Goal: Task Accomplishment & Management: Manage account settings

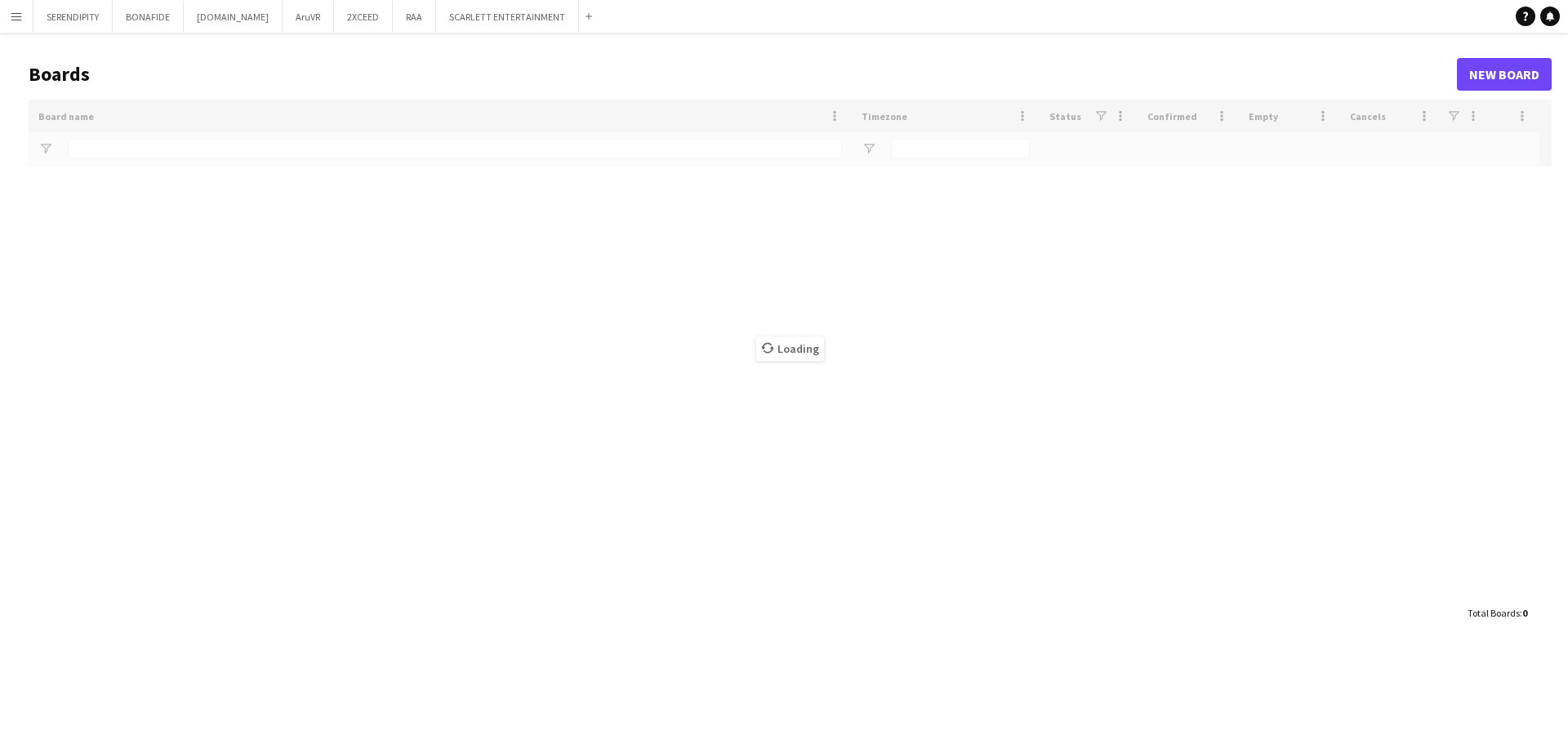
type input "****"
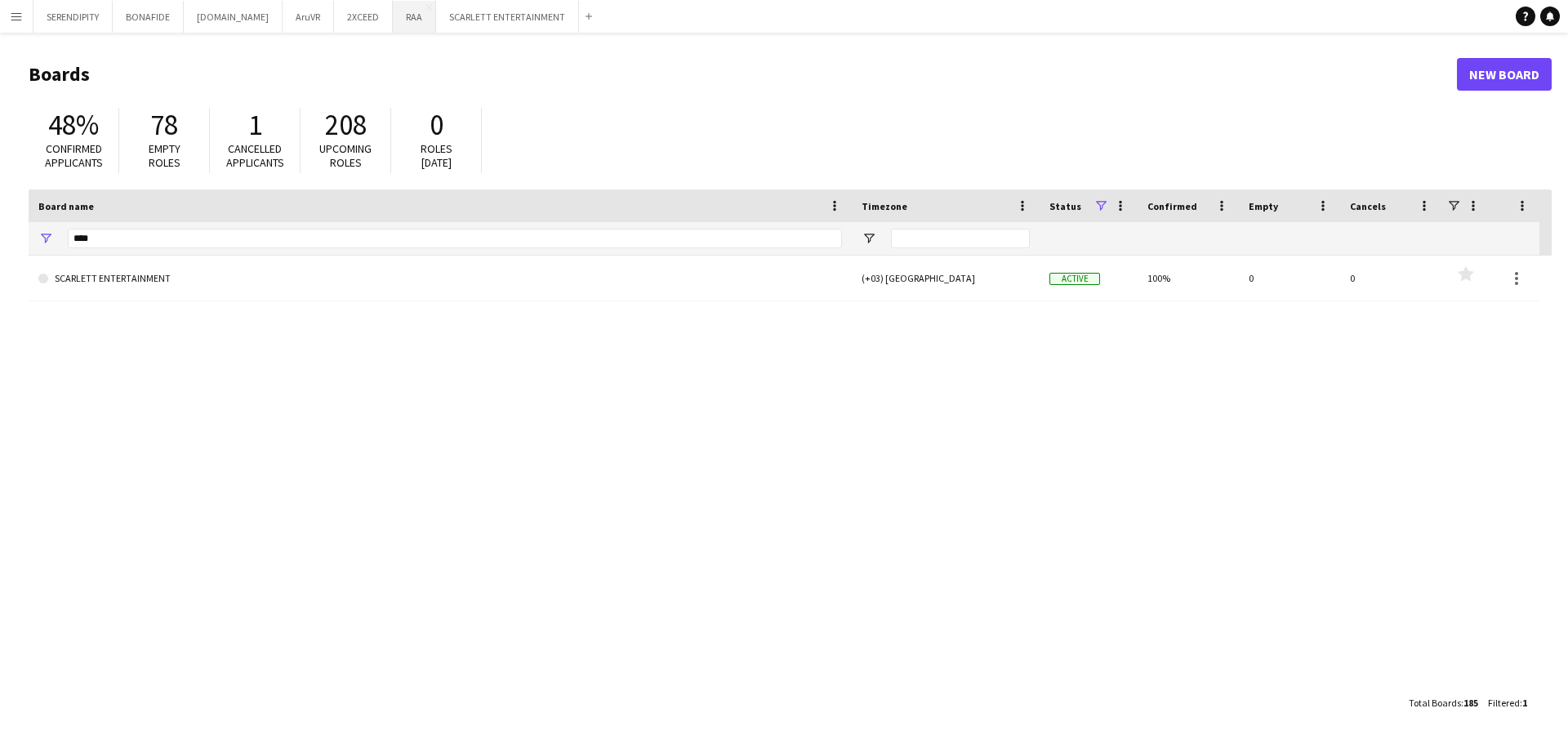
click at [392, 19] on button "RAA Close" at bounding box center [414, 17] width 44 height 32
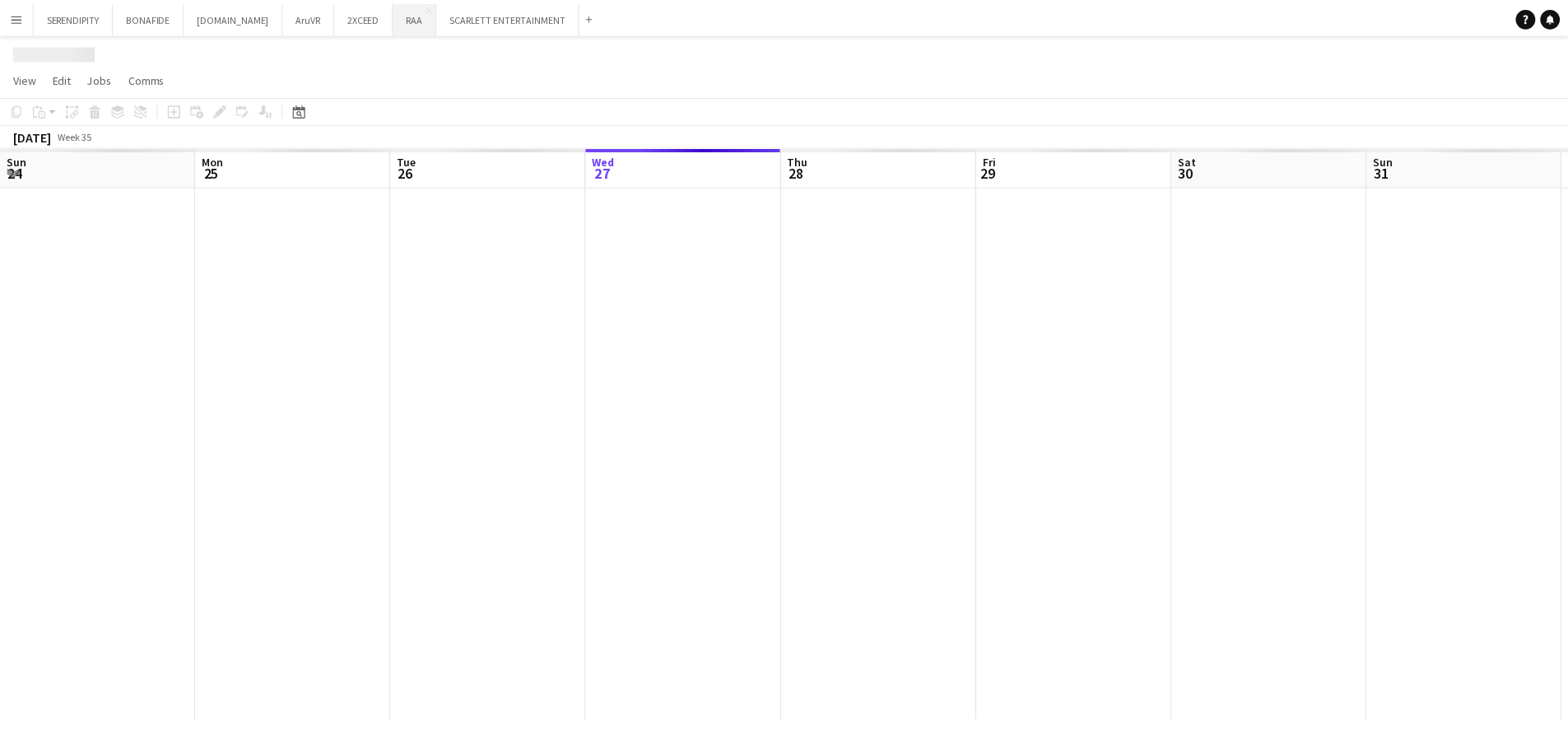
scroll to position [0, 394]
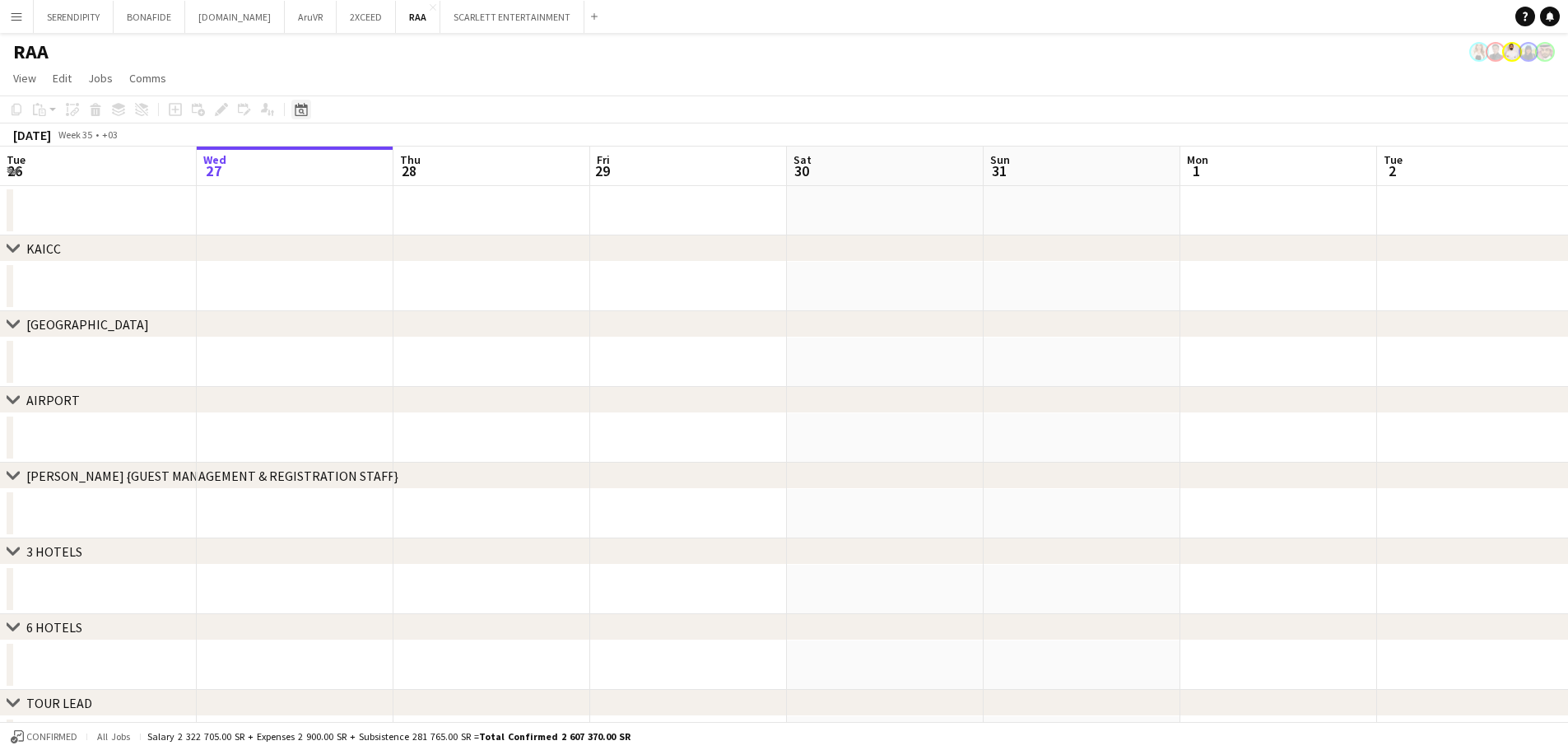
click at [301, 106] on icon at bounding box center [300, 110] width 12 height 13
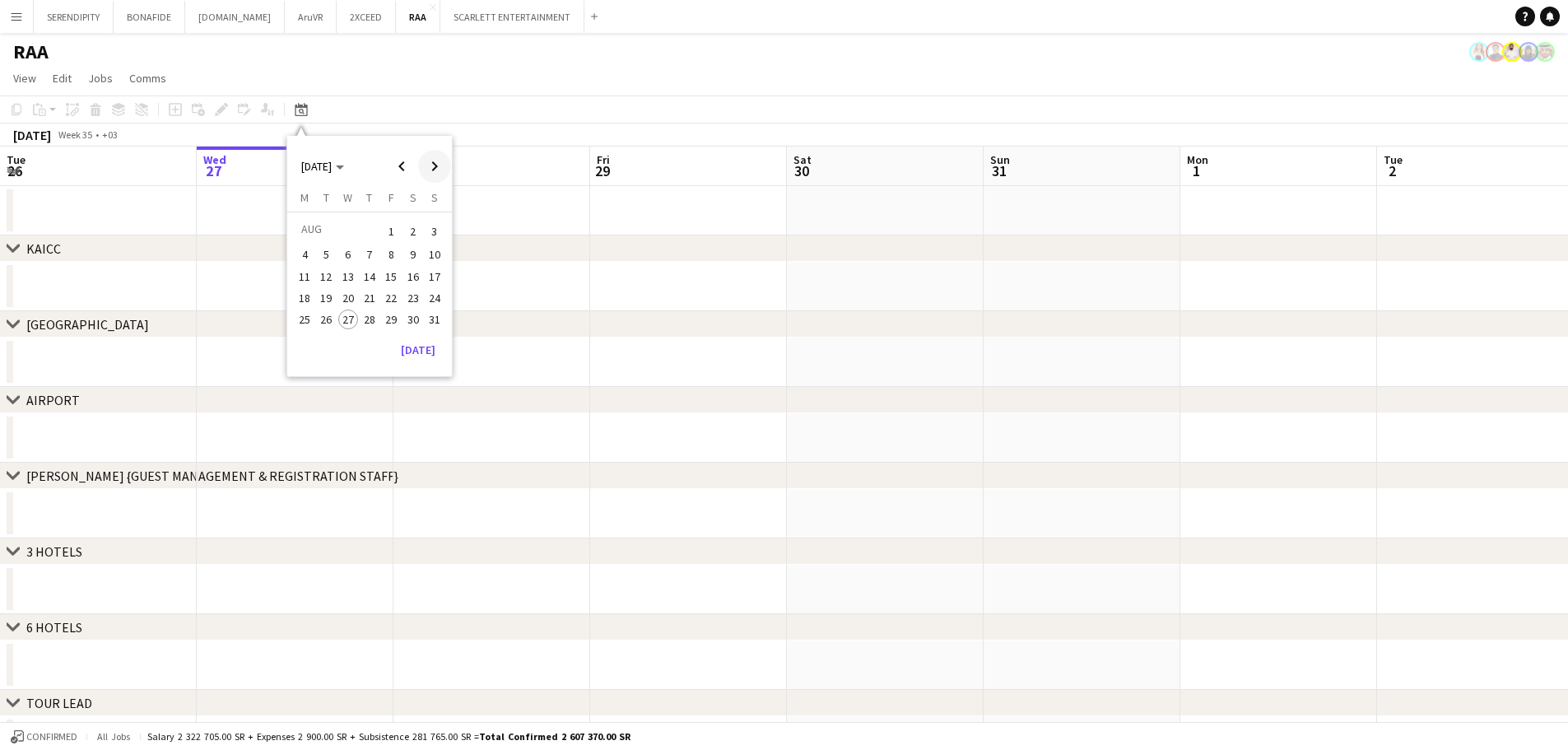
click at [439, 172] on span "Next month" at bounding box center [434, 166] width 33 height 33
click at [395, 317] on span "24" at bounding box center [391, 315] width 20 height 20
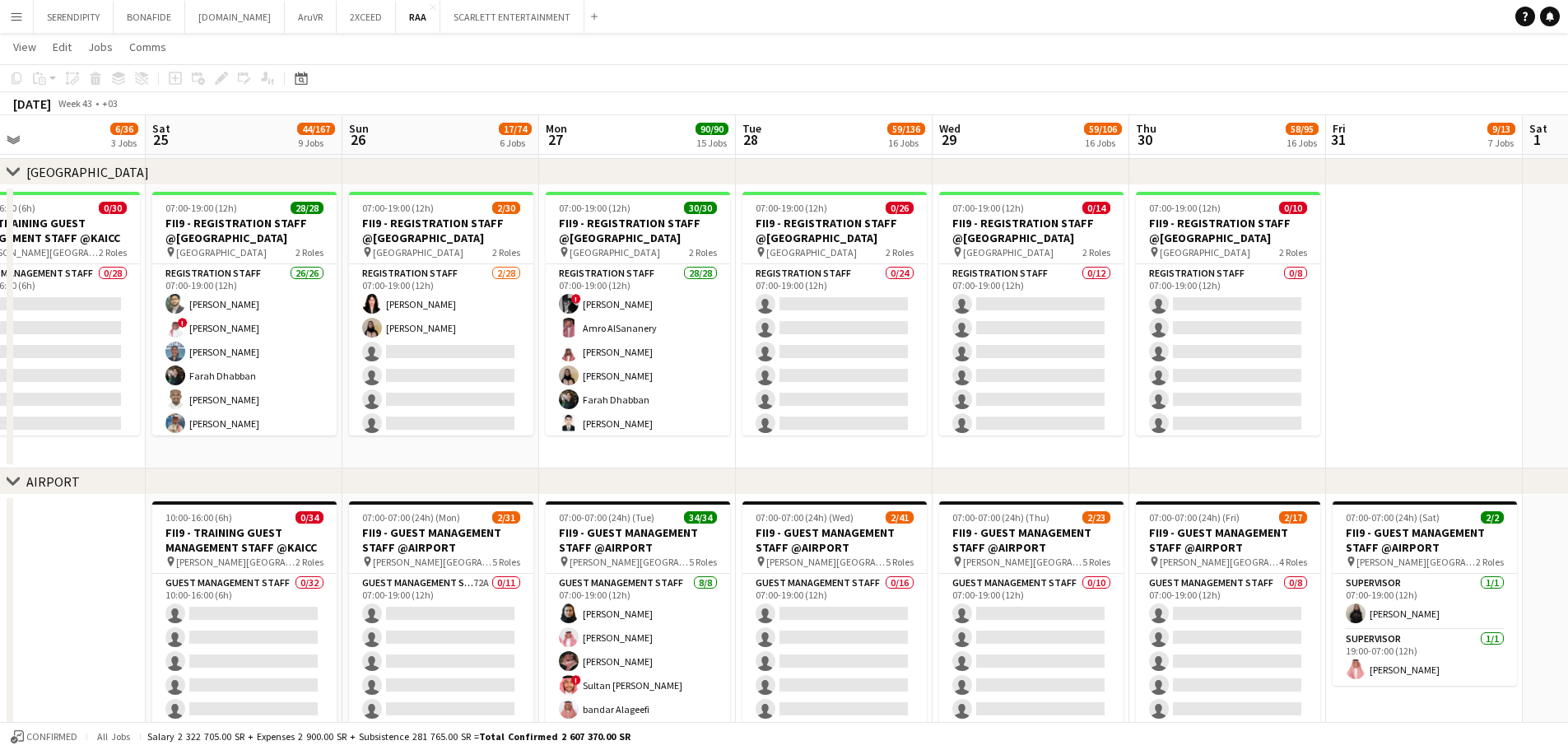
scroll to position [0, 541]
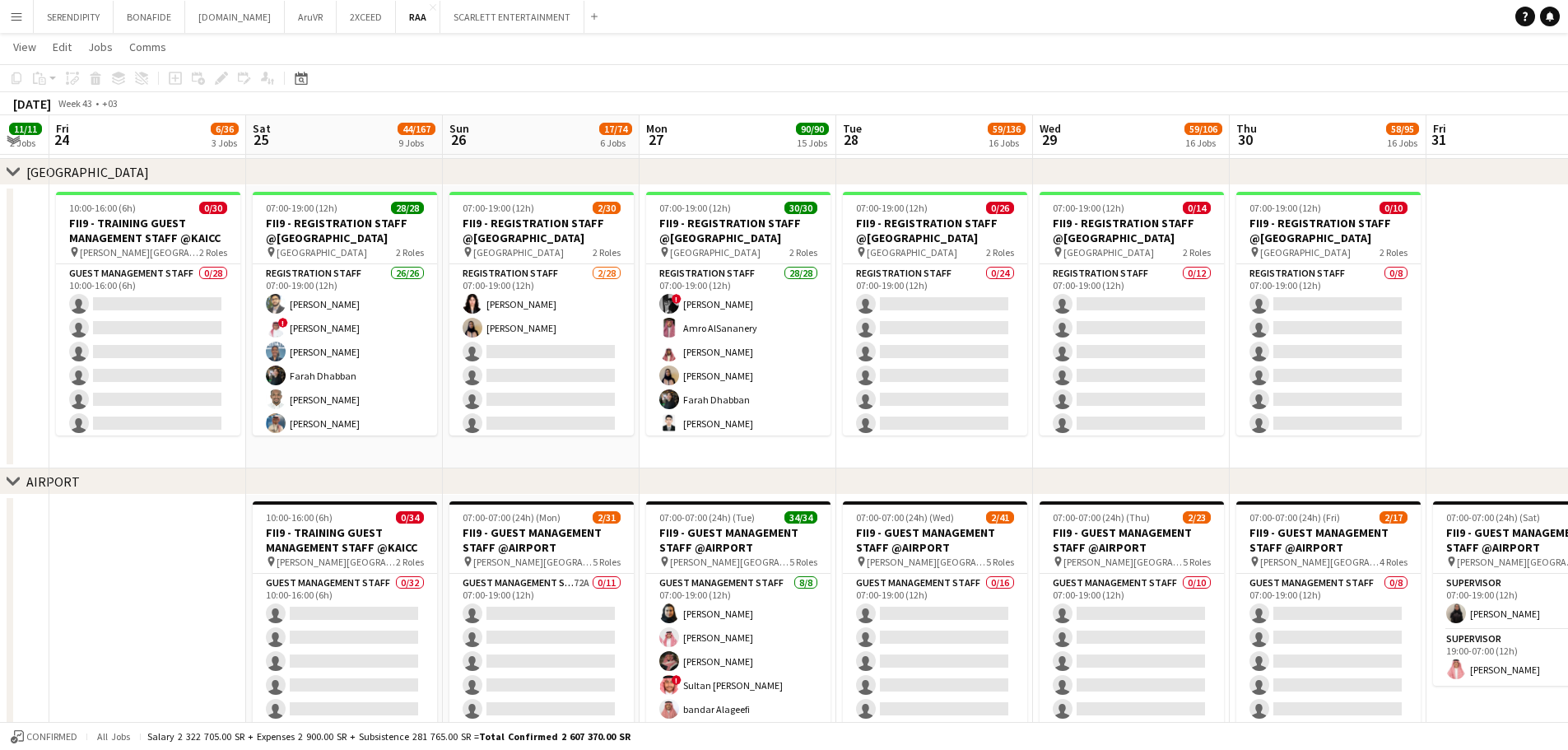
drag, startPoint x: 1114, startPoint y: 462, endPoint x: 692, endPoint y: 477, distance: 422.3
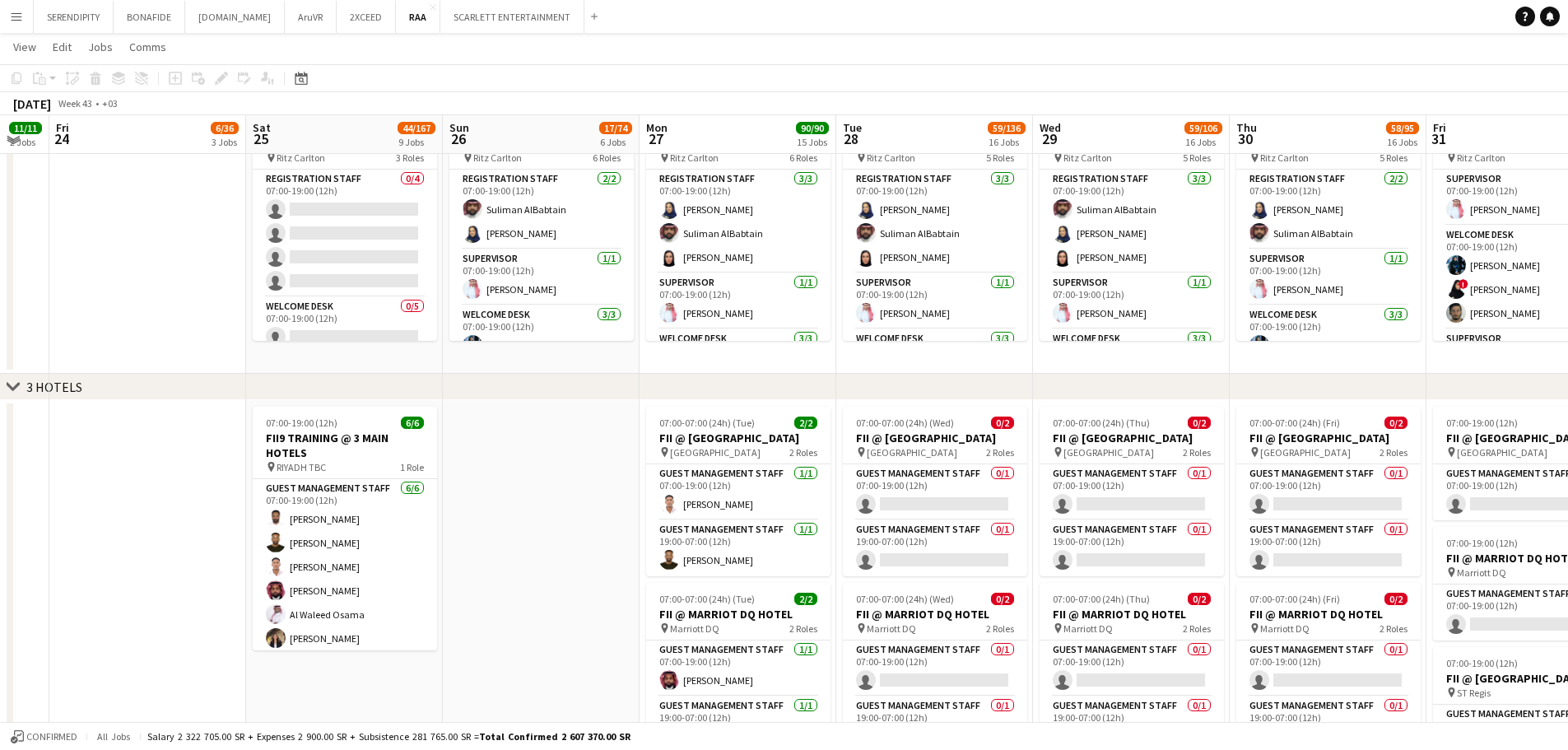
scroll to position [1097, 0]
click at [11, 388] on icon "chevron-right" at bounding box center [13, 388] width 13 height 13
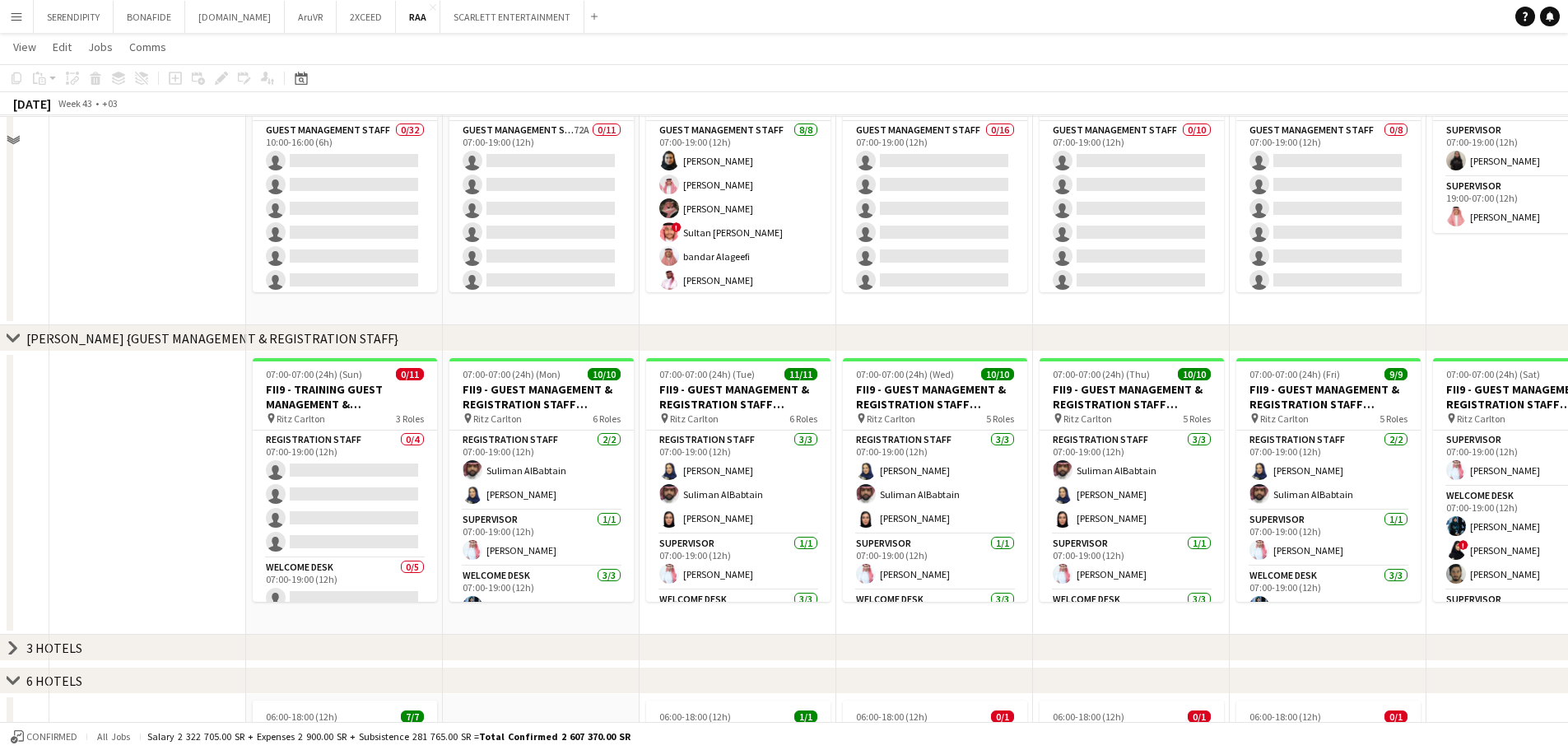
scroll to position [796, 0]
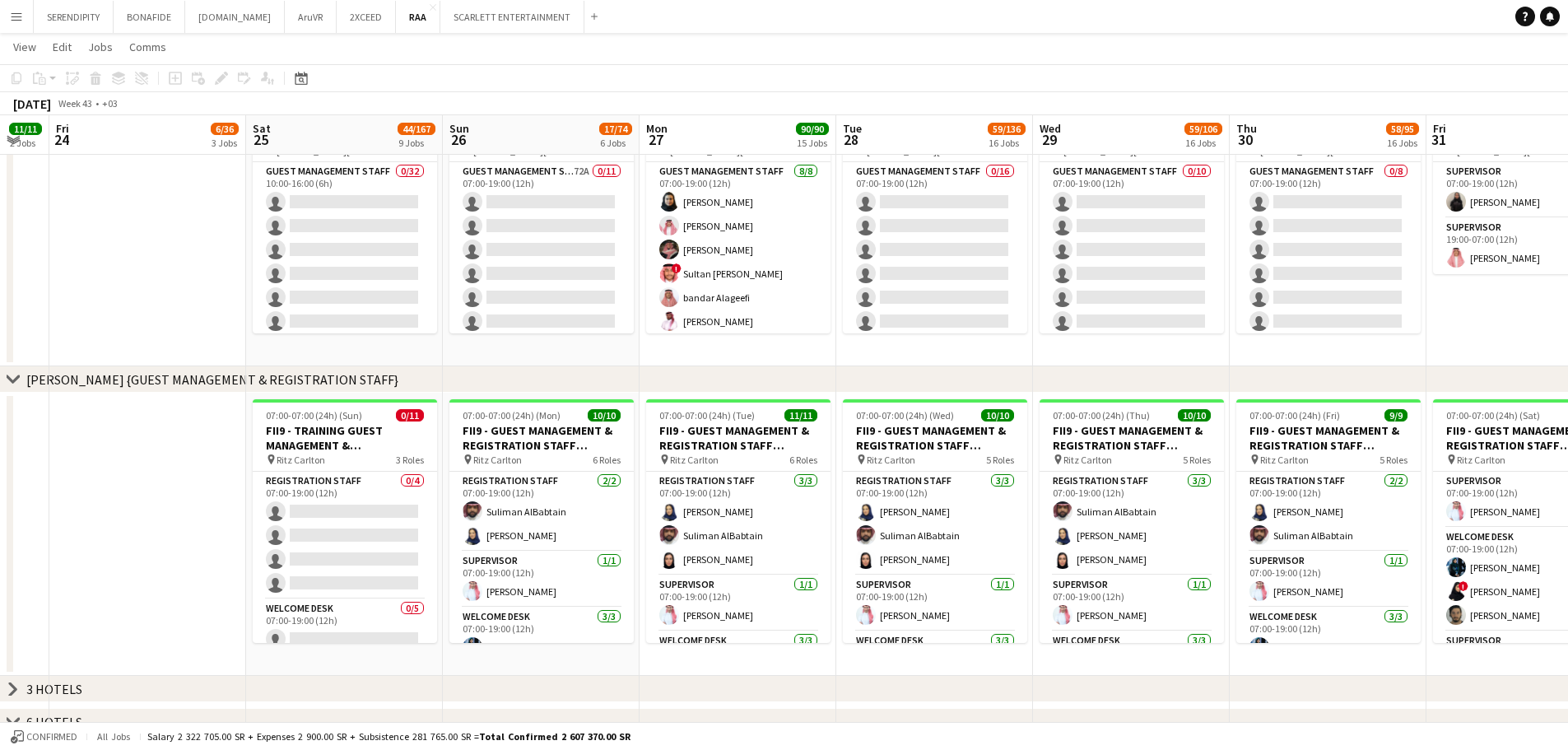
click at [14, 382] on icon at bounding box center [12, 378] width 12 height 7
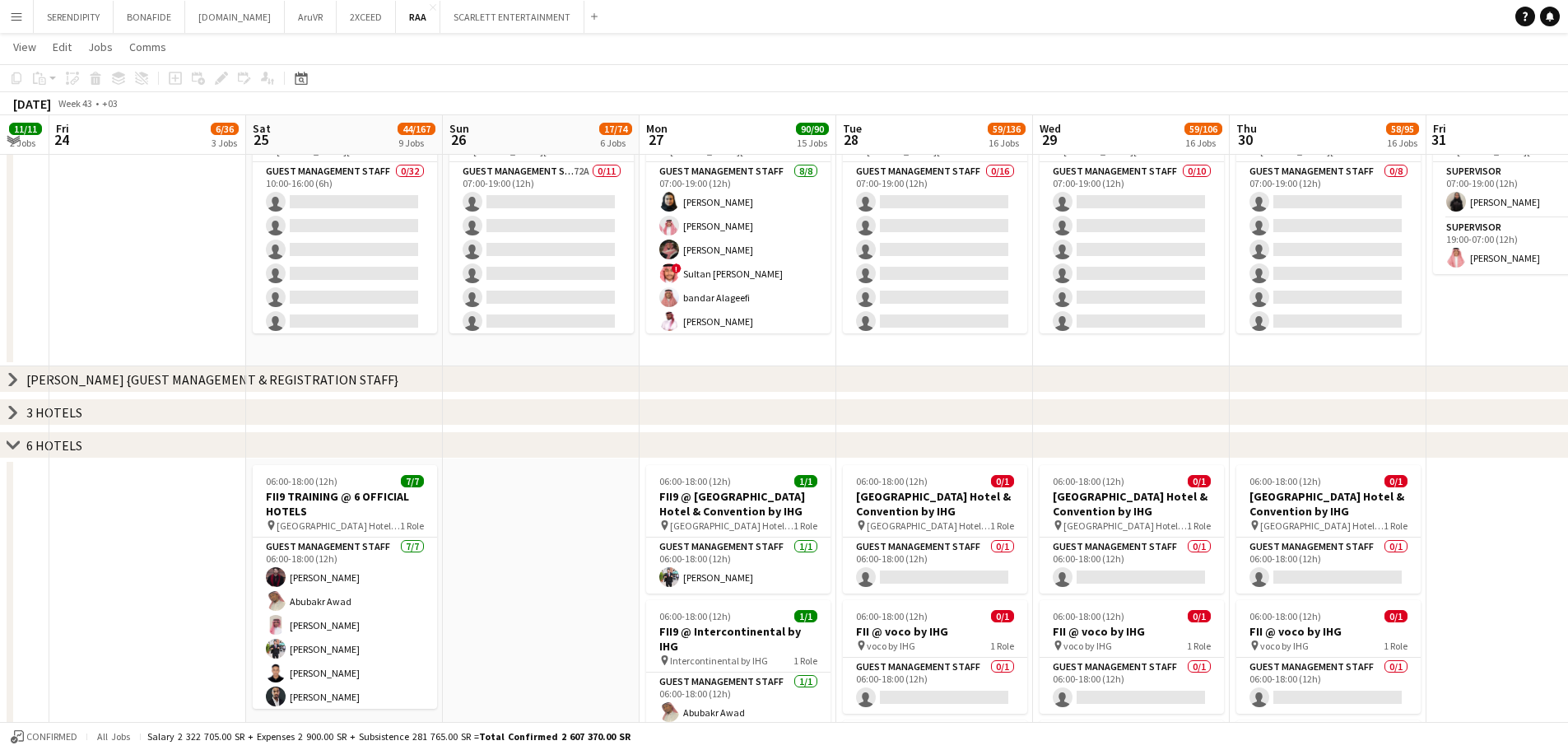
click at [10, 447] on icon at bounding box center [12, 444] width 12 height 7
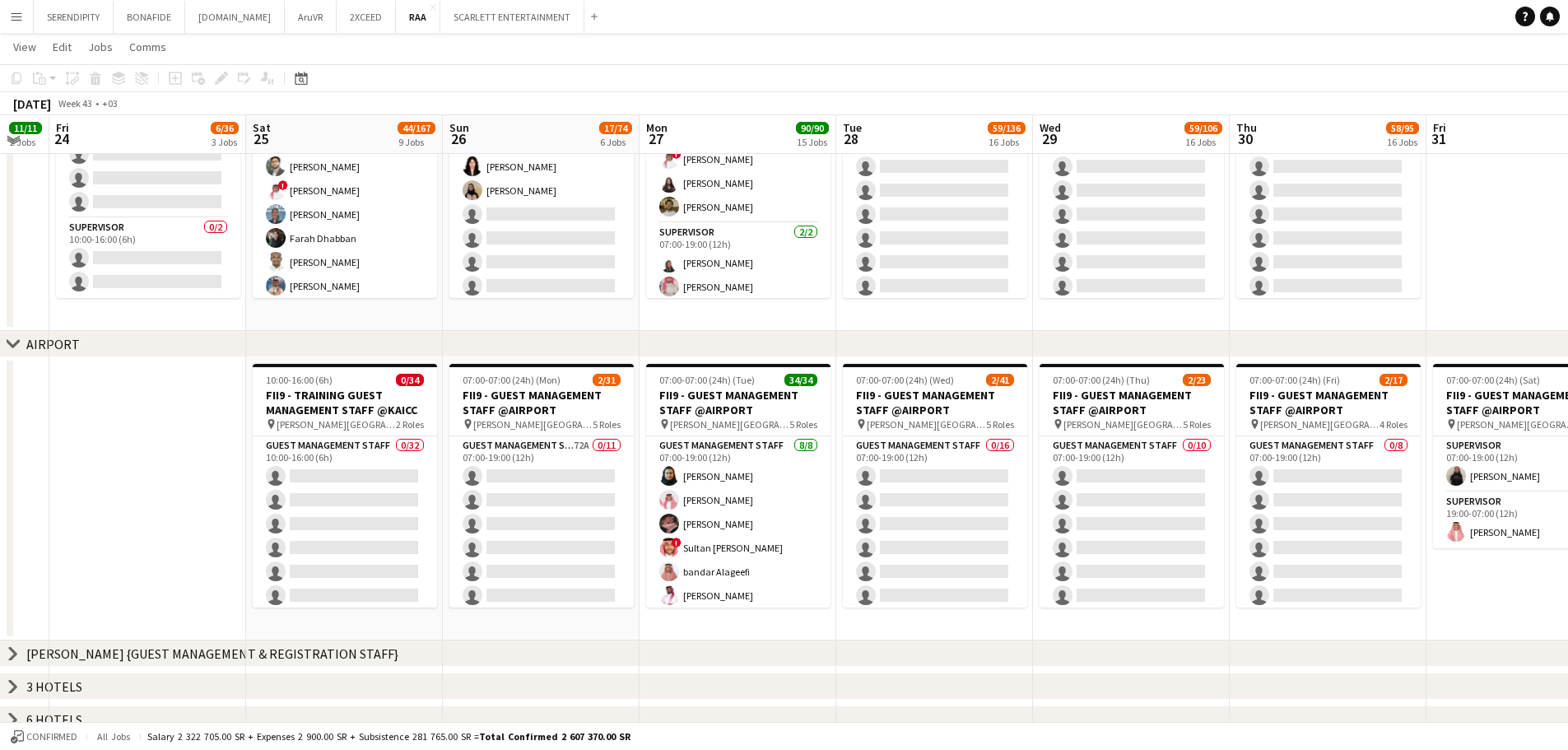
scroll to position [521, 0]
click at [13, 346] on icon at bounding box center [12, 344] width 12 height 7
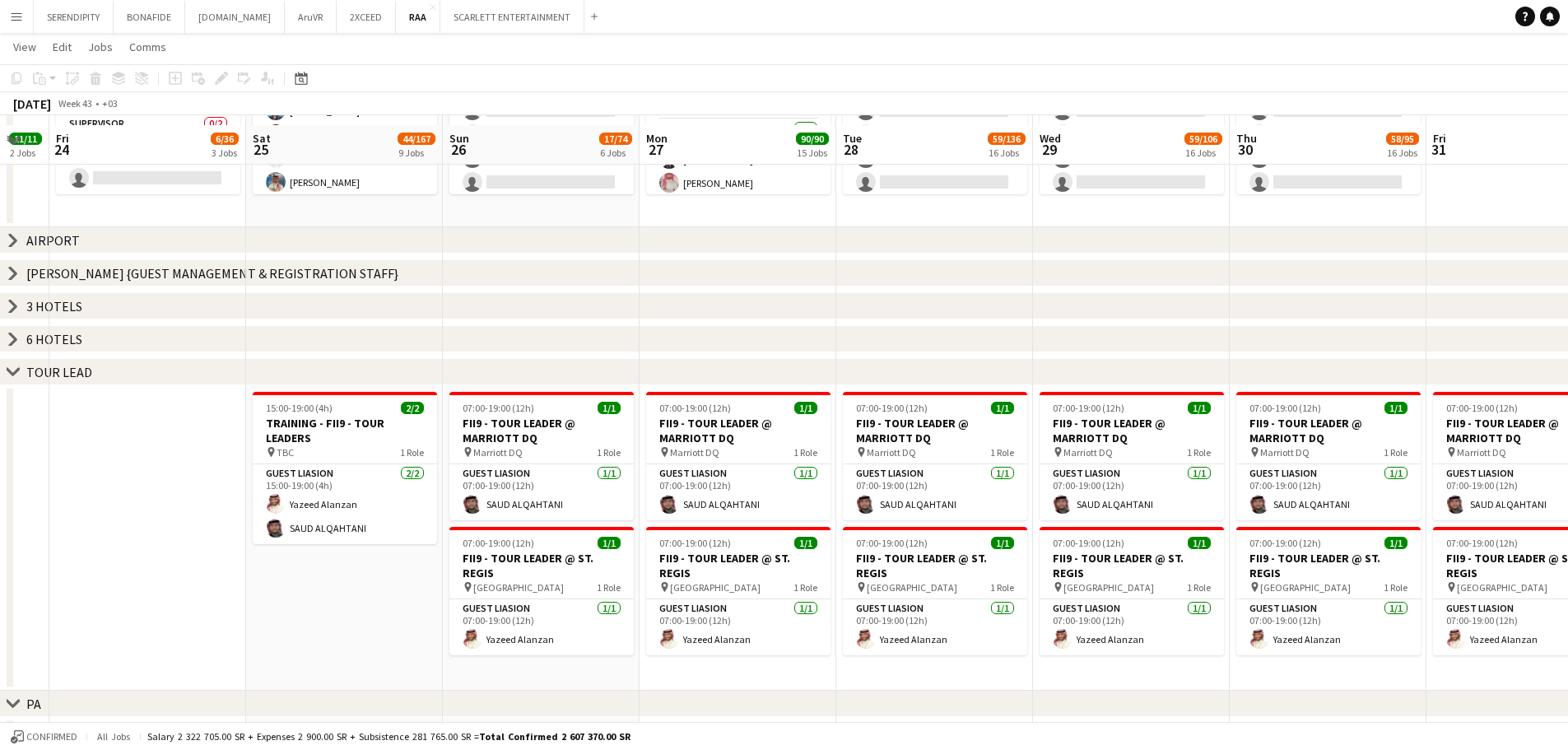
scroll to position [658, 0]
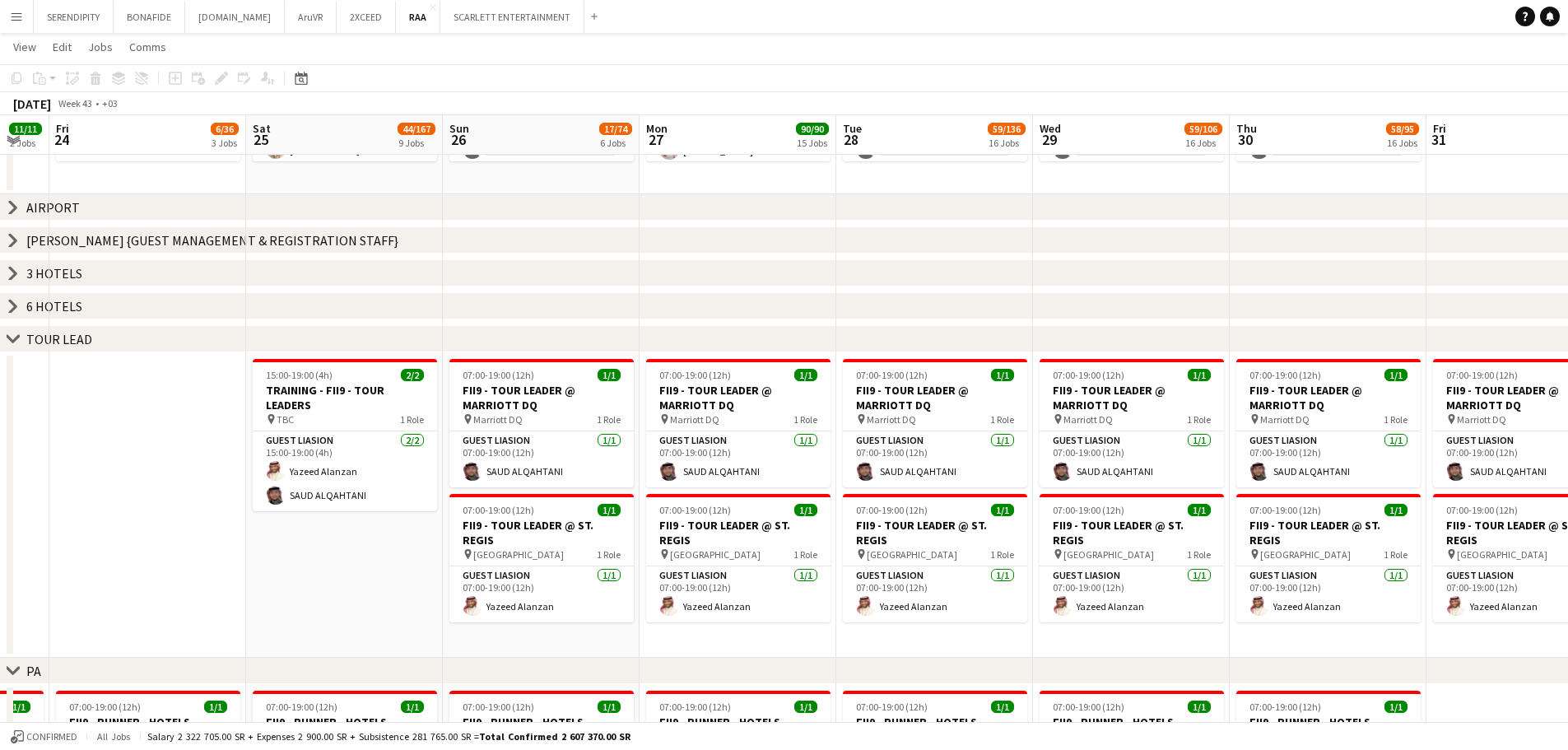
click at [11, 341] on icon at bounding box center [12, 338] width 12 height 7
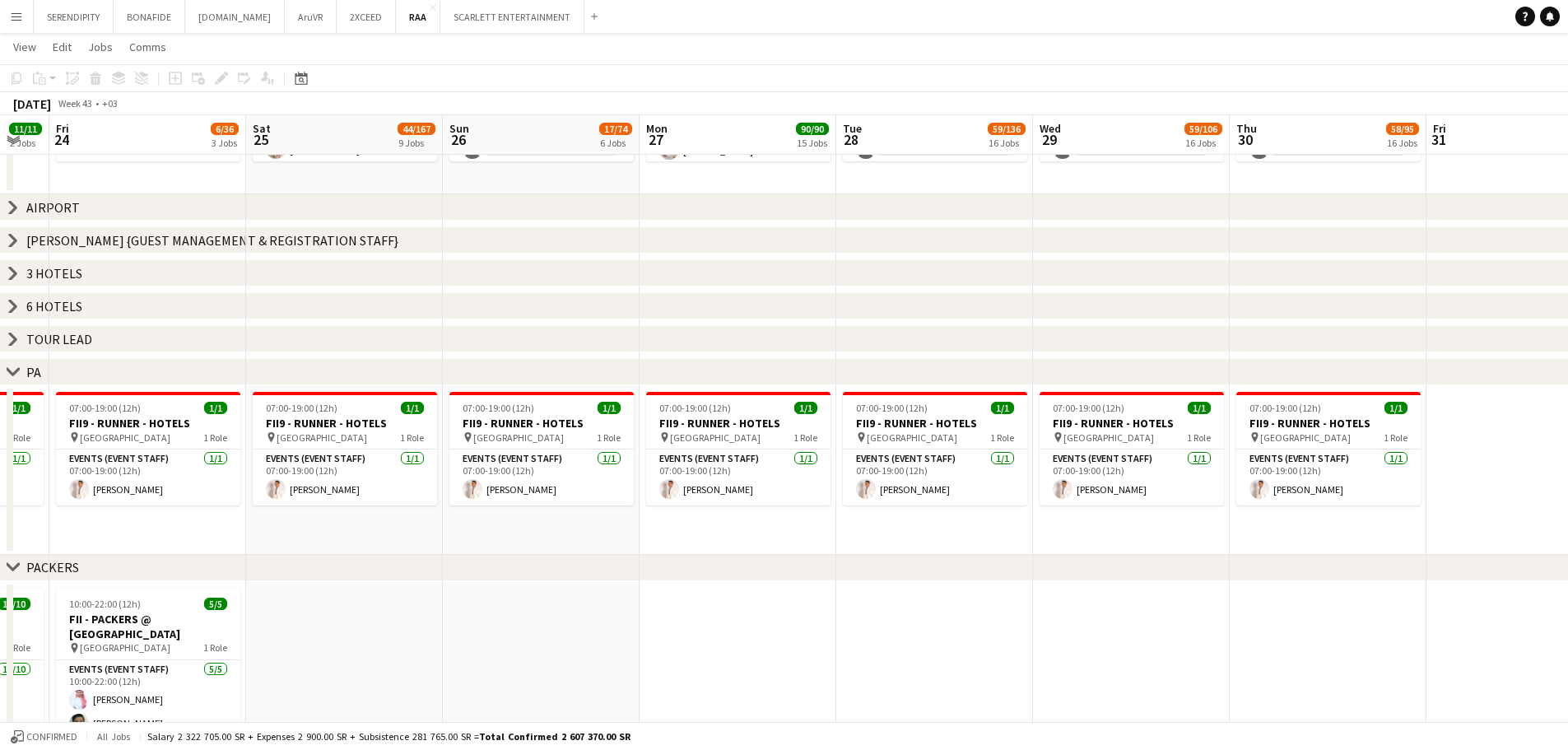
click at [17, 369] on icon at bounding box center [12, 370] width 12 height 7
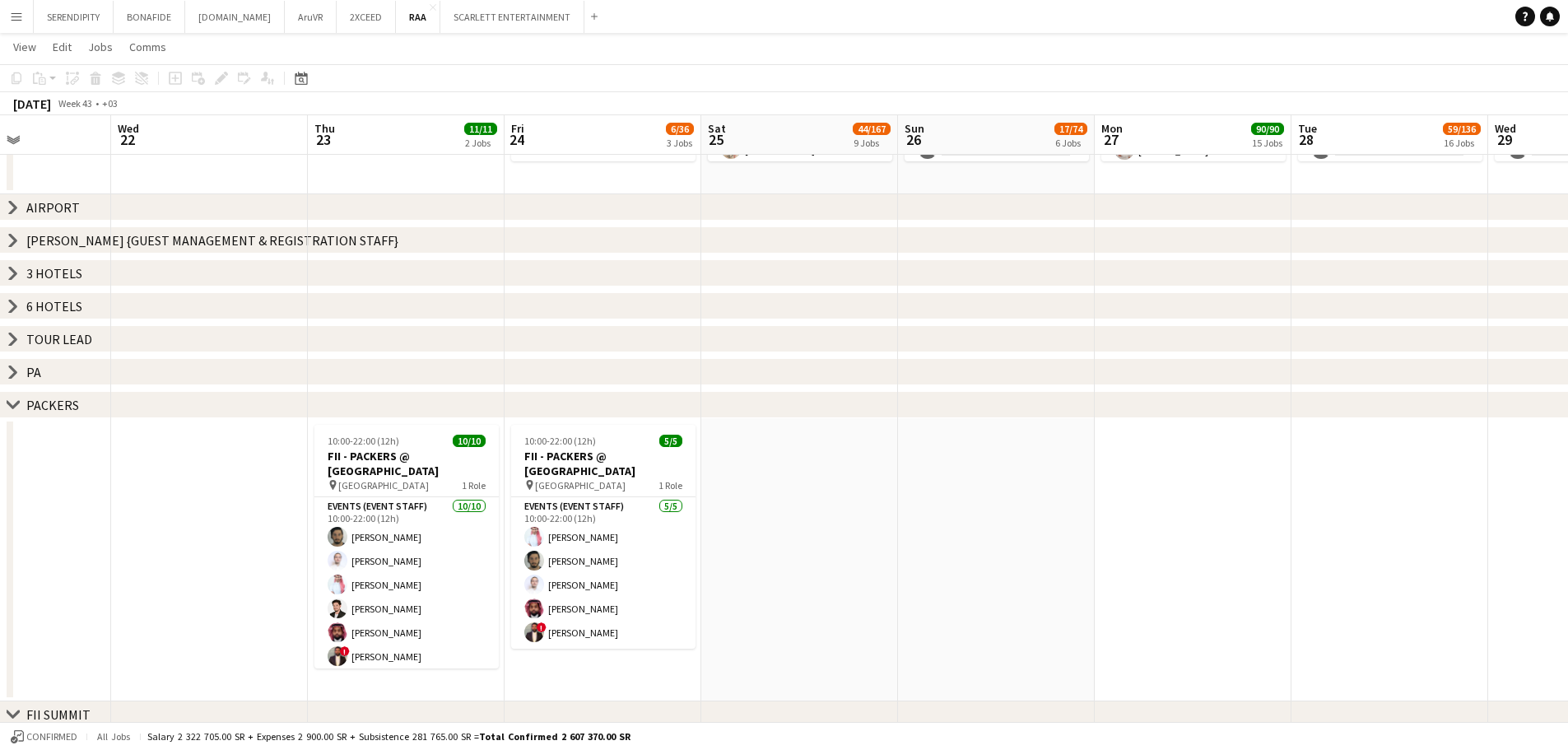
scroll to position [0, 502]
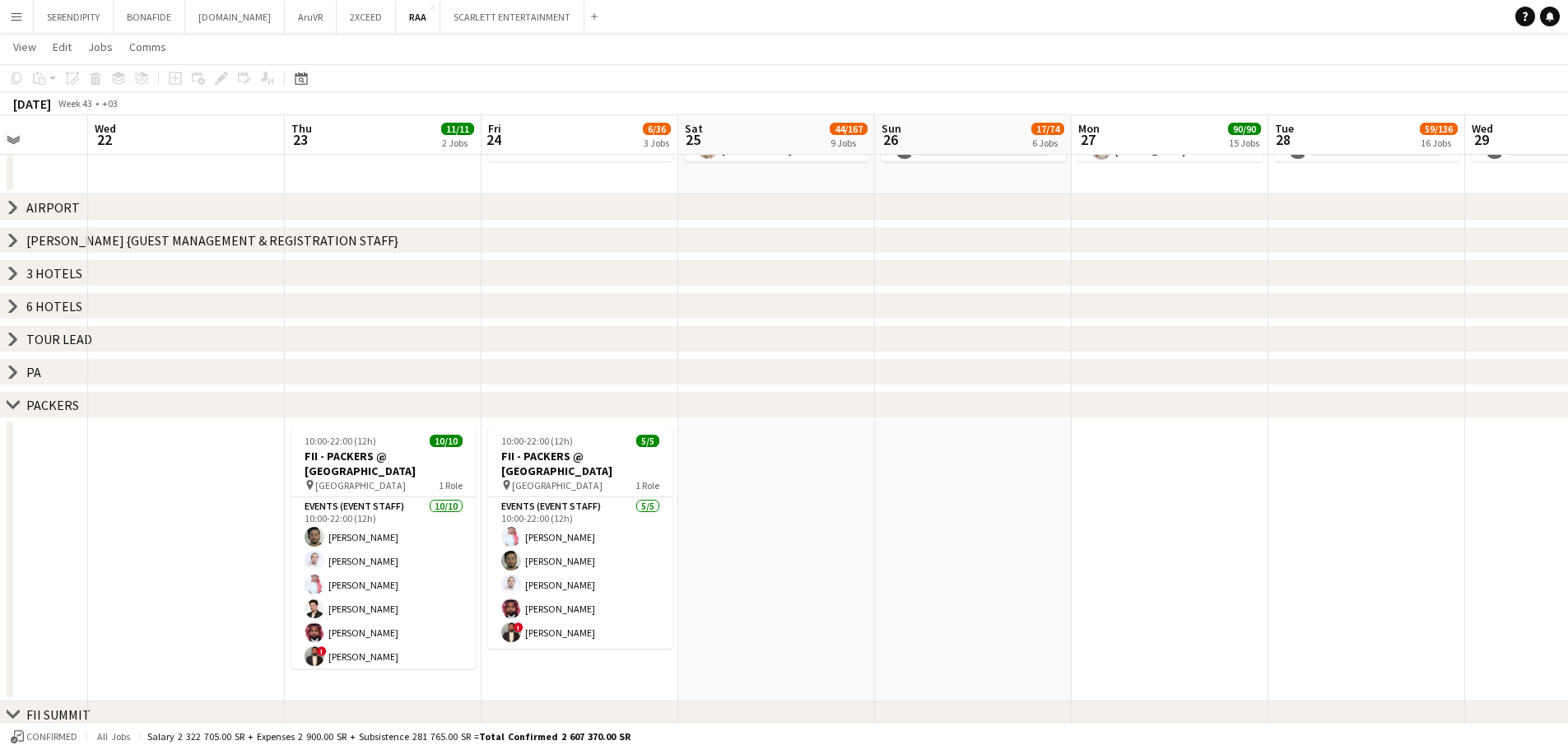
drag, startPoint x: 306, startPoint y: 598, endPoint x: 739, endPoint y: 593, distance: 433.0
click at [739, 593] on app-calendar-viewport "Sun 19 Mon 20 Tue 21 Wed 22 Thu 23 11/11 2 Jobs Fri 24 6/36 3 Jobs Sat 25 44/16…" at bounding box center [784, 246] width 1568 height 1681
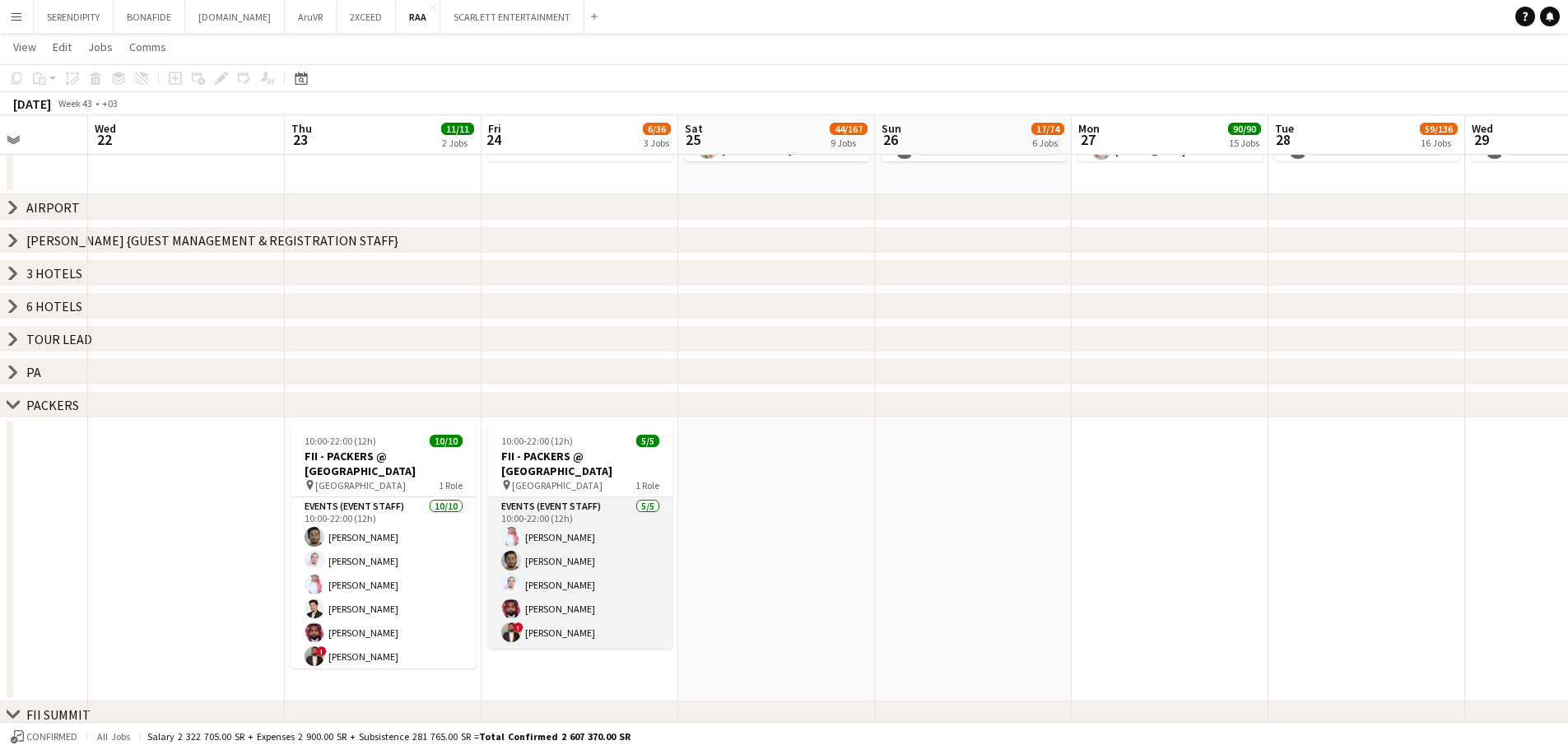
click at [593, 597] on app-card-role "Events (Event Staff) [DATE] 10:00-22:00 (12h) [PERSON_NAME] [PERSON_NAME] [PERS…" at bounding box center [580, 573] width 185 height 152
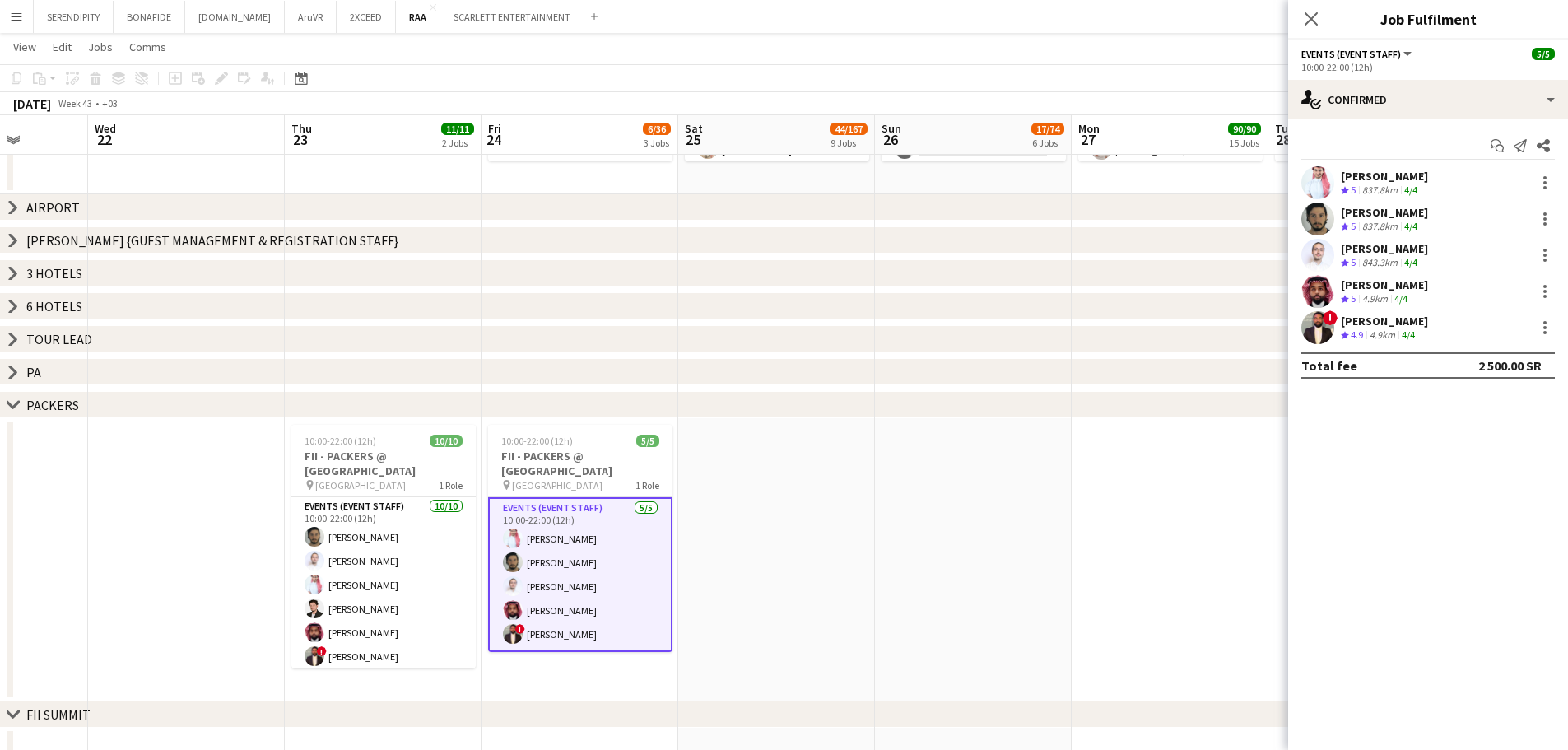
click at [1412, 285] on div "[PERSON_NAME]" at bounding box center [1383, 285] width 87 height 15
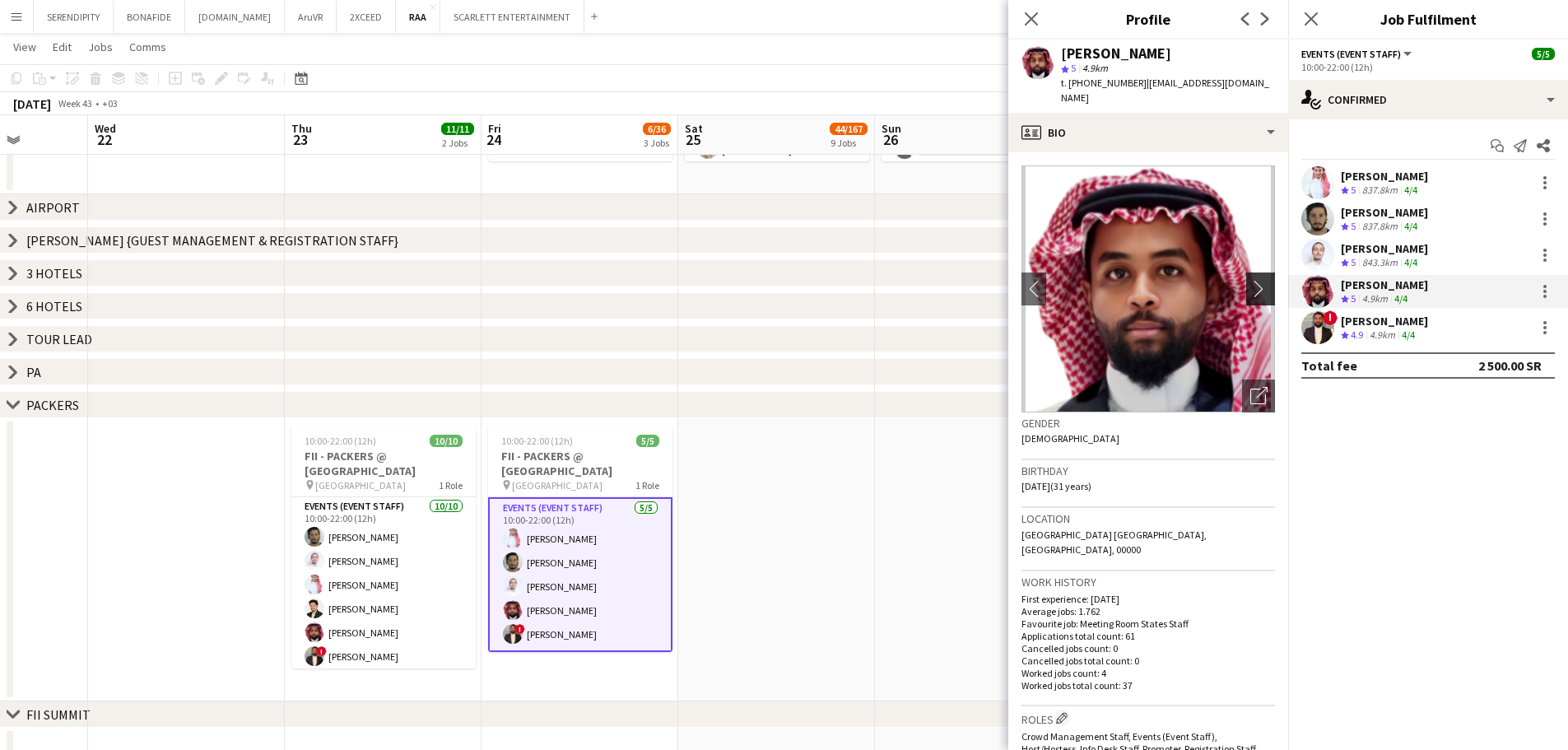
click at [1250, 288] on app-icon "chevron-right" at bounding box center [1262, 289] width 25 height 17
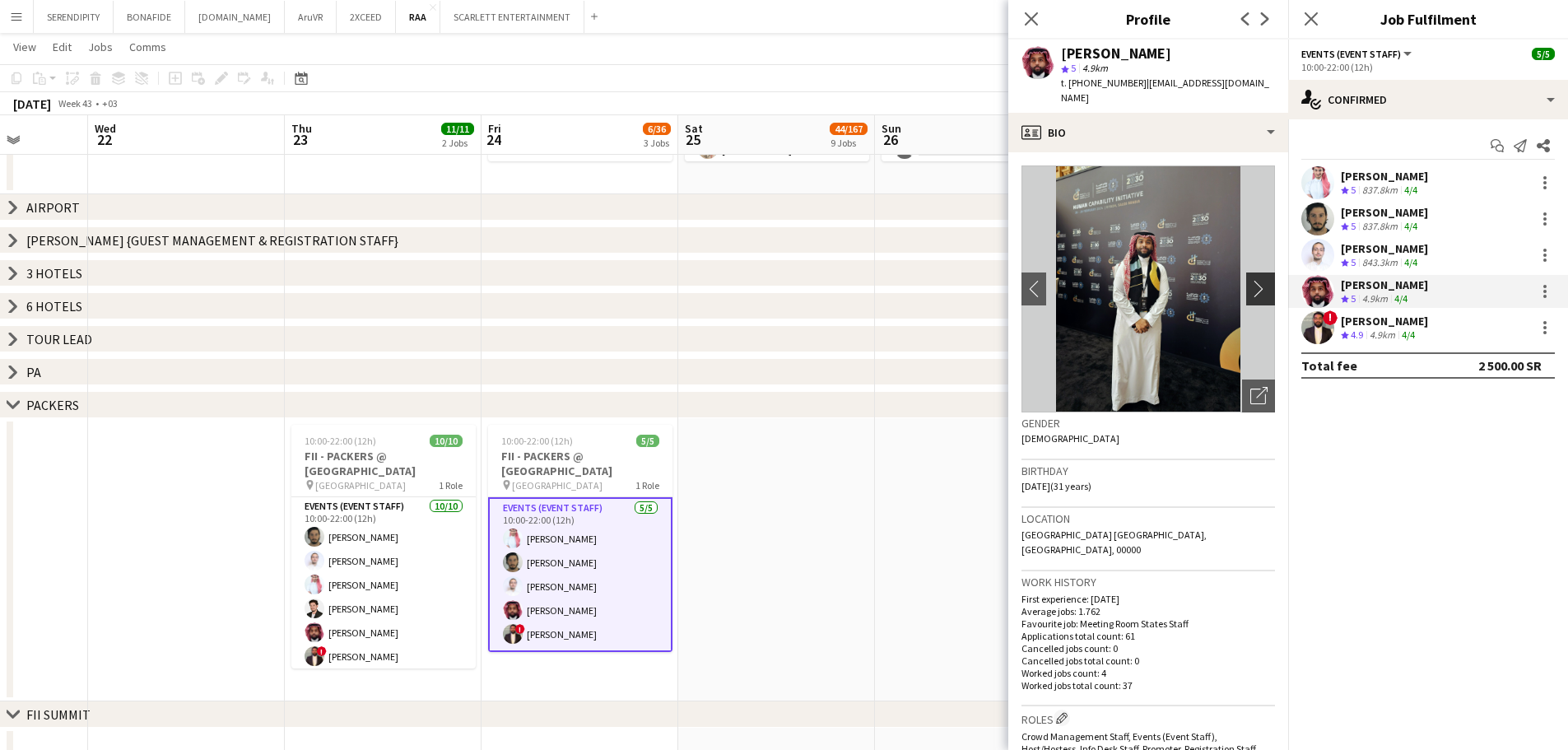
click at [1250, 291] on app-icon "chevron-right" at bounding box center [1262, 289] width 25 height 17
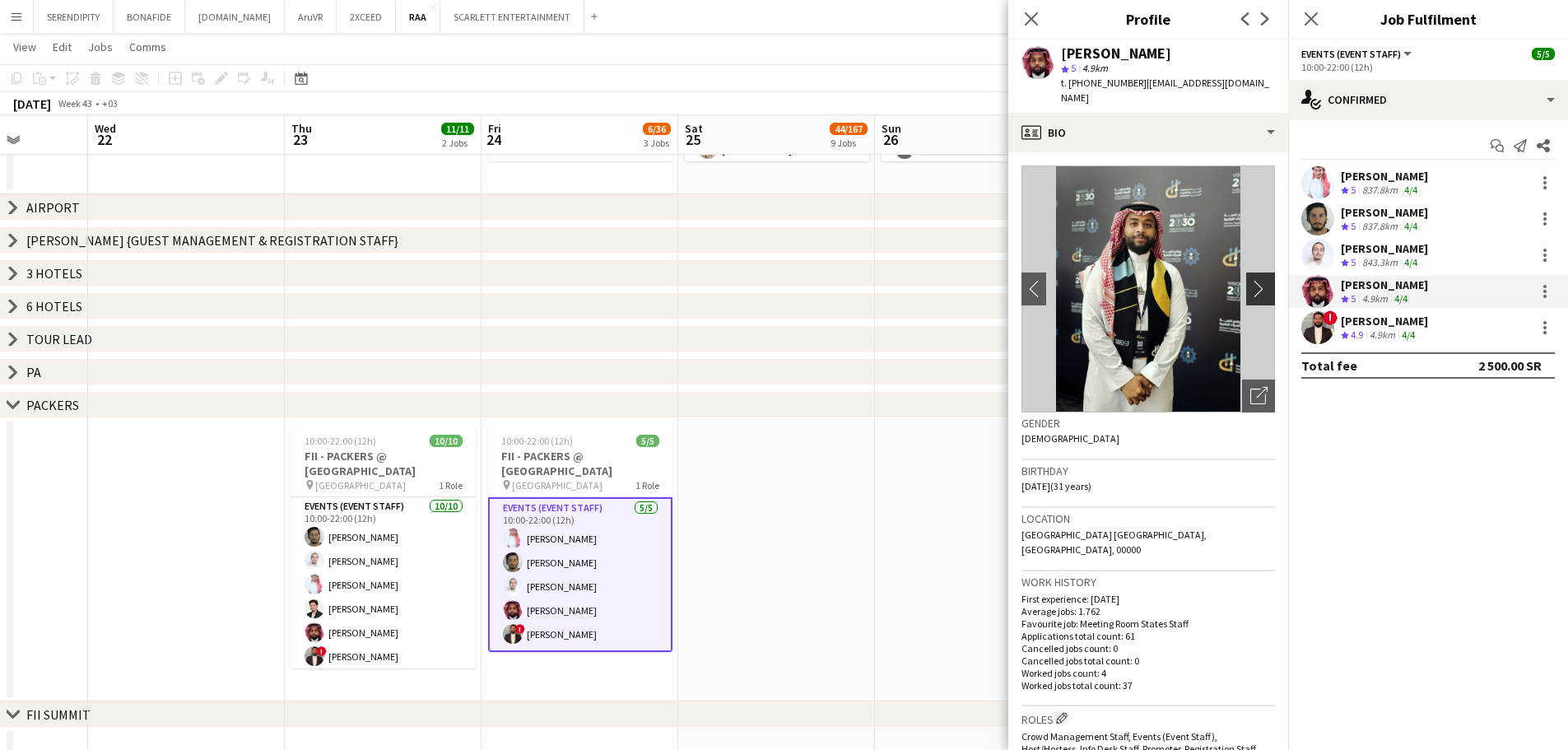
click at [1250, 291] on app-icon "chevron-right" at bounding box center [1262, 289] width 25 height 17
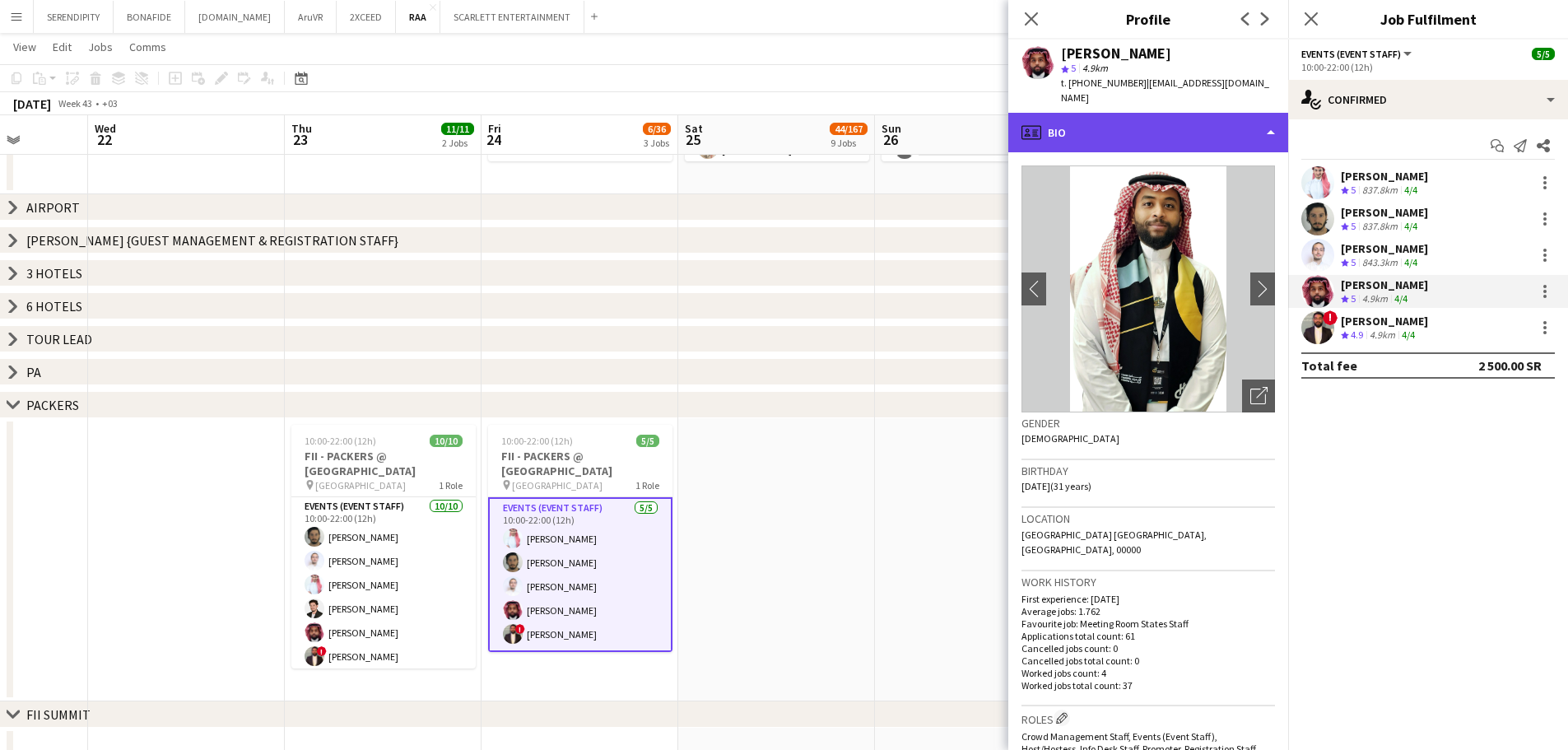
click at [1185, 129] on div "profile Bio" at bounding box center [1148, 132] width 280 height 39
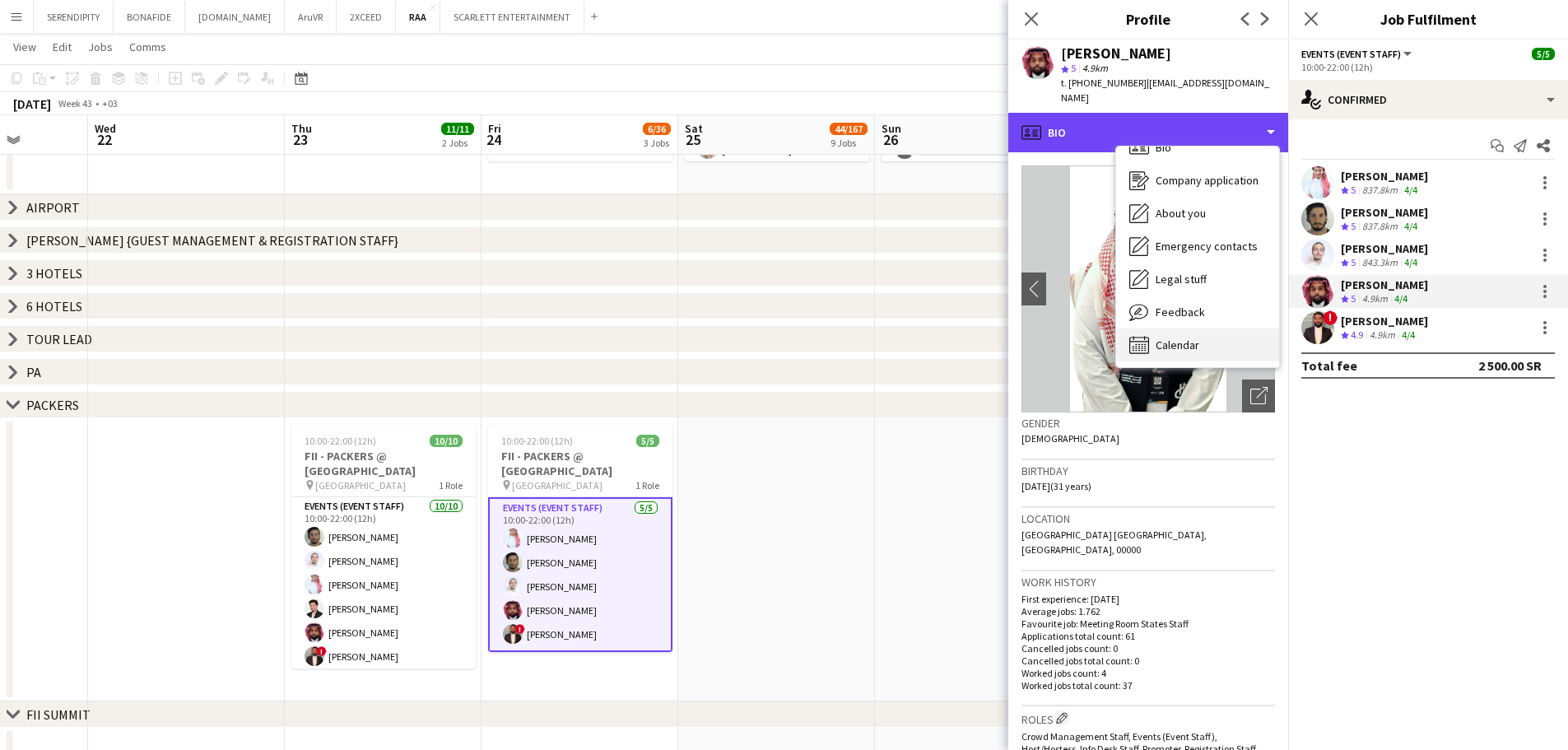
scroll to position [23, 0]
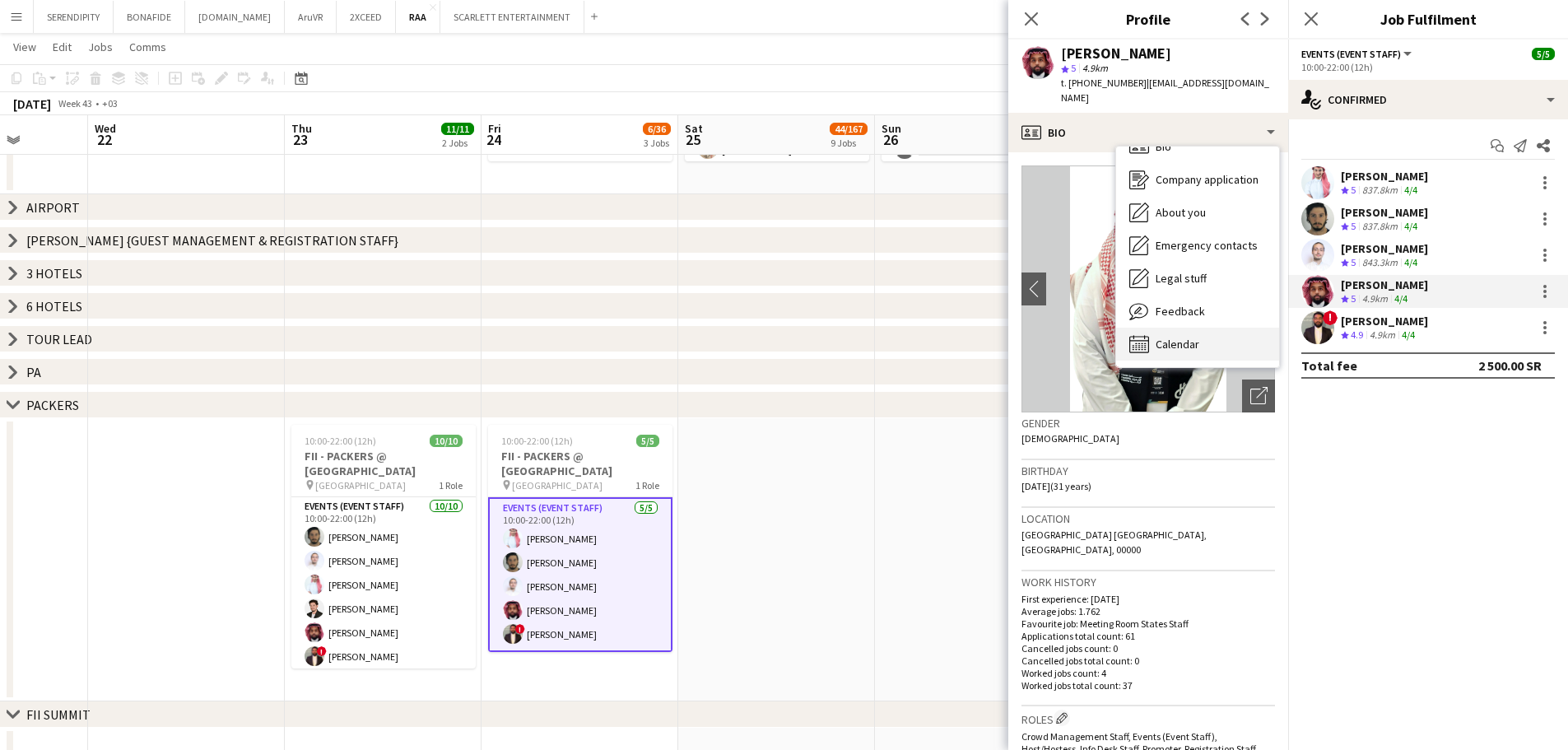
click at [1225, 341] on div "Calendar Calendar" at bounding box center [1198, 343] width 163 height 33
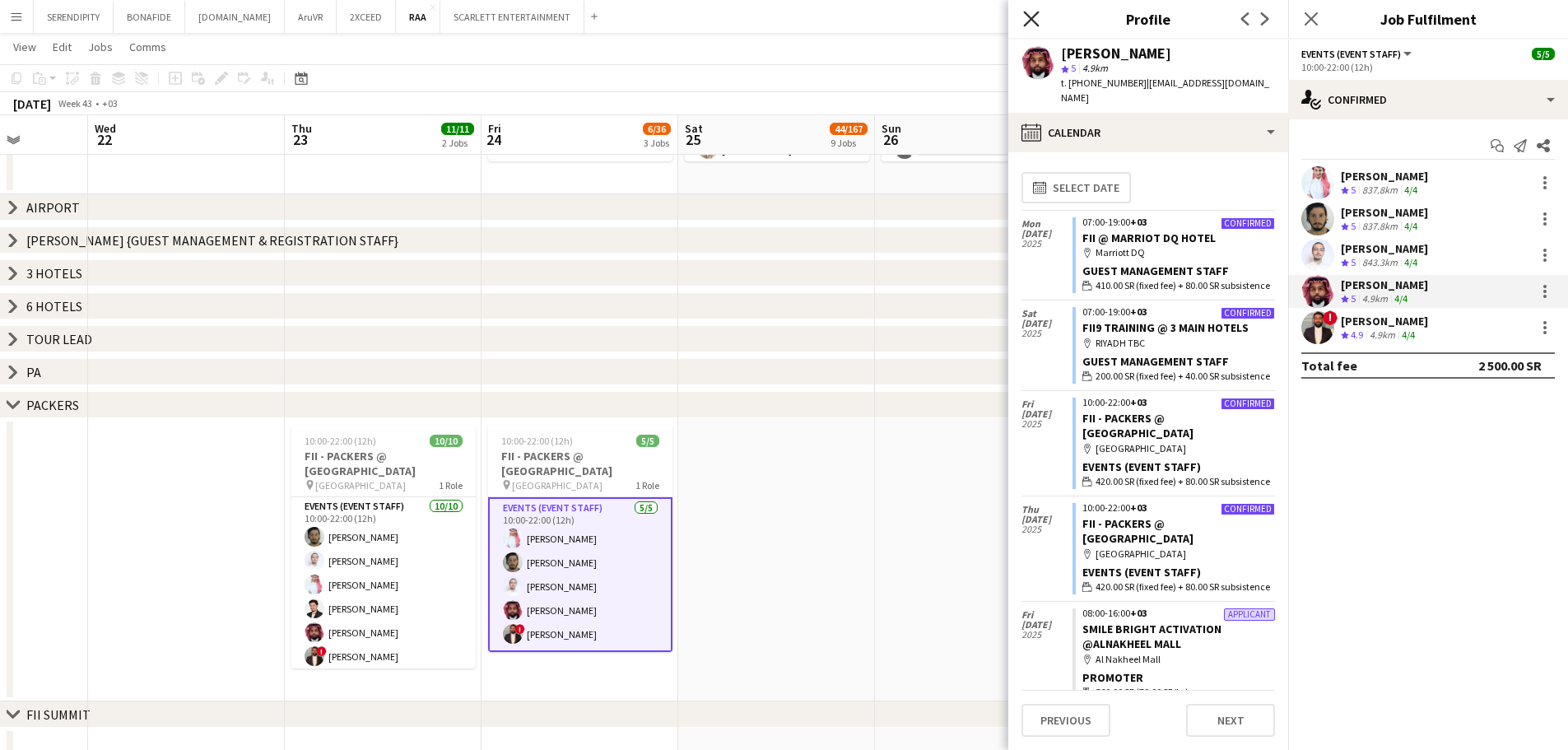
click at [1027, 17] on icon "Close pop-in" at bounding box center [1030, 18] width 16 height 16
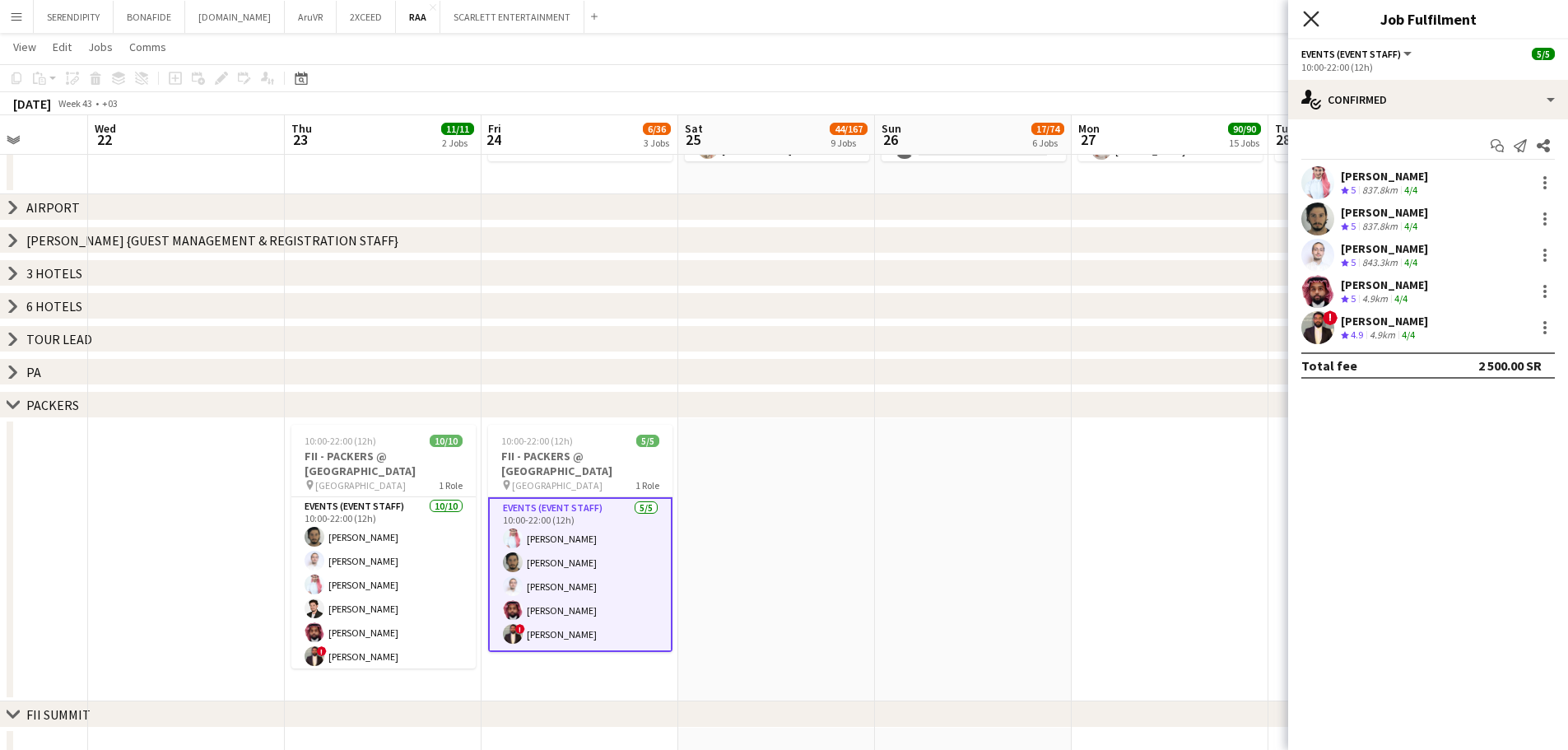
click at [1311, 13] on icon "Close pop-in" at bounding box center [1310, 18] width 16 height 16
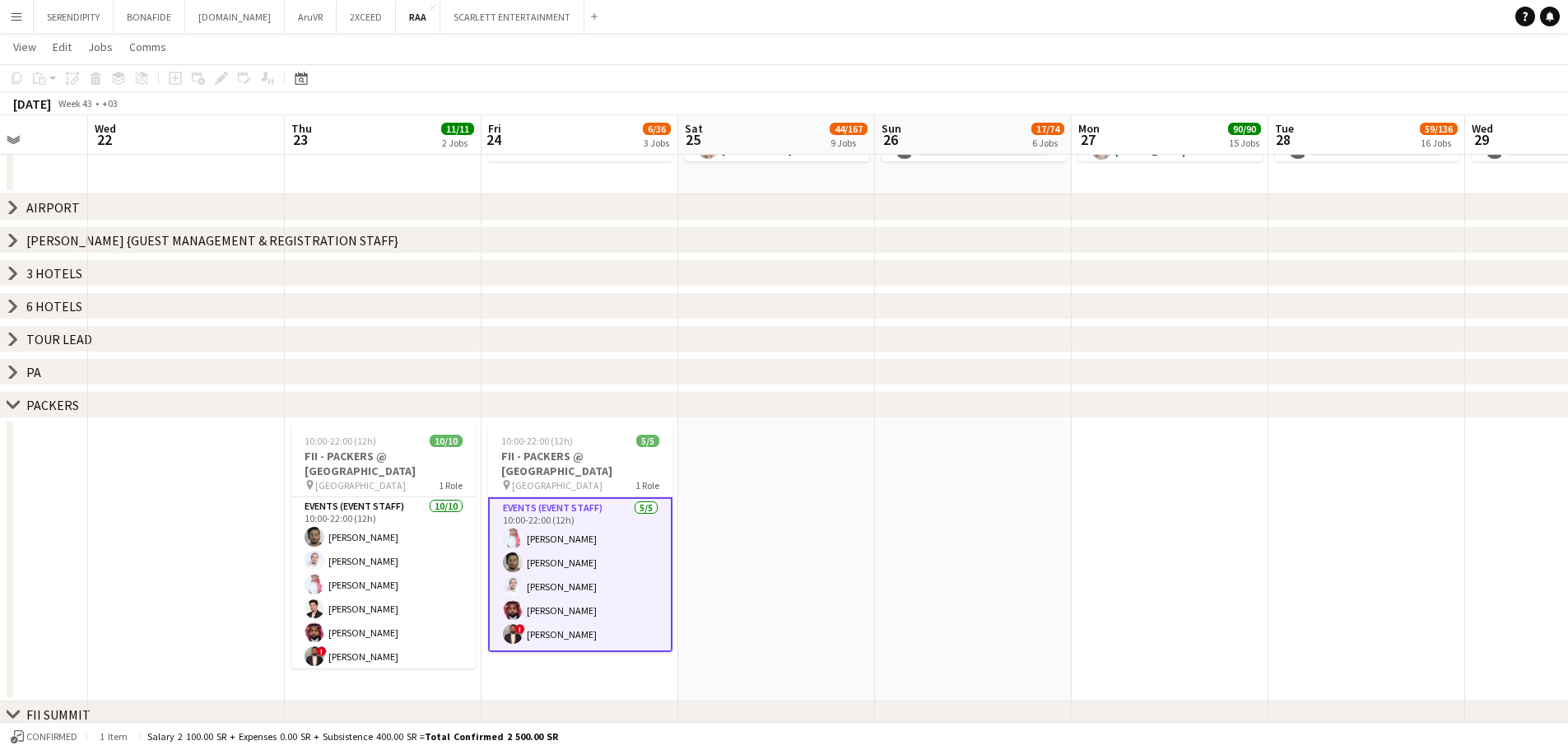
click at [786, 532] on app-date-cell at bounding box center [777, 560] width 197 height 283
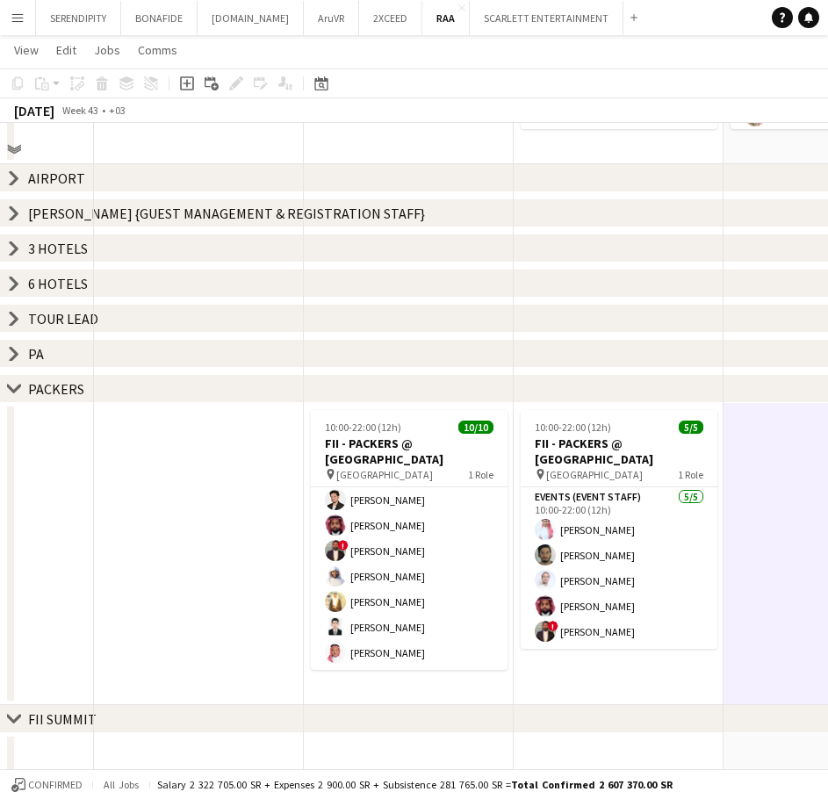
scroll to position [761, 0]
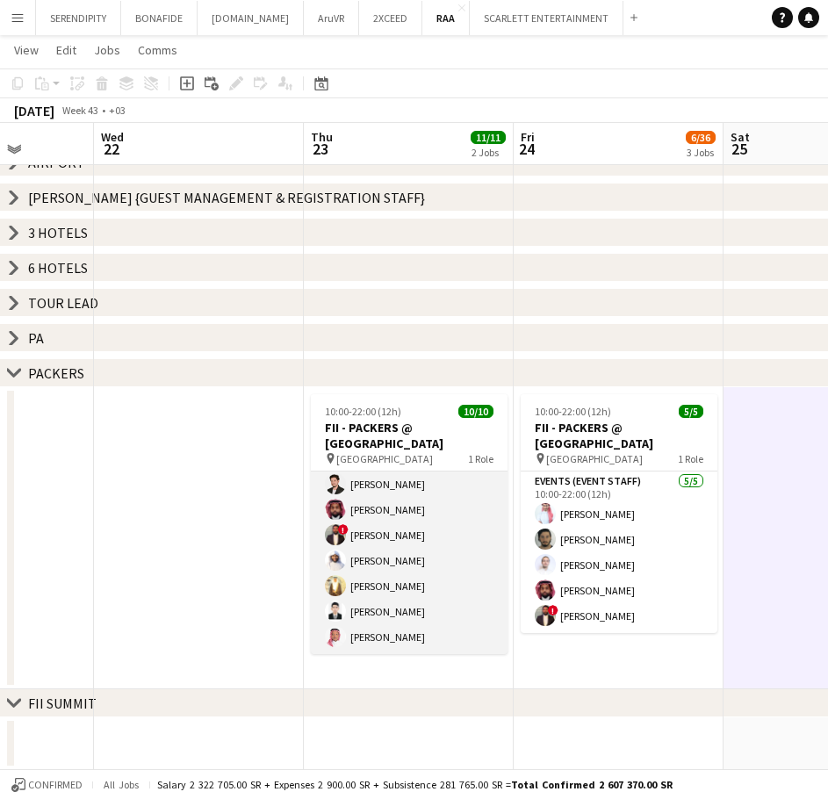
click at [379, 602] on app-card-role "Events (Event Staff) [DATE] 10:00-22:00 (12h) [PERSON_NAME] [PERSON_NAME] [PERS…" at bounding box center [409, 509] width 197 height 289
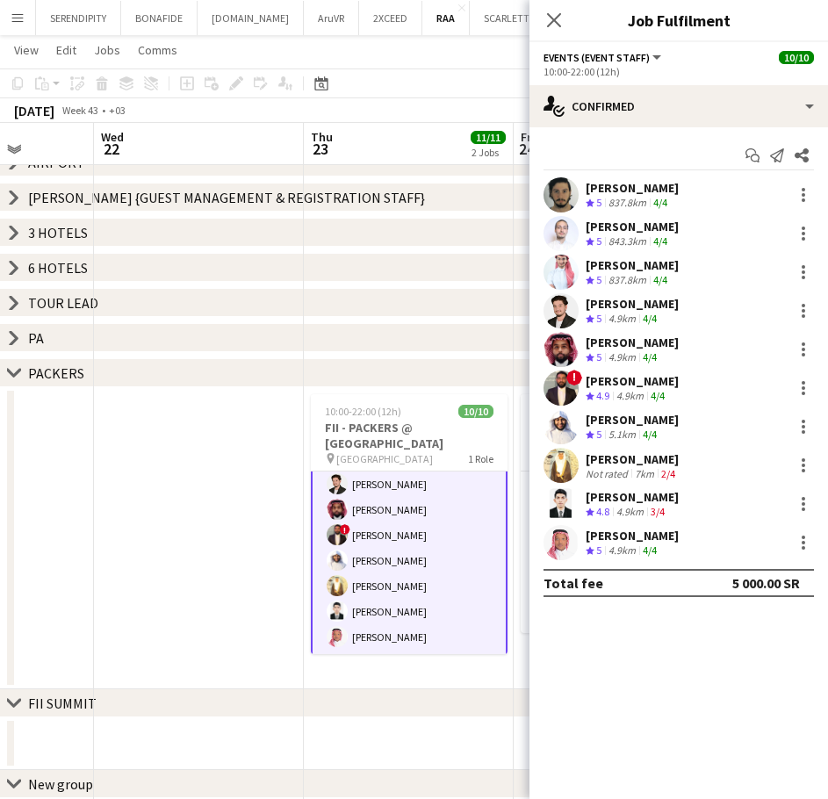
click at [668, 538] on div "[PERSON_NAME] Crew rating 5 4.9km 4/4" at bounding box center [678, 542] width 299 height 35
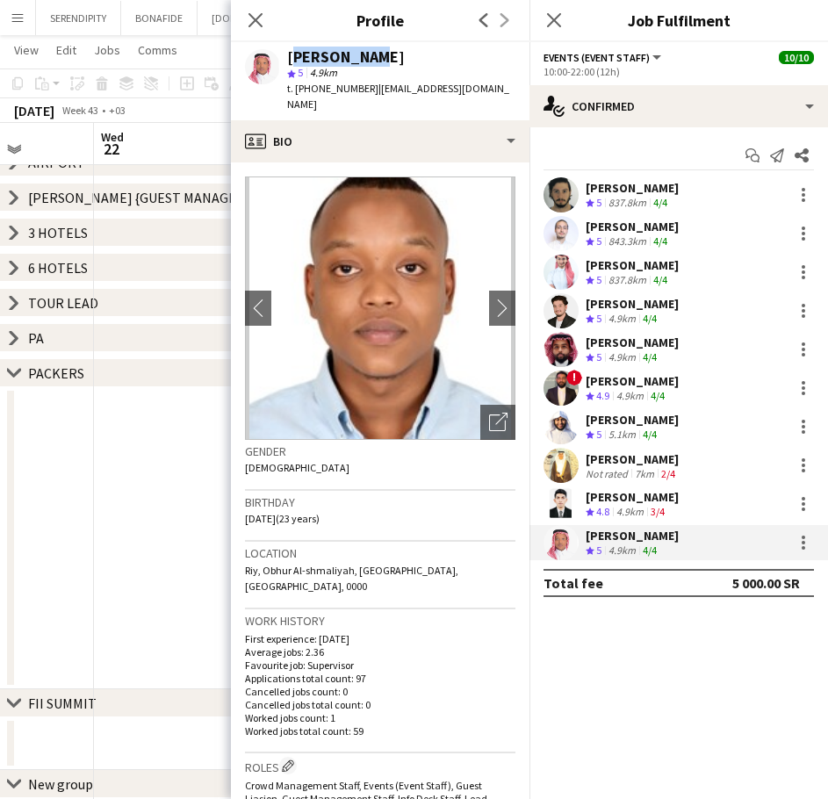
drag, startPoint x: 375, startPoint y: 59, endPoint x: 289, endPoint y: 61, distance: 86.1
click at [289, 61] on div "[PERSON_NAME]" at bounding box center [401, 57] width 228 height 16
copy div "[PERSON_NAME]"
drag, startPoint x: 489, startPoint y: 84, endPoint x: 371, endPoint y: 85, distance: 118.5
click at [371, 85] on span "| [EMAIL_ADDRESS][DOMAIN_NAME]" at bounding box center [398, 96] width 222 height 29
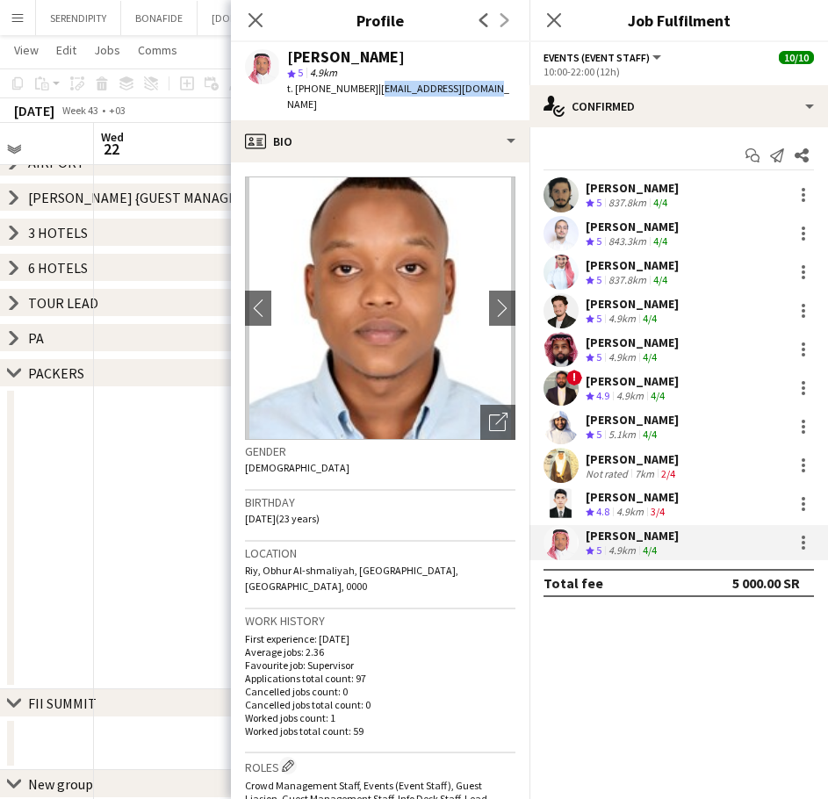
copy span "[EMAIL_ADDRESS][DOMAIN_NAME]"
drag, startPoint x: 362, startPoint y: 90, endPoint x: 297, endPoint y: 90, distance: 65.0
click at [297, 90] on span "t. [PHONE_NUMBER]" at bounding box center [332, 88] width 91 height 13
copy span "[PHONE_NUMBER]"
click at [191, 522] on app-date-cell at bounding box center [199, 538] width 210 height 302
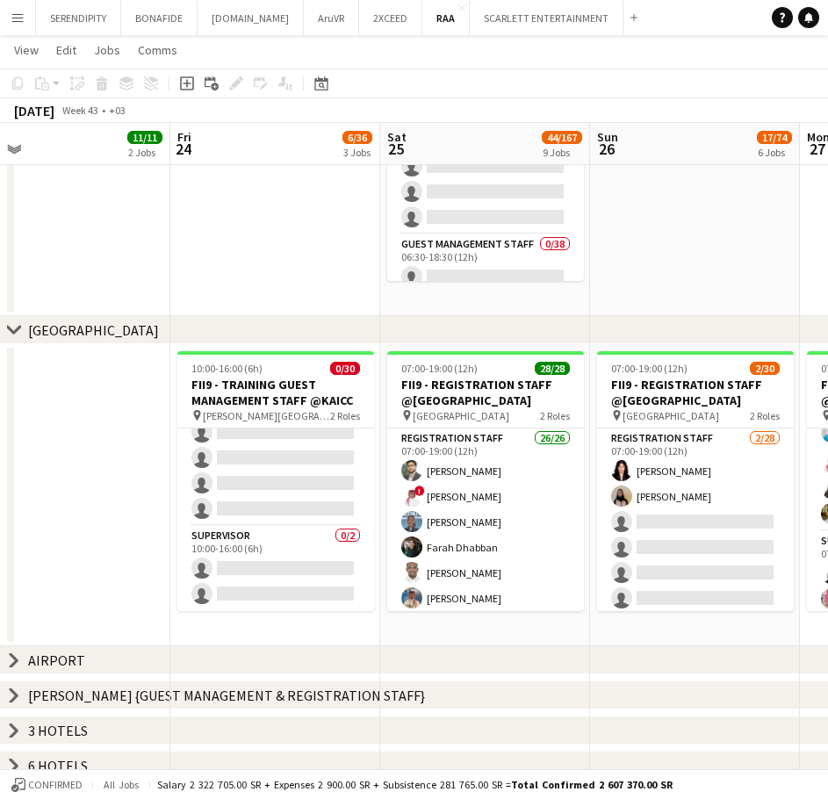
scroll to position [0, 656]
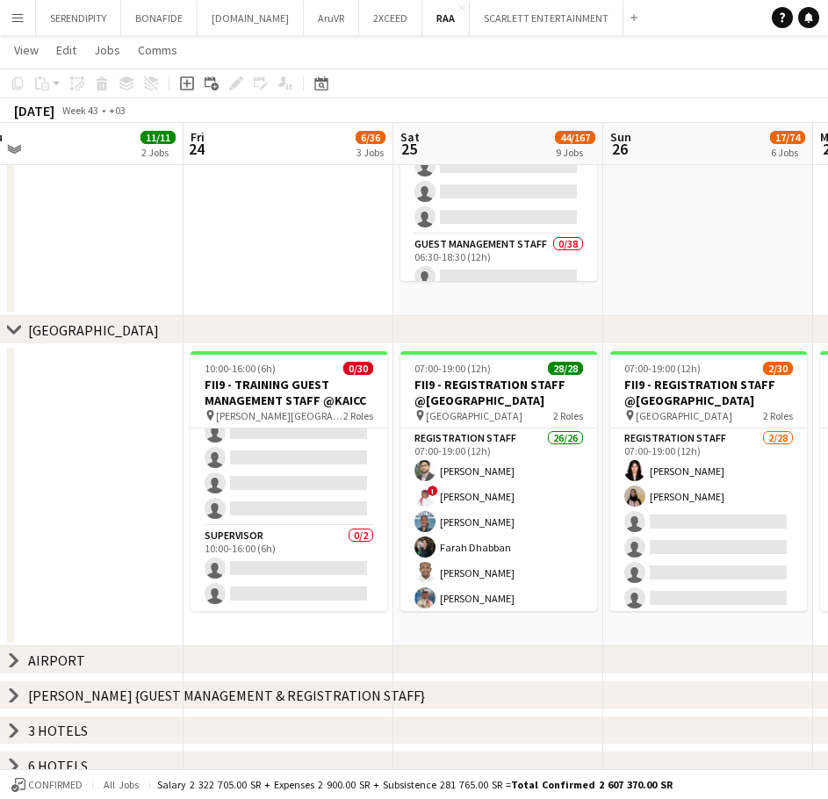
drag, startPoint x: 372, startPoint y: 538, endPoint x: 65, endPoint y: 502, distance: 309.4
click at [65, 502] on app-calendar-viewport "Mon 20 Tue 21 Wed 22 Thu 23 11/11 2 Jobs Fri 24 6/36 3 Jobs Sat 25 44/167 9 Job…" at bounding box center [414, 701] width 828 height 1793
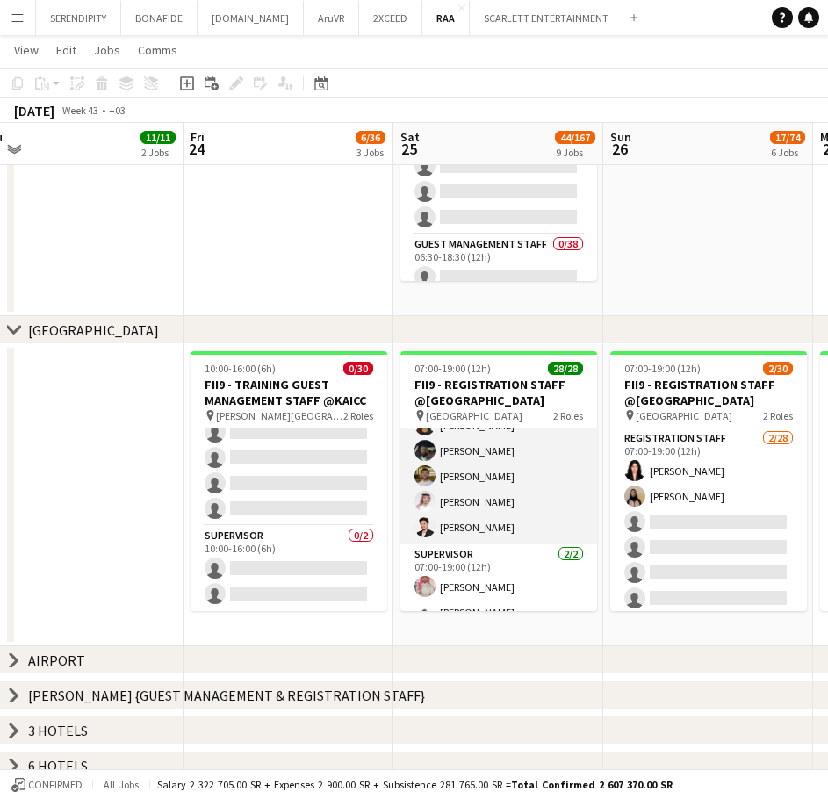
scroll to position [599, 0]
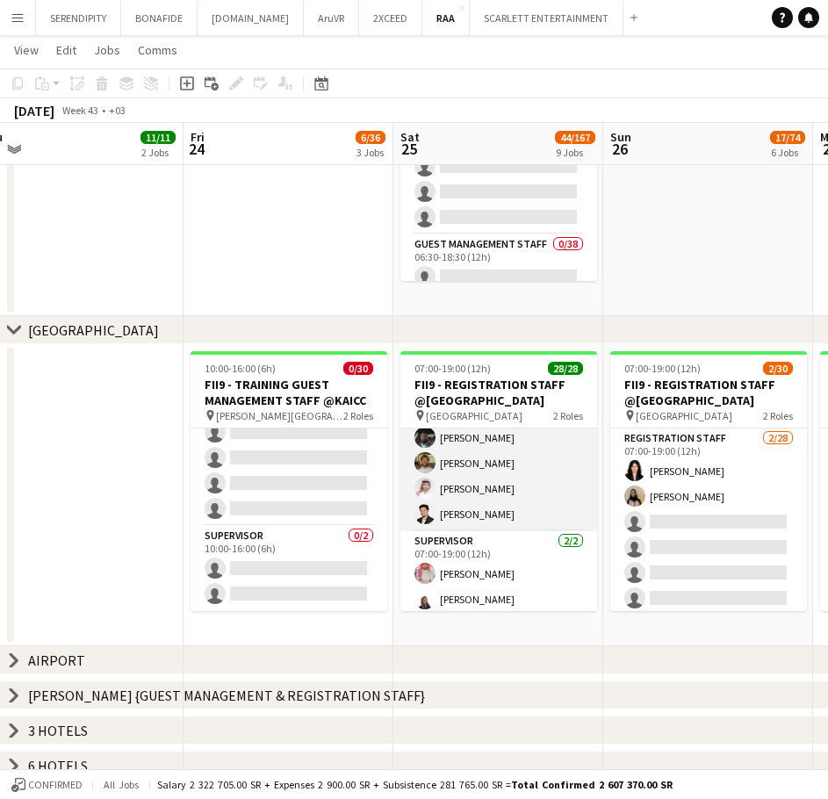
click at [503, 485] on app-card-role "Registration Staff 26/26 07:00-19:00 (12h) [PERSON_NAME] ! [PERSON_NAME] Elhill…" at bounding box center [498, 181] width 197 height 702
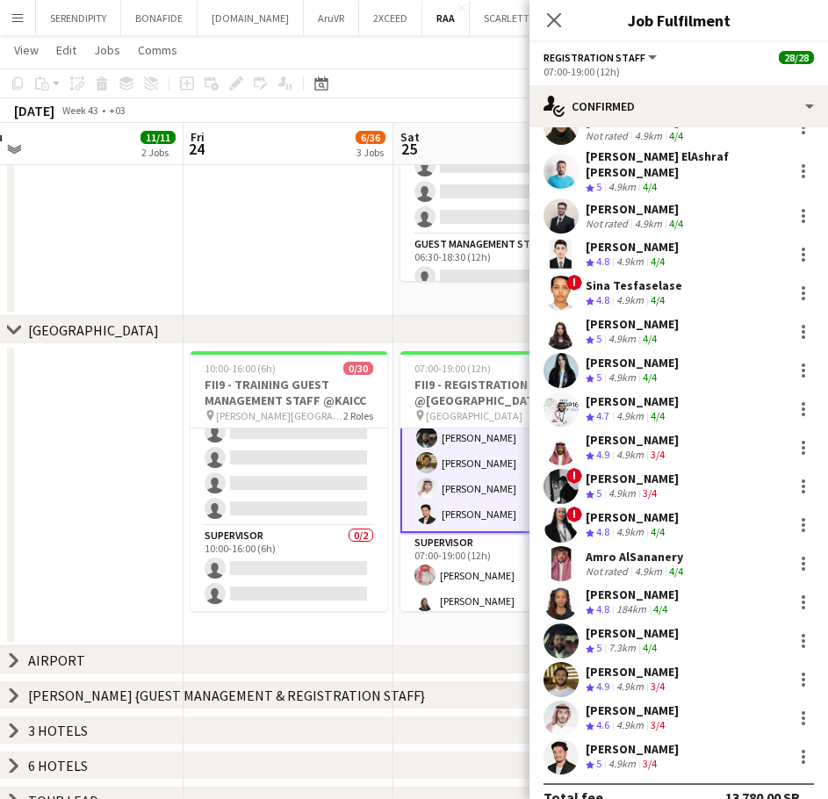
scroll to position [430, 0]
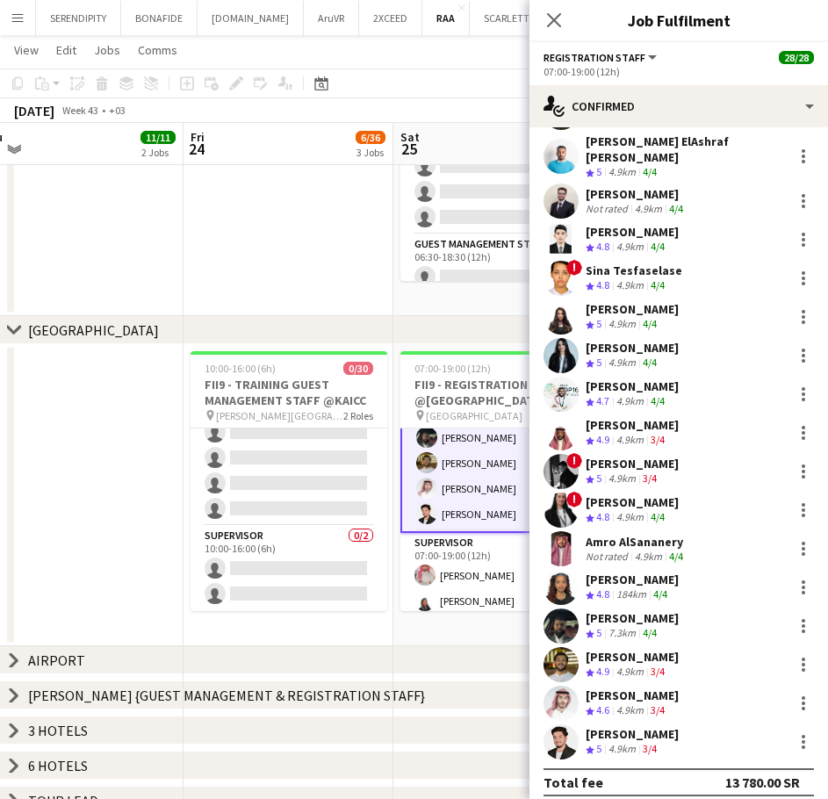
click at [459, 624] on app-date-cell "07:00-19:00 (12h) 28/28 FII9 - REGISTRATION STAFF @[GEOGRAPHIC_DATA] pin [GEOGR…" at bounding box center [498, 495] width 210 height 302
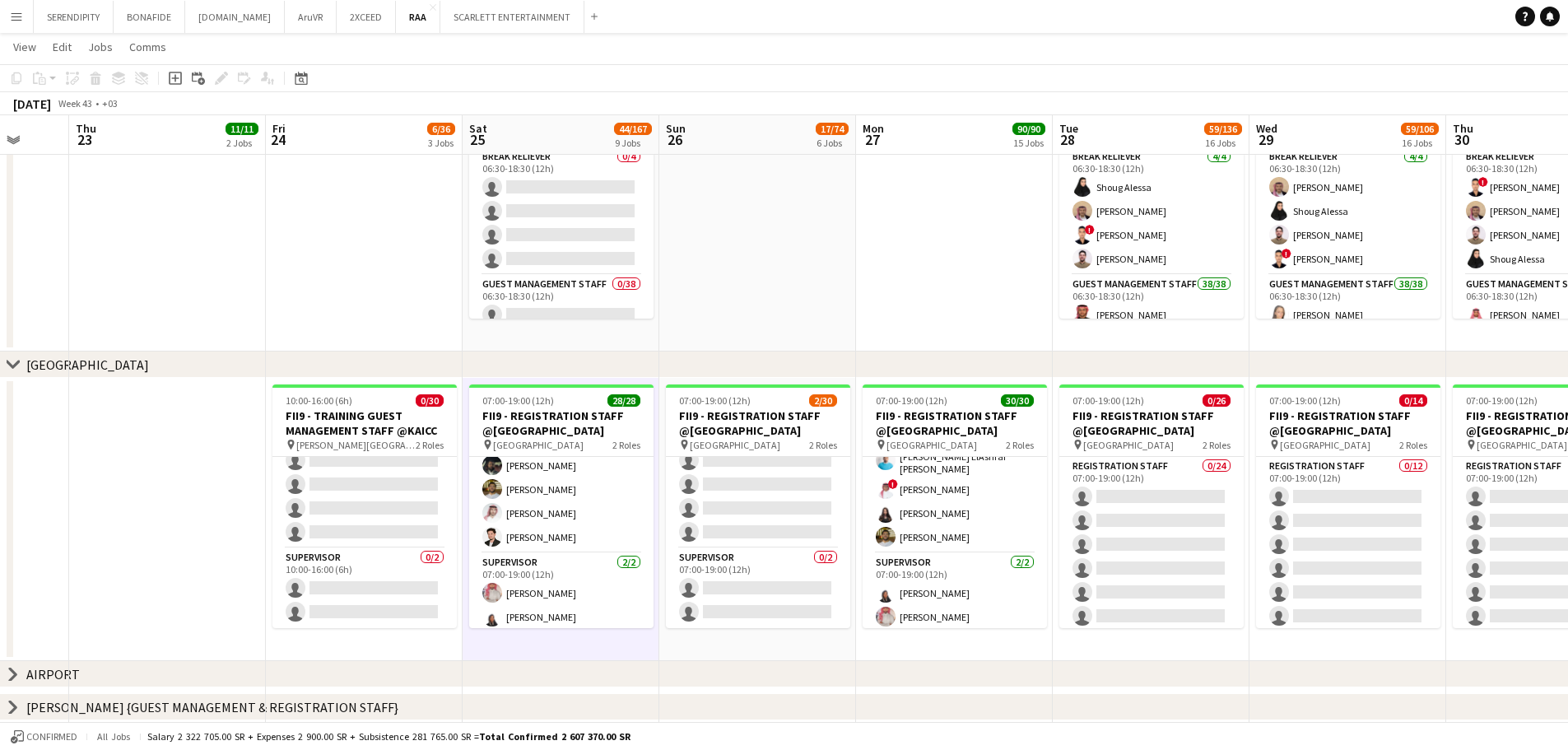
scroll to position [0, 460]
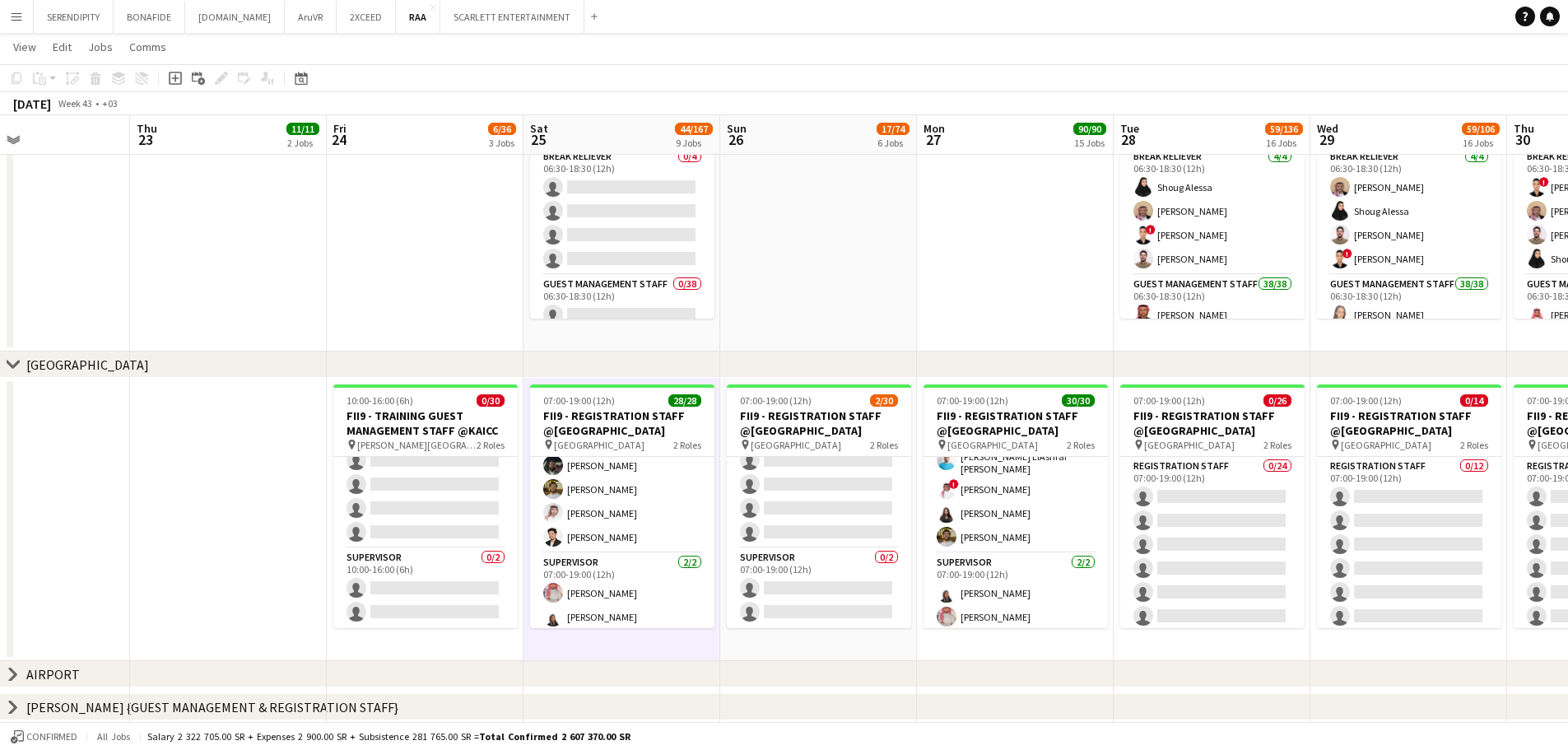
drag, startPoint x: 485, startPoint y: 274, endPoint x: 837, endPoint y: 274, distance: 352.0
click at [837, 274] on app-calendar-viewport "Mon 20 Tue 21 Wed 22 Thu 23 11/11 2 Jobs Fri 24 6/36 3 Jobs Sat 25 44/167 9 Job…" at bounding box center [784, 712] width 1568 height 1681
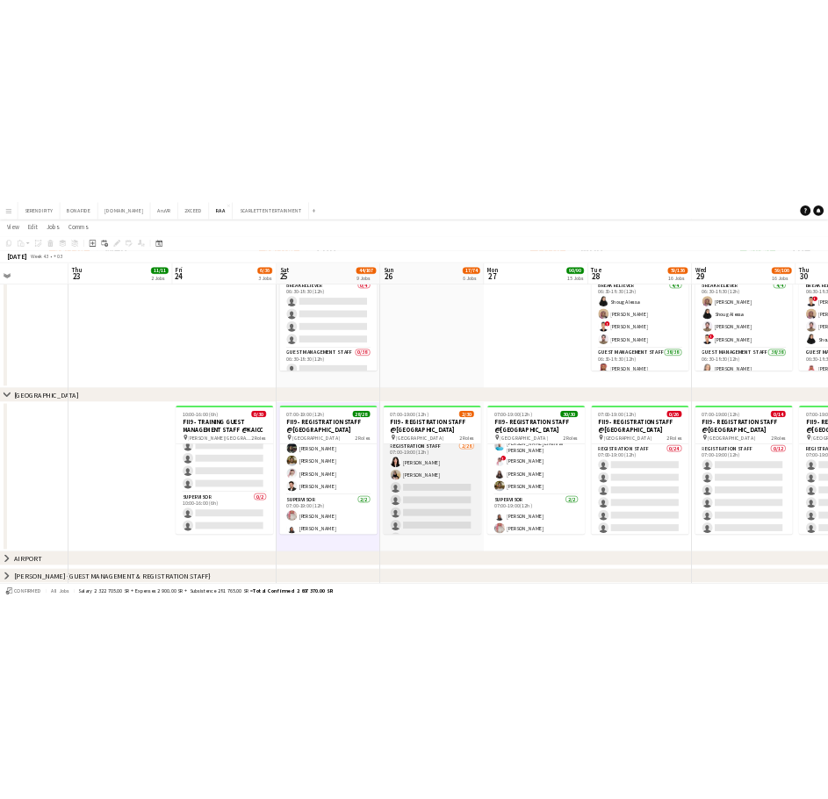
scroll to position [0, 0]
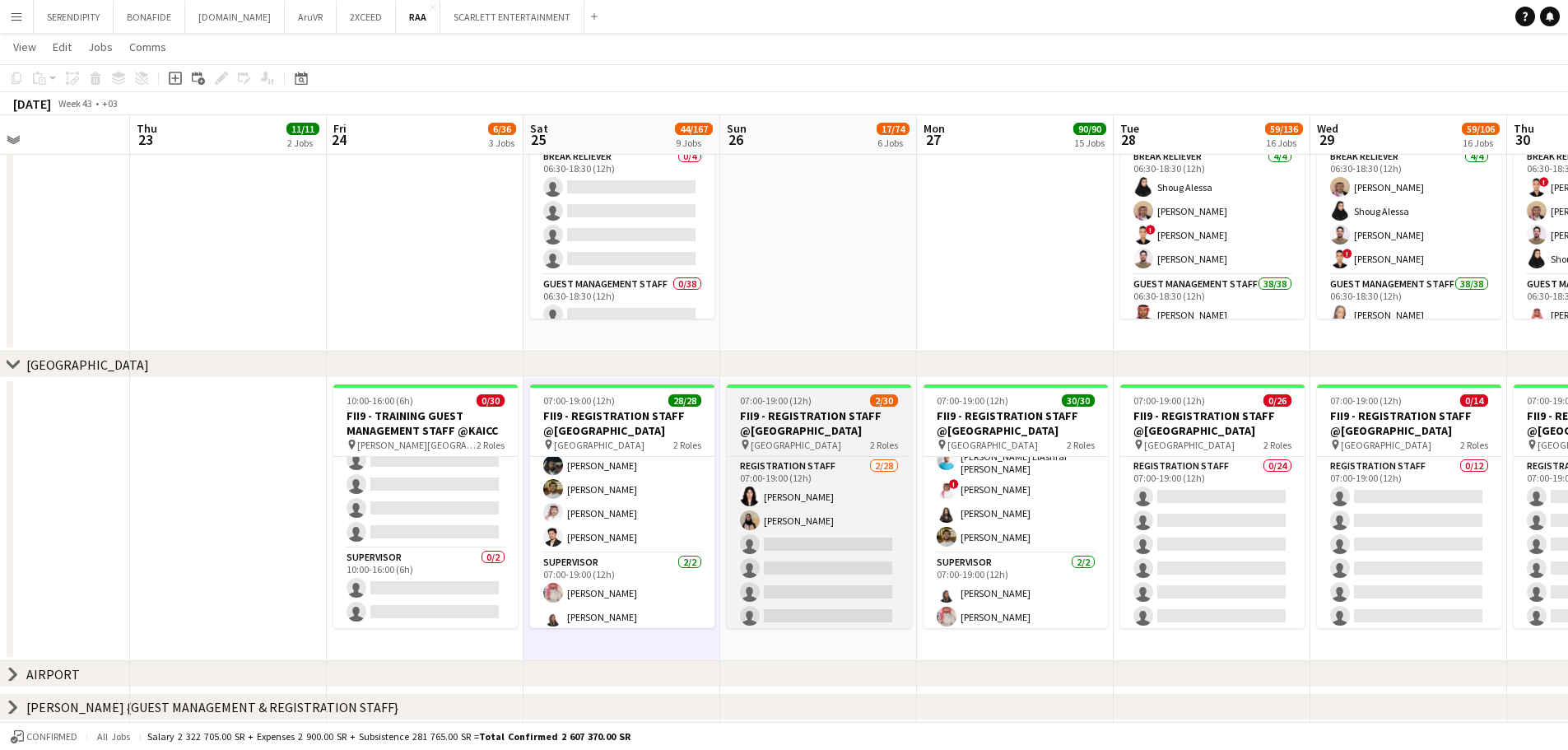
click at [814, 421] on h3 "FII9 - REGISTRATION STAFF @[GEOGRAPHIC_DATA]" at bounding box center [818, 424] width 185 height 30
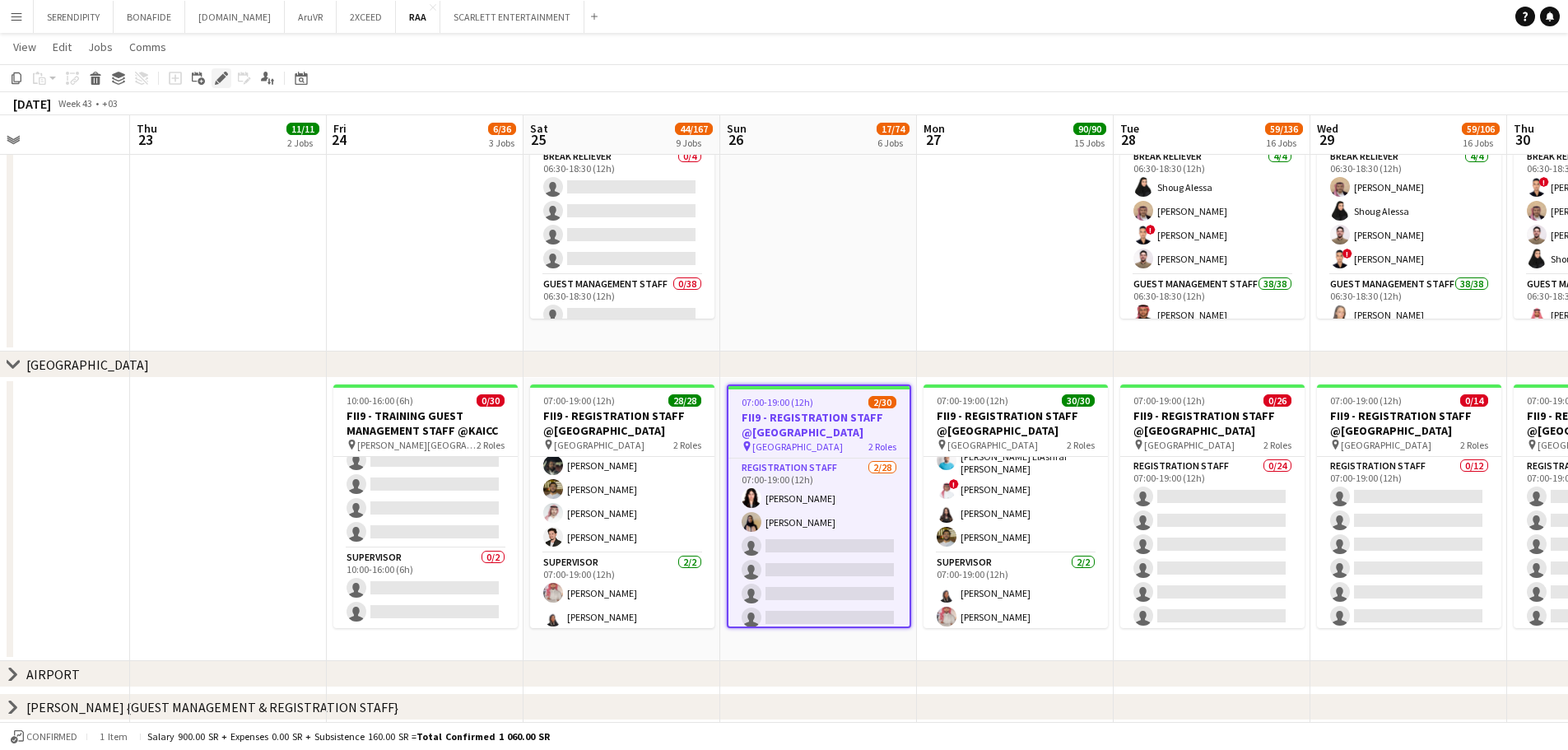
click at [220, 81] on icon at bounding box center [221, 79] width 9 height 9
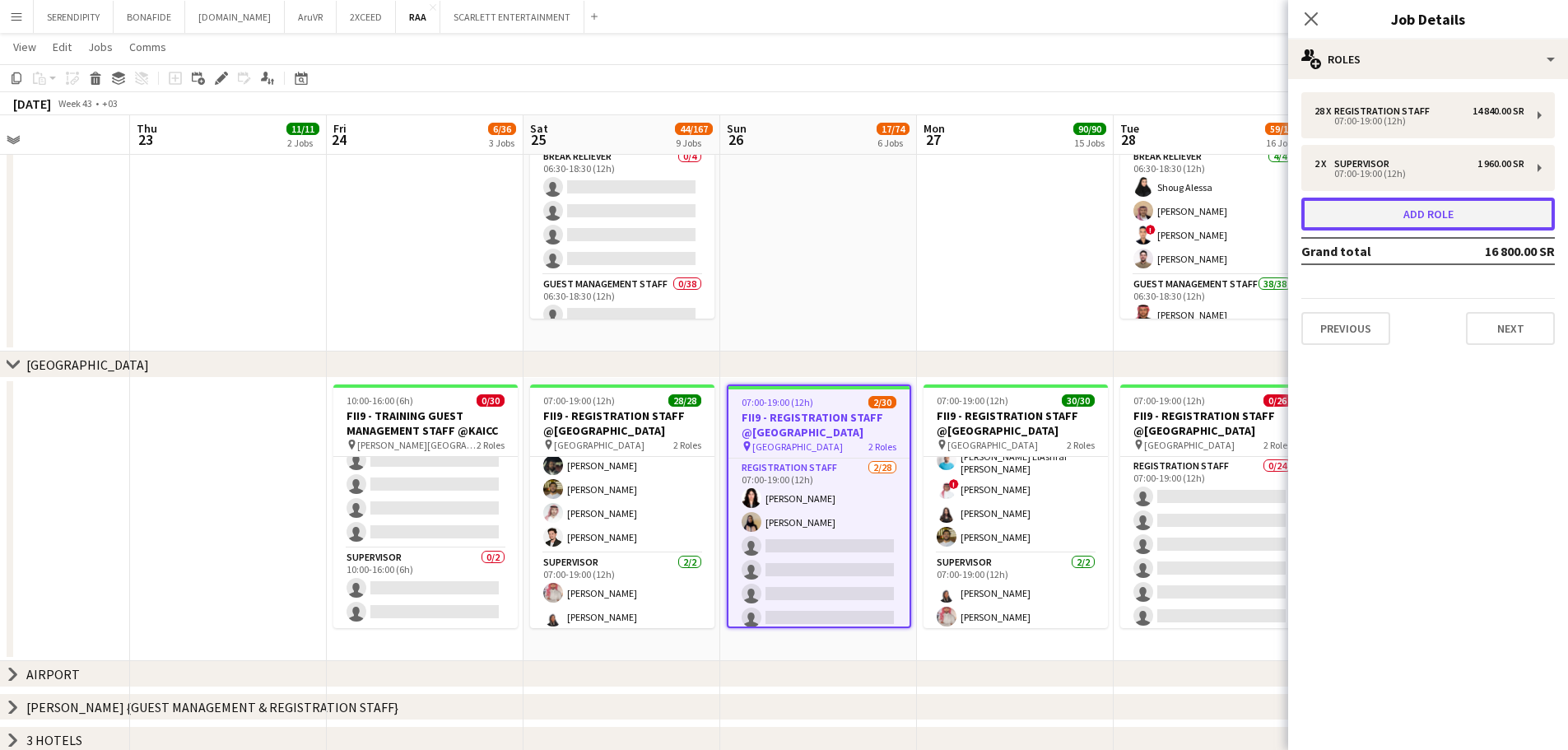
click at [1423, 214] on button "Add role" at bounding box center [1427, 214] width 253 height 33
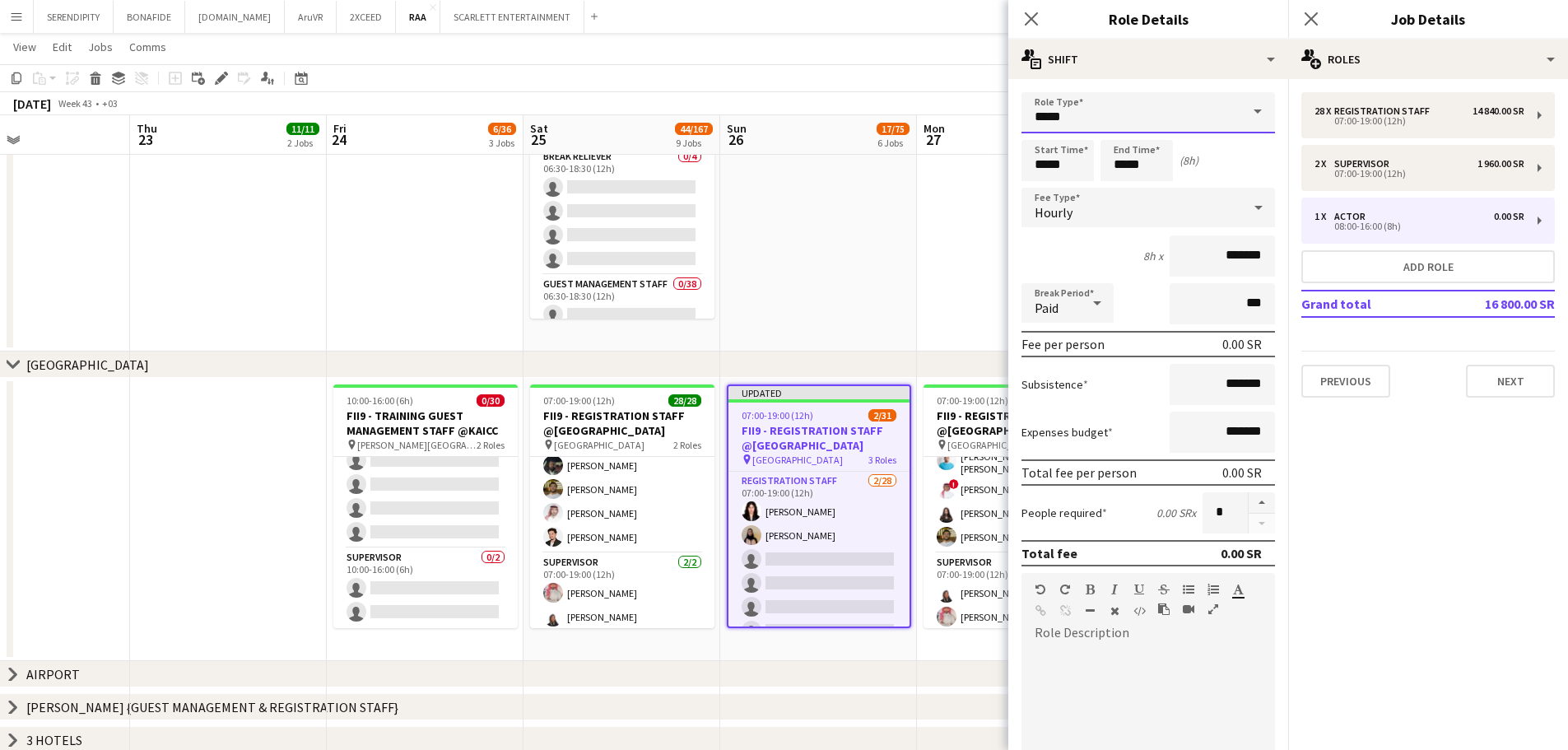
click at [1082, 120] on input "*****" at bounding box center [1148, 112] width 253 height 41
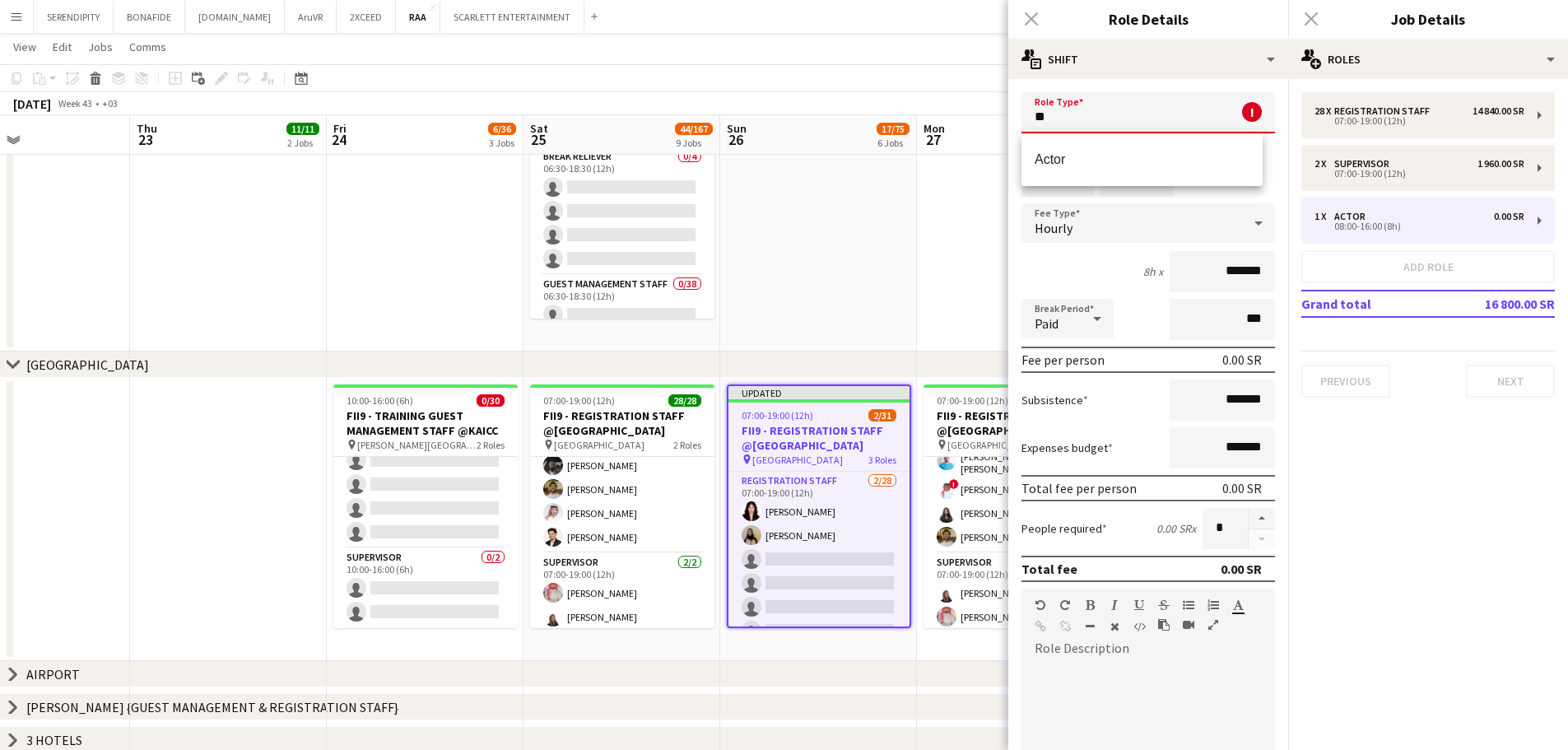
type input "*"
type input "*******"
click at [1041, 180] on input "*****" at bounding box center [1057, 176] width 72 height 41
type input "*****"
click at [1042, 202] on div at bounding box center [1040, 205] width 33 height 17
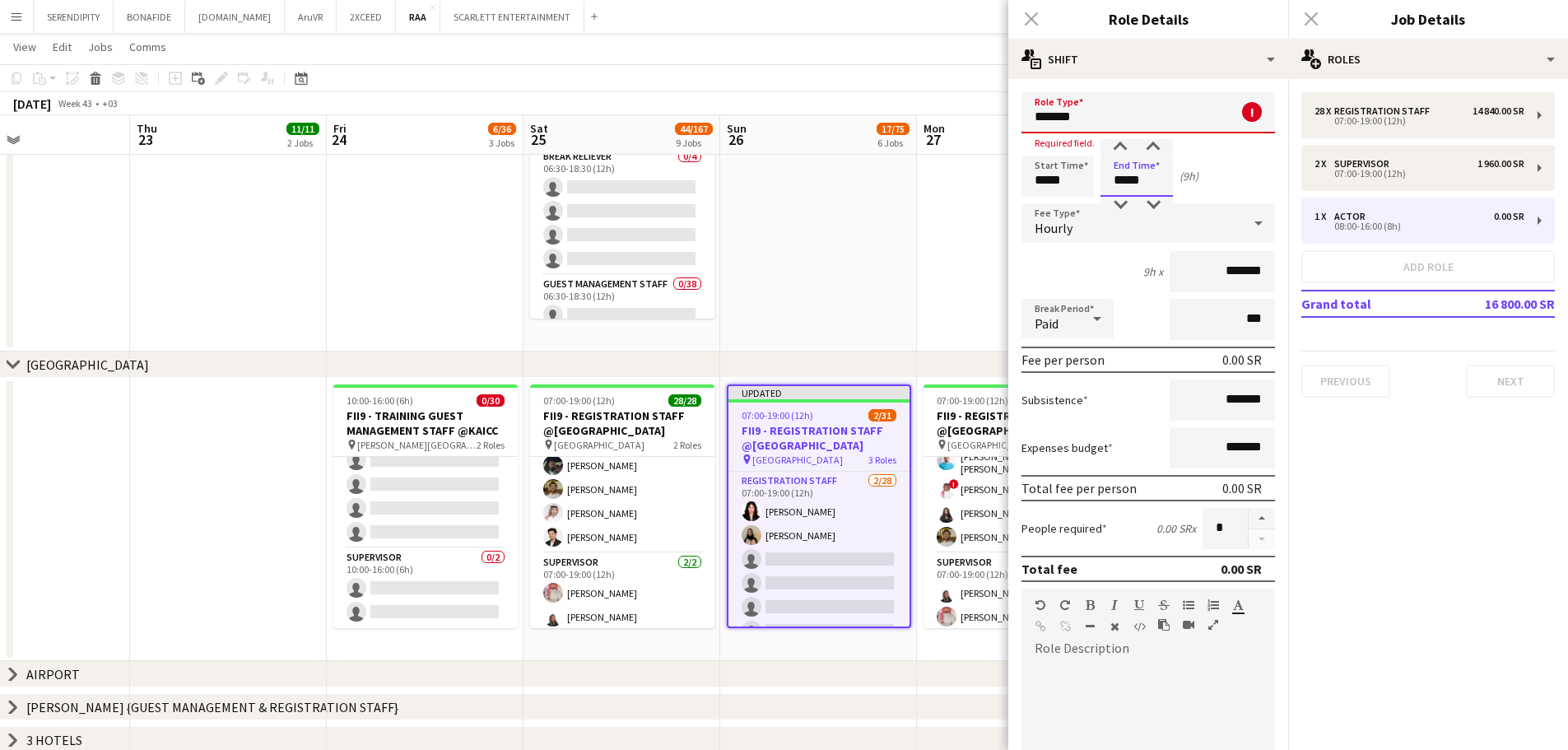
click at [1125, 182] on input "*****" at bounding box center [1136, 176] width 72 height 41
type input "*****"
click at [1112, 229] on div "Hourly" at bounding box center [1131, 223] width 220 height 39
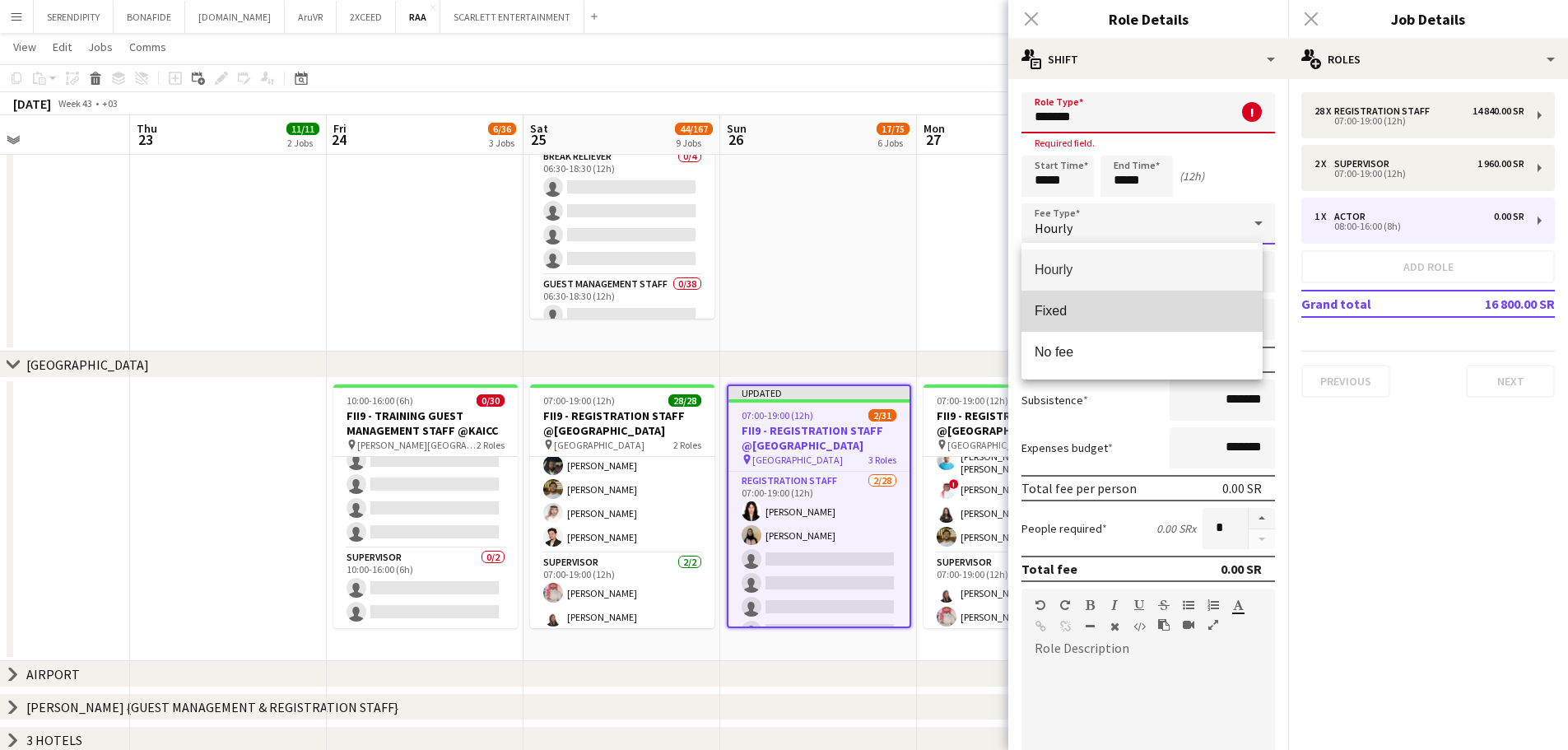
click at [1134, 317] on span "Fixed" at bounding box center [1142, 310] width 215 height 16
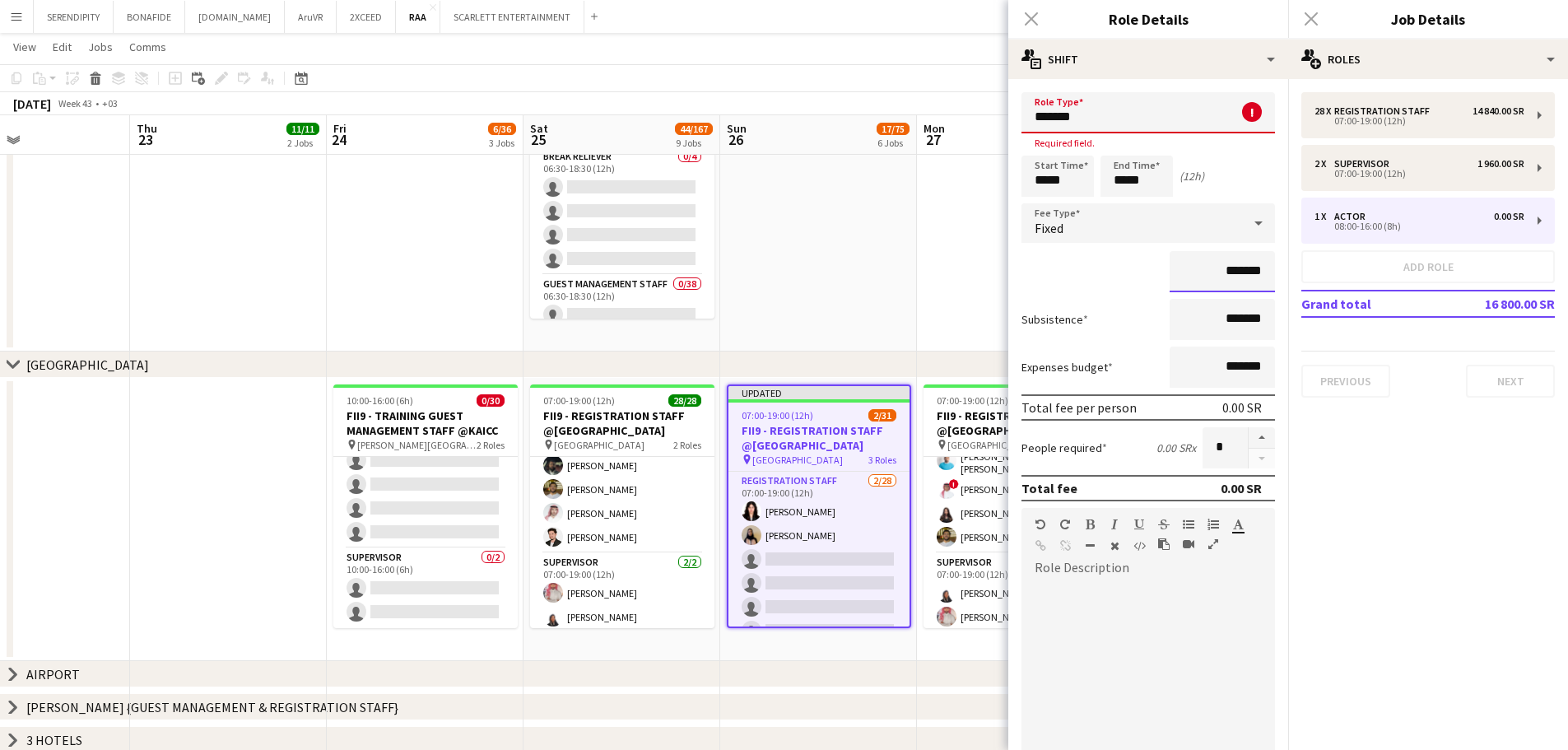
drag, startPoint x: 1195, startPoint y: 275, endPoint x: 1231, endPoint y: 271, distance: 36.2
click at [1231, 271] on input "*******" at bounding box center [1222, 272] width 105 height 41
click at [1248, 435] on button "button" at bounding box center [1262, 438] width 26 height 22
type input "*"
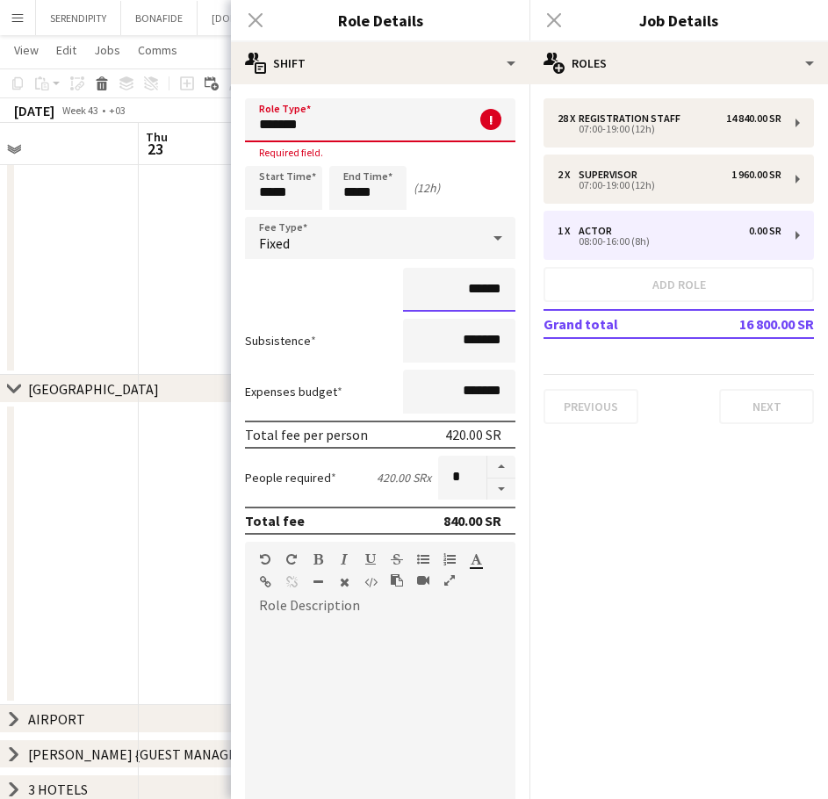
type input "******"
drag, startPoint x: 438, startPoint y: 338, endPoint x: 472, endPoint y: 338, distance: 33.4
click at [472, 338] on input "*******" at bounding box center [459, 341] width 112 height 44
type input "*****"
click at [410, 649] on div at bounding box center [380, 725] width 270 height 211
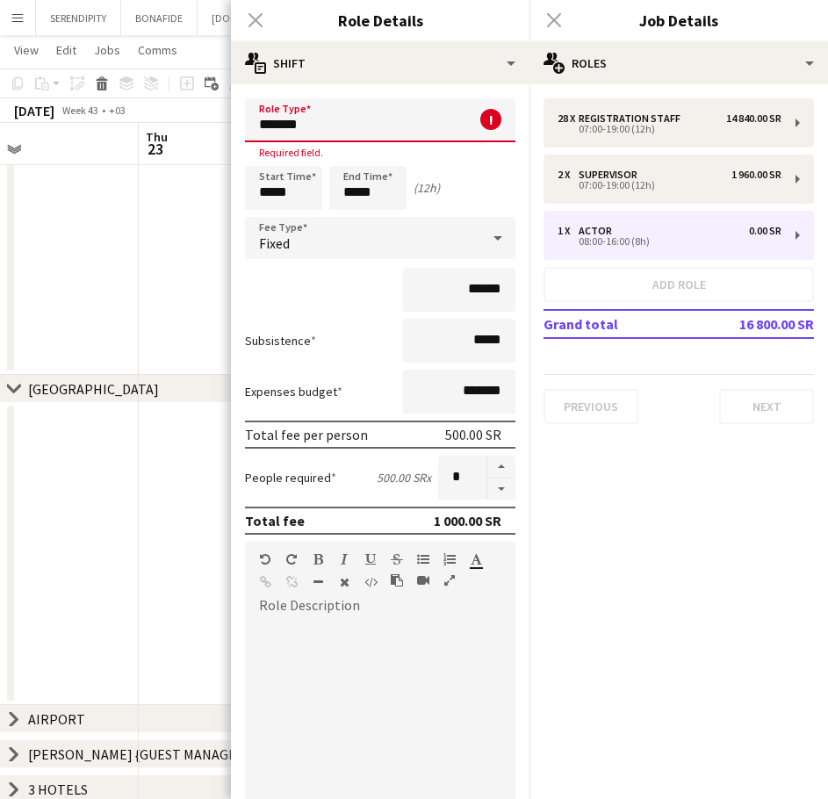
click at [379, 126] on input "*******" at bounding box center [380, 120] width 270 height 44
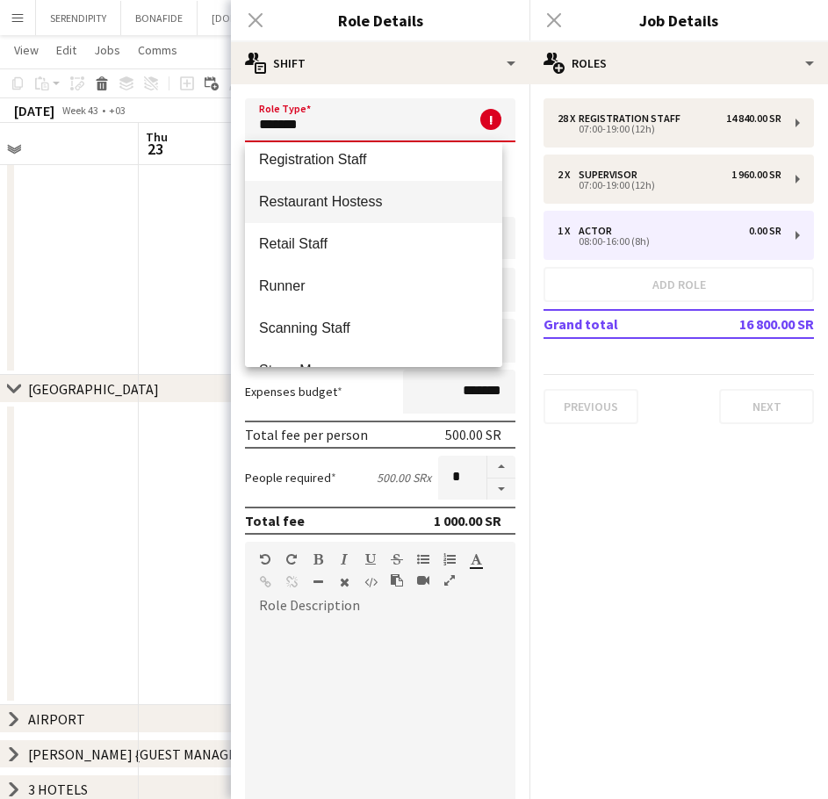
scroll to position [995, 0]
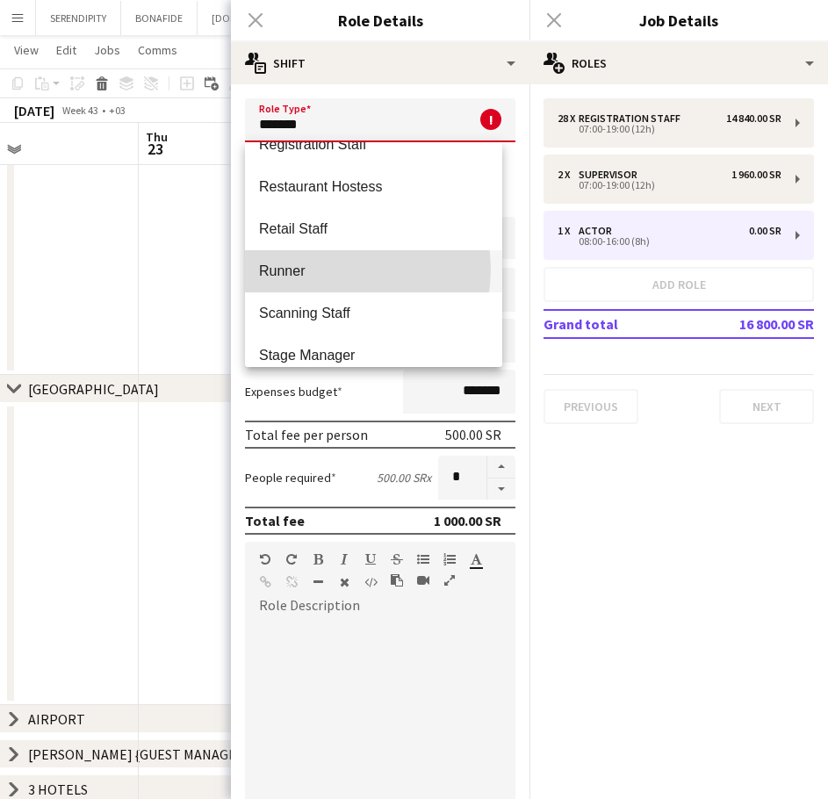
click at [333, 270] on span "Runner" at bounding box center [373, 271] width 229 height 17
type input "******"
type input "*********"
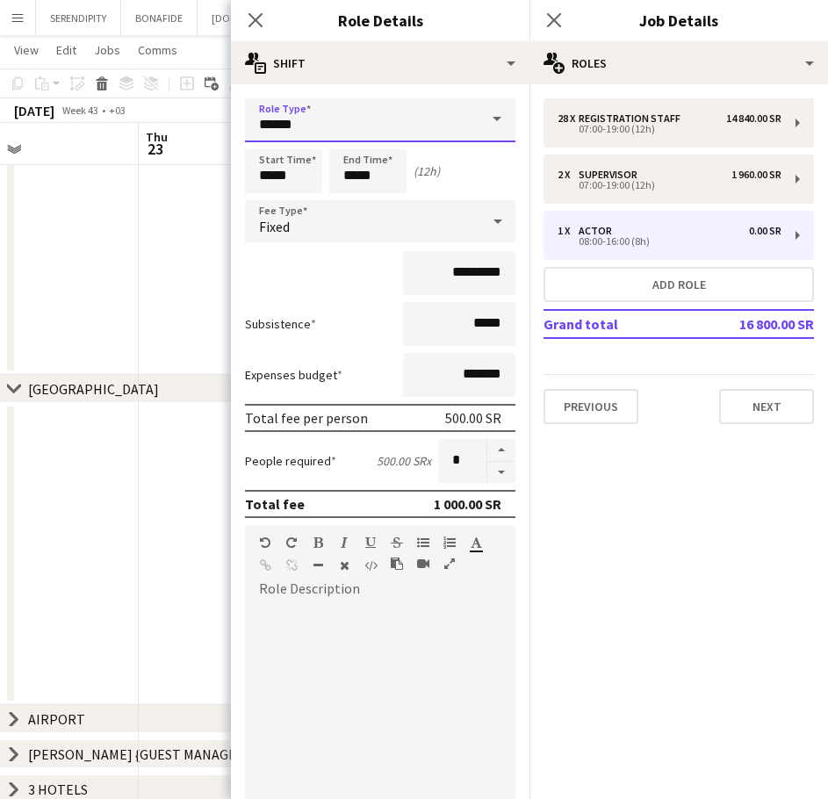
click at [429, 125] on input "******" at bounding box center [380, 120] width 270 height 44
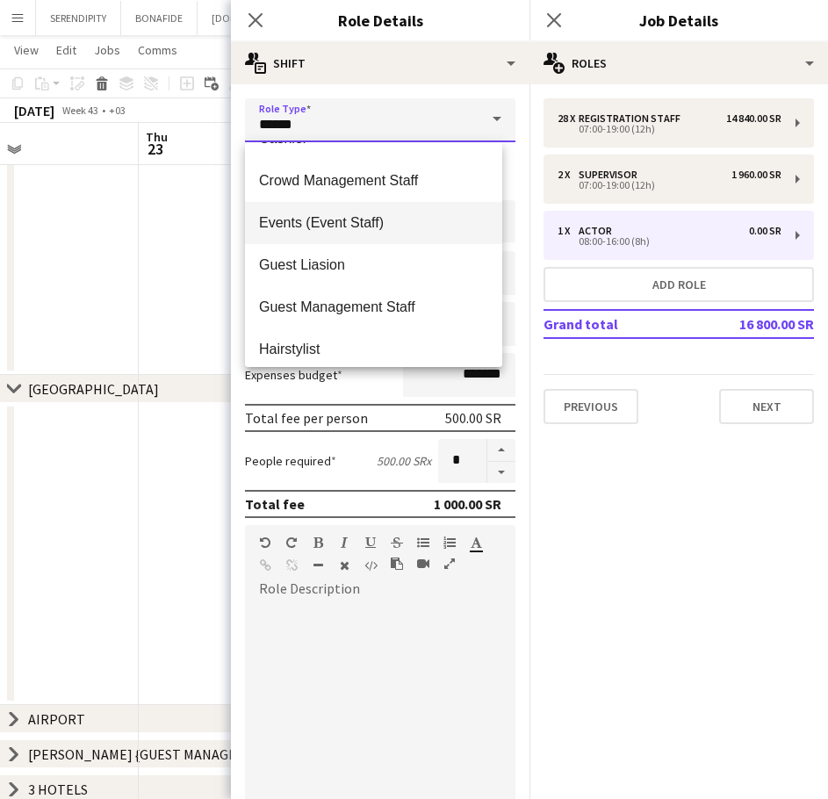
scroll to position [271, 0]
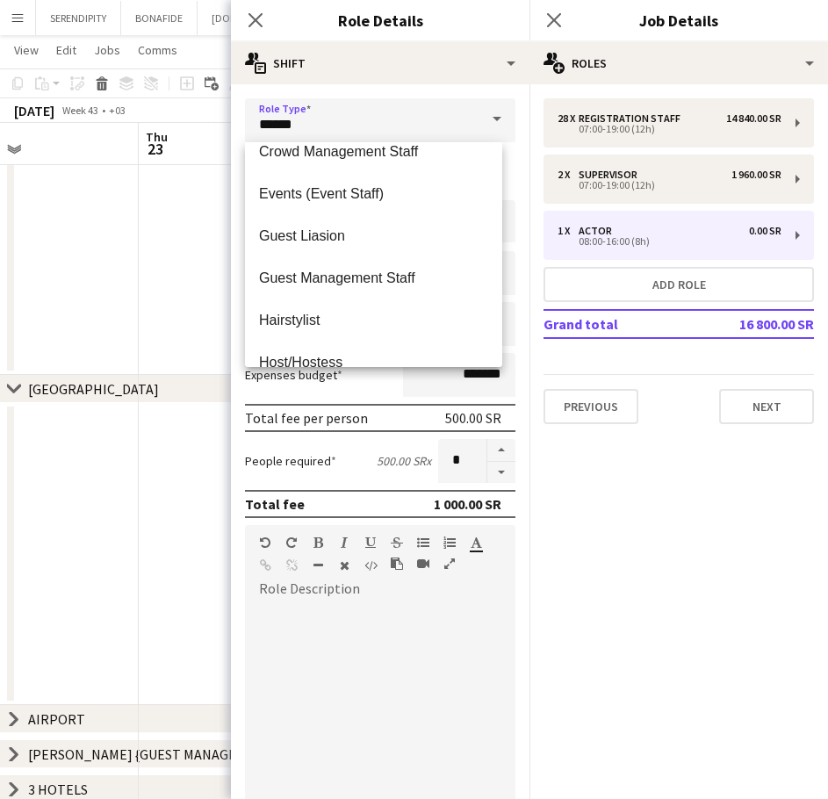
click at [623, 495] on mat-expansion-panel "pencil3 General details 28 x Registration Staff 14 840.00 SR 07:00-19:00 (12h) …" at bounding box center [678, 441] width 299 height 715
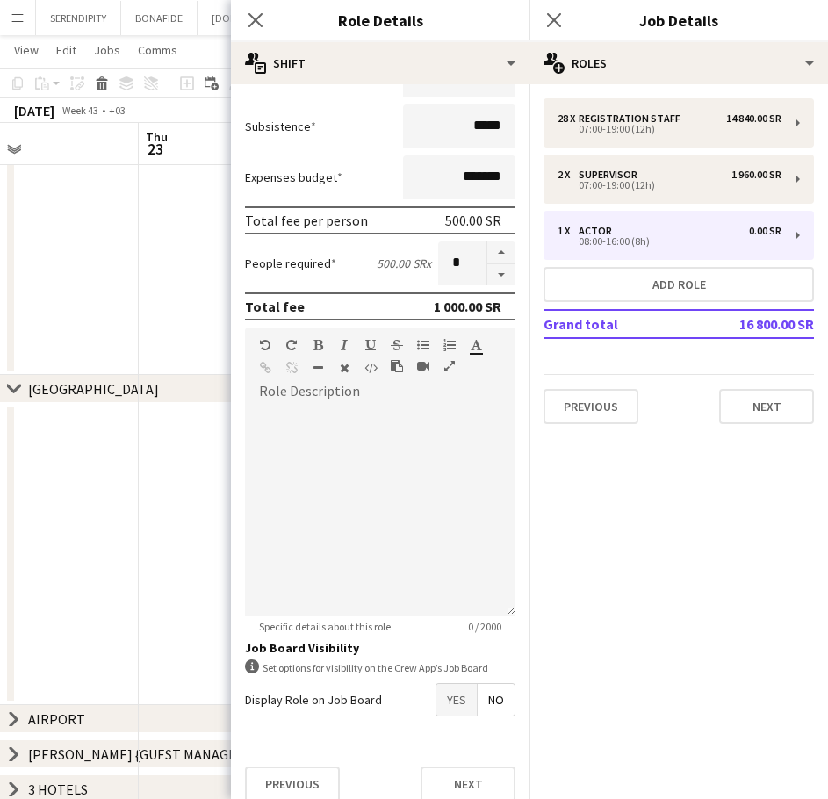
scroll to position [214, 0]
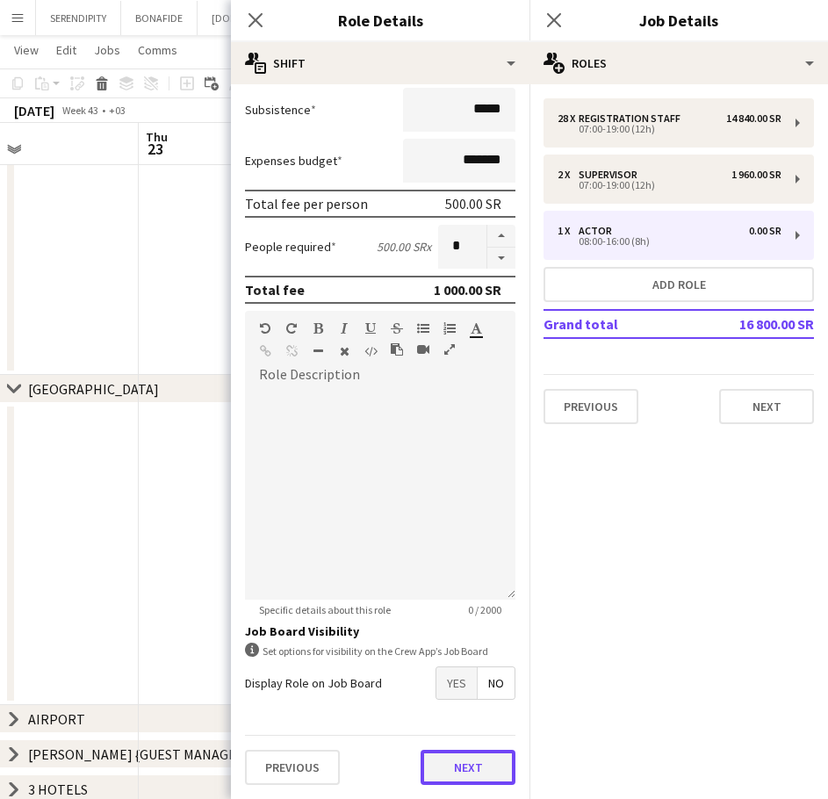
click at [477, 774] on button "Next" at bounding box center [468, 767] width 95 height 35
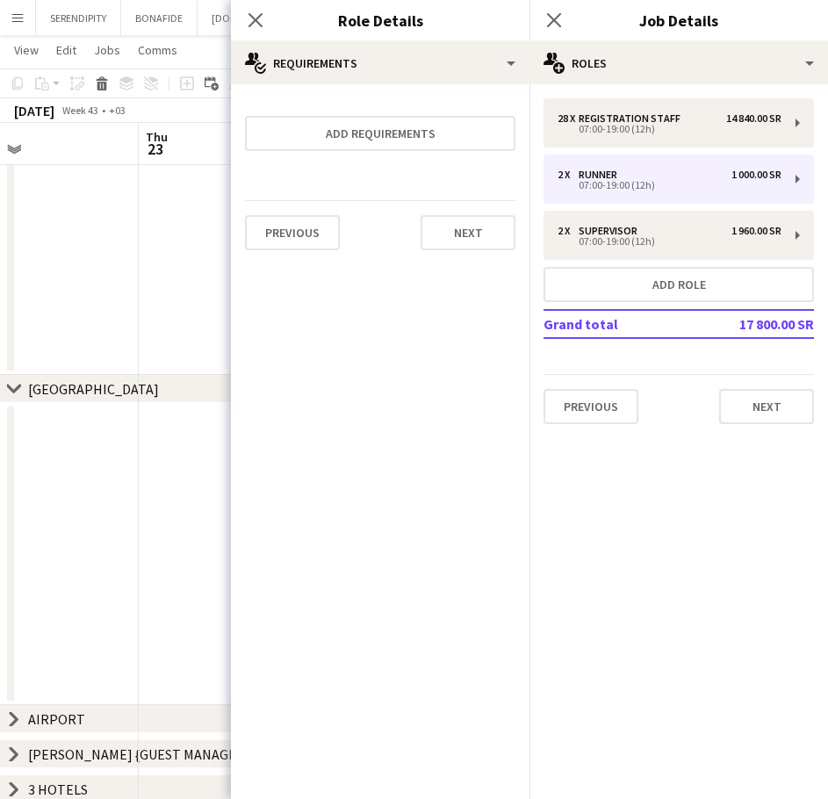
scroll to position [0, 0]
click at [467, 231] on button "Next" at bounding box center [468, 232] width 95 height 35
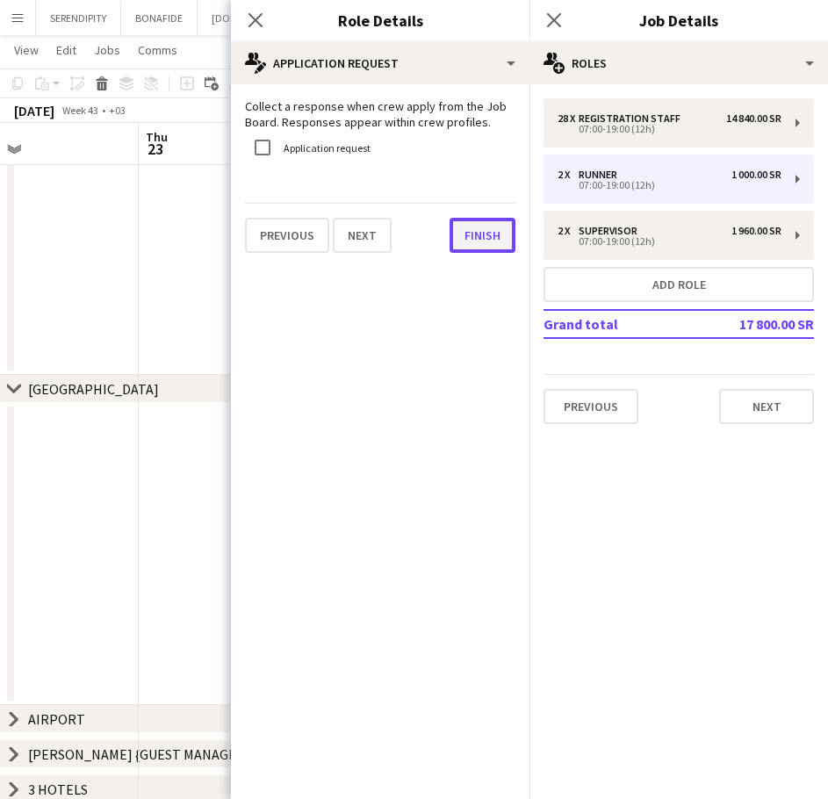
click at [489, 234] on button "Finish" at bounding box center [483, 235] width 66 height 35
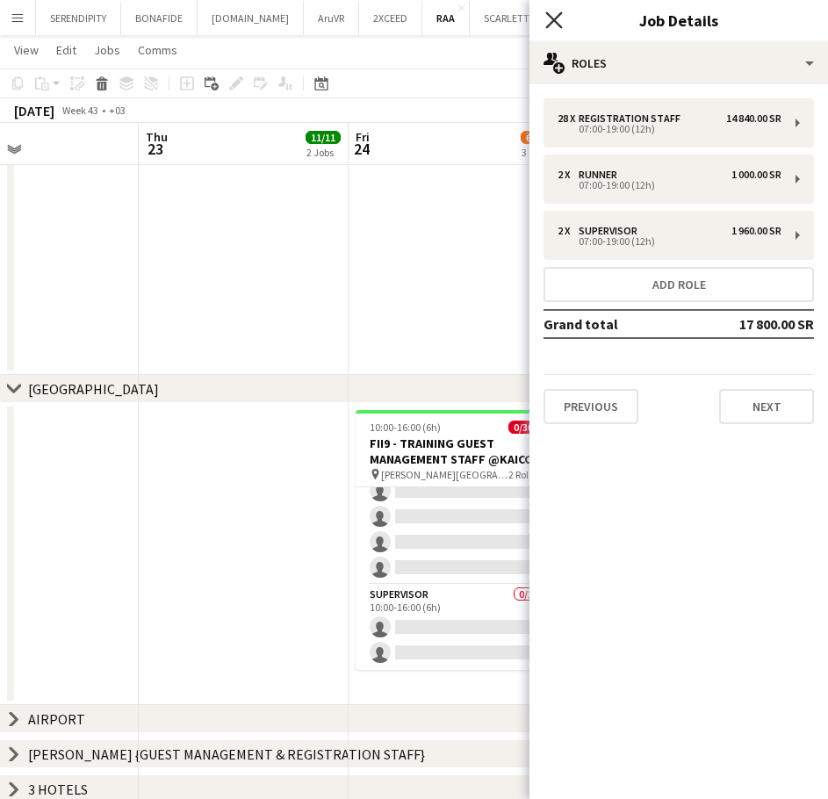
click at [555, 25] on icon "Close pop-in" at bounding box center [553, 19] width 17 height 17
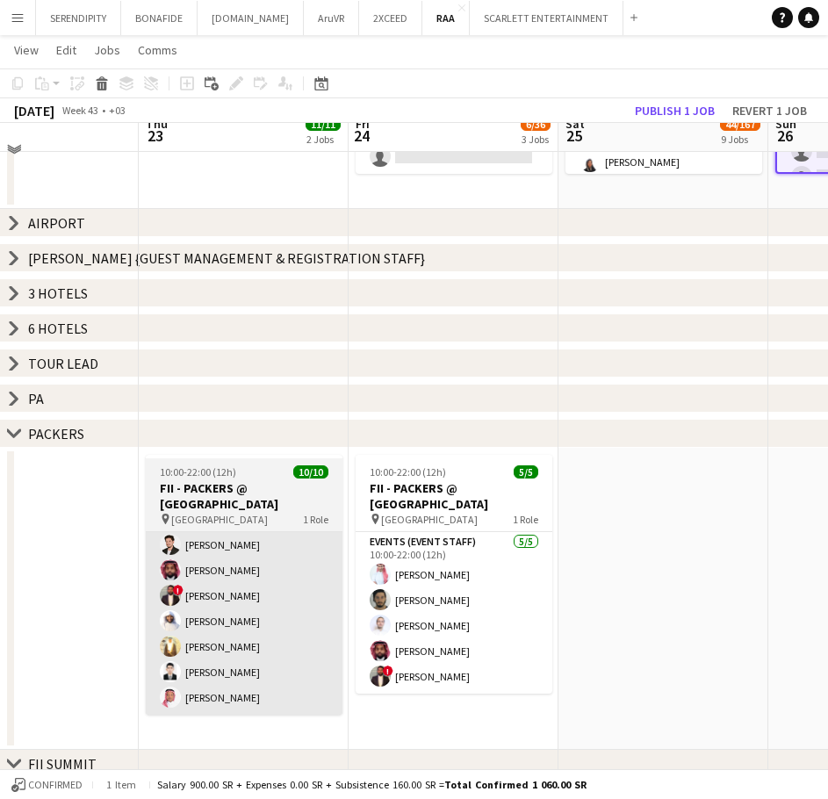
scroll to position [819, 0]
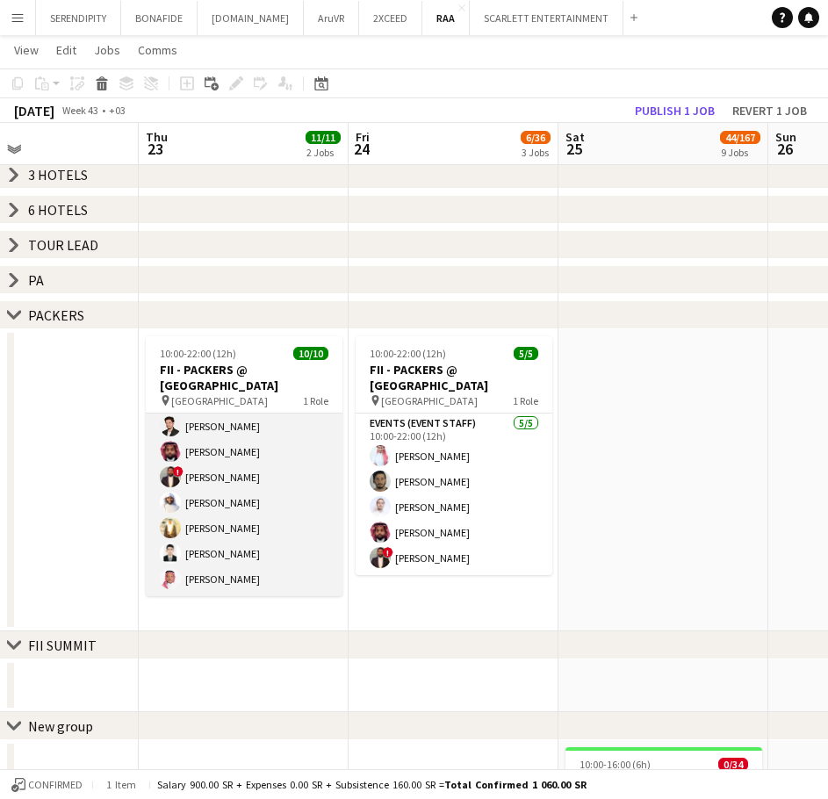
click at [239, 509] on app-card-role "Events (Event Staff) [DATE] 10:00-22:00 (12h) [PERSON_NAME] [PERSON_NAME] [PERS…" at bounding box center [244, 451] width 197 height 289
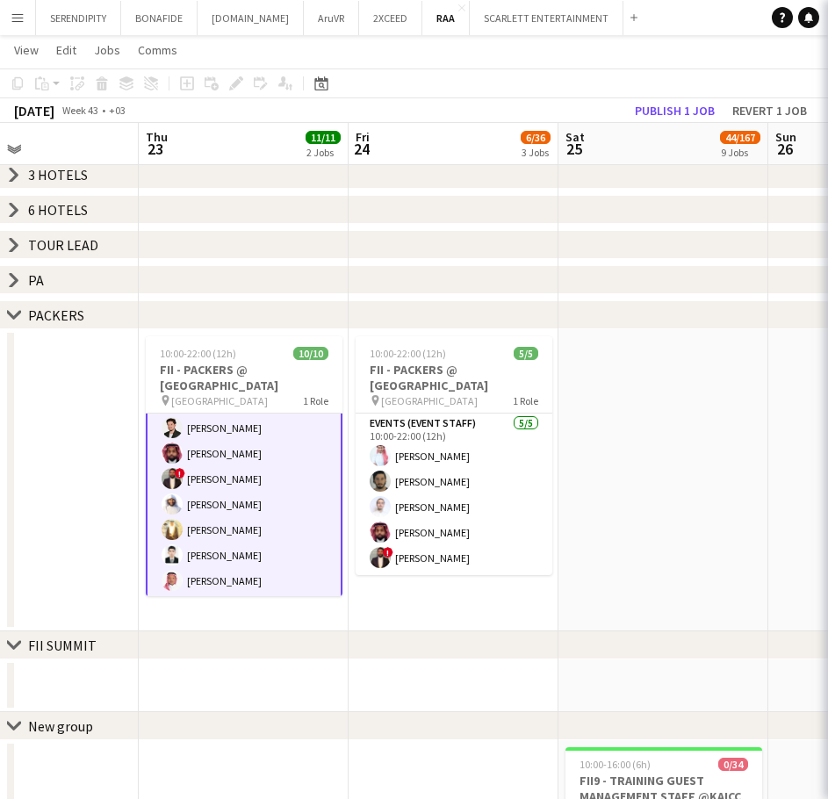
scroll to position [108, 0]
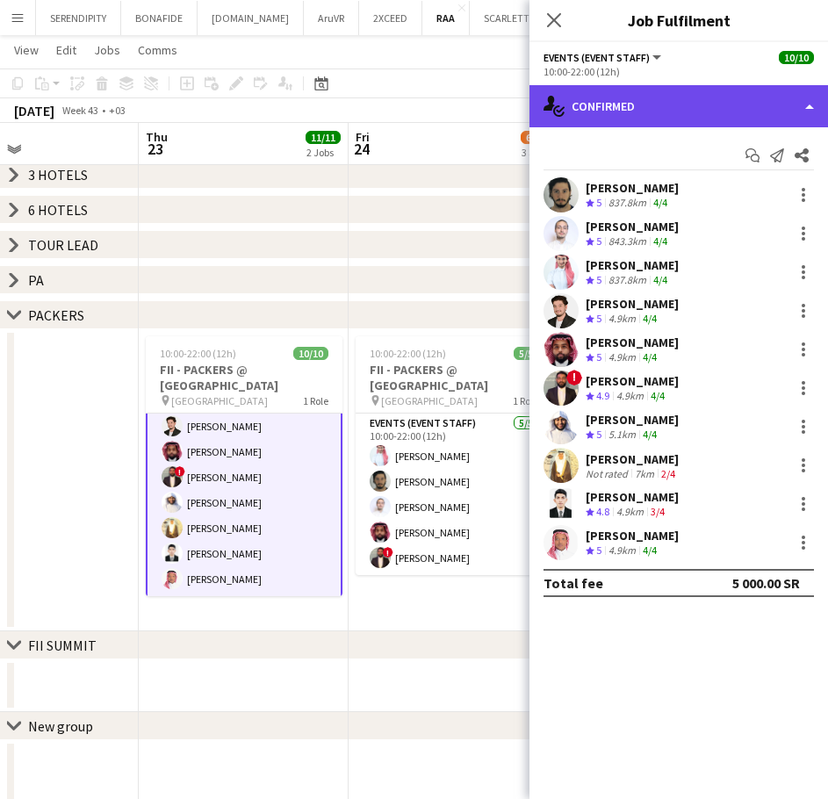
click at [655, 106] on div "single-neutral-actions-check-2 Confirmed" at bounding box center [678, 106] width 299 height 42
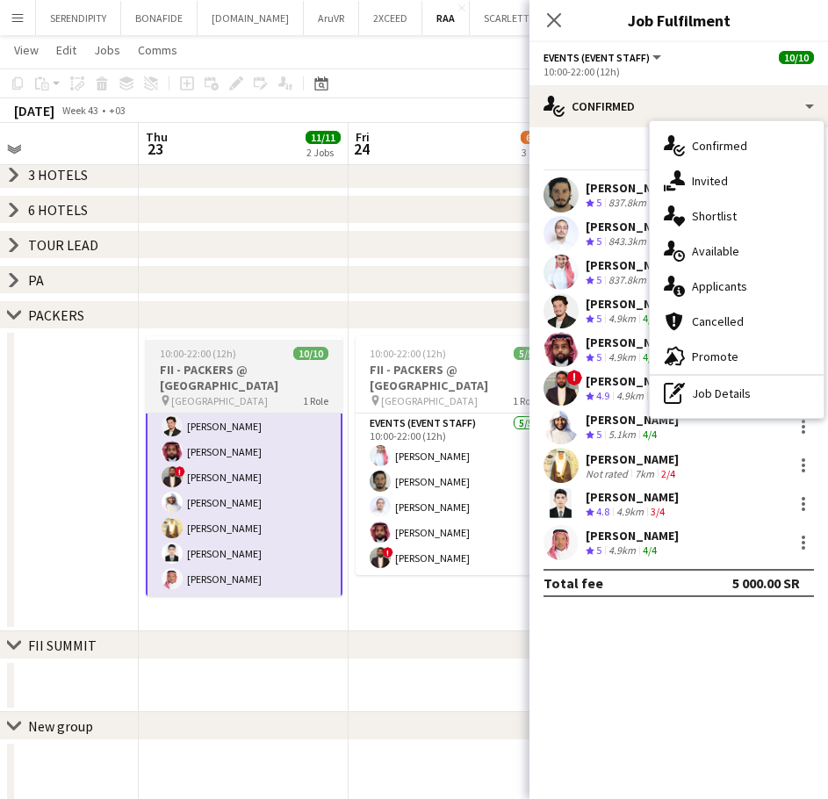
click at [245, 372] on h3 "FII - PACKERS @ [GEOGRAPHIC_DATA]" at bounding box center [244, 378] width 197 height 32
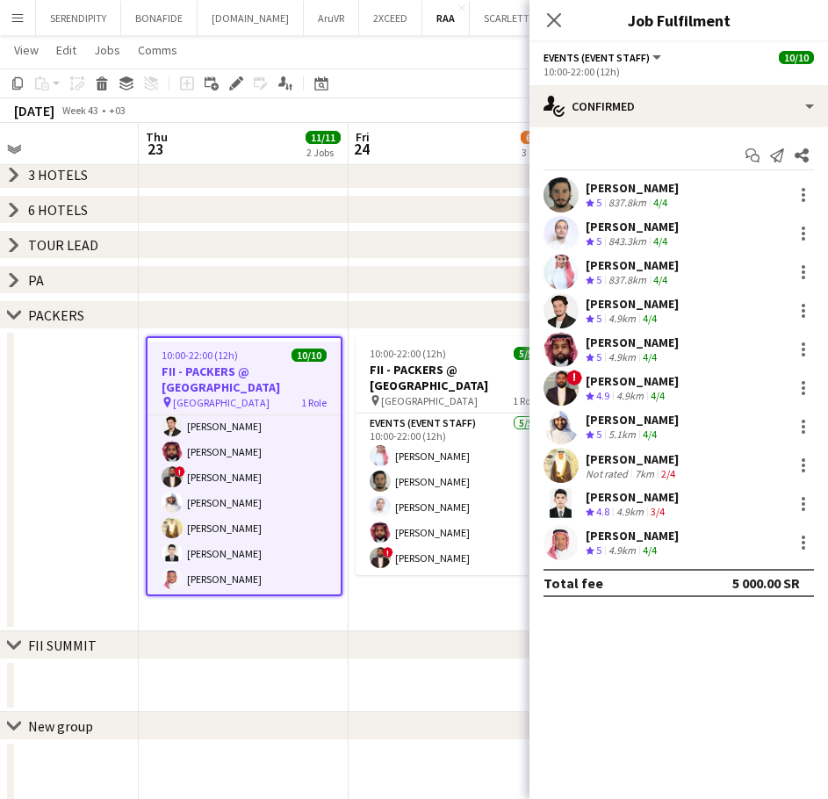
scroll to position [106, 0]
click at [234, 82] on icon "Edit" at bounding box center [236, 83] width 14 height 14
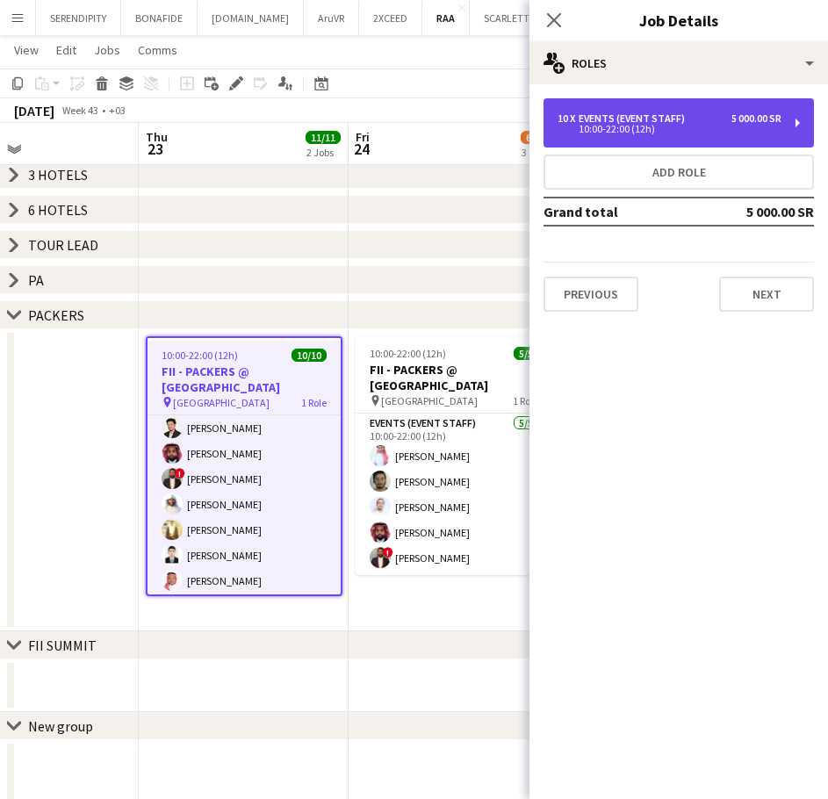
click at [694, 119] on div "10 x Events (Event Staff) 5 000.00 SR" at bounding box center [670, 118] width 224 height 12
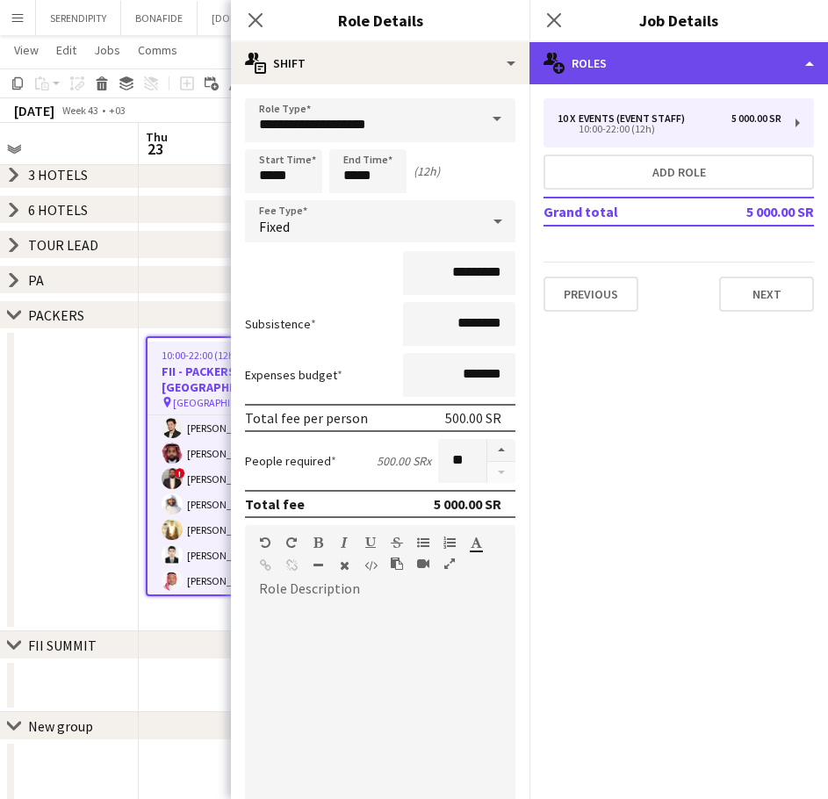
click at [667, 69] on div "multiple-users-add Roles" at bounding box center [678, 63] width 299 height 42
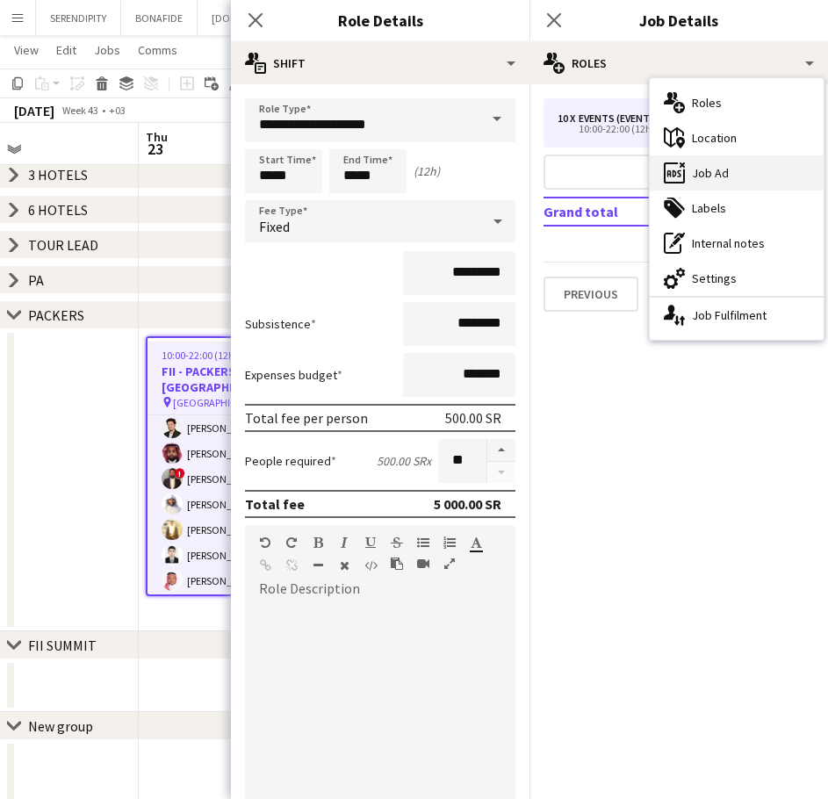
click at [748, 181] on div "ads-window Job Ad" at bounding box center [737, 172] width 174 height 35
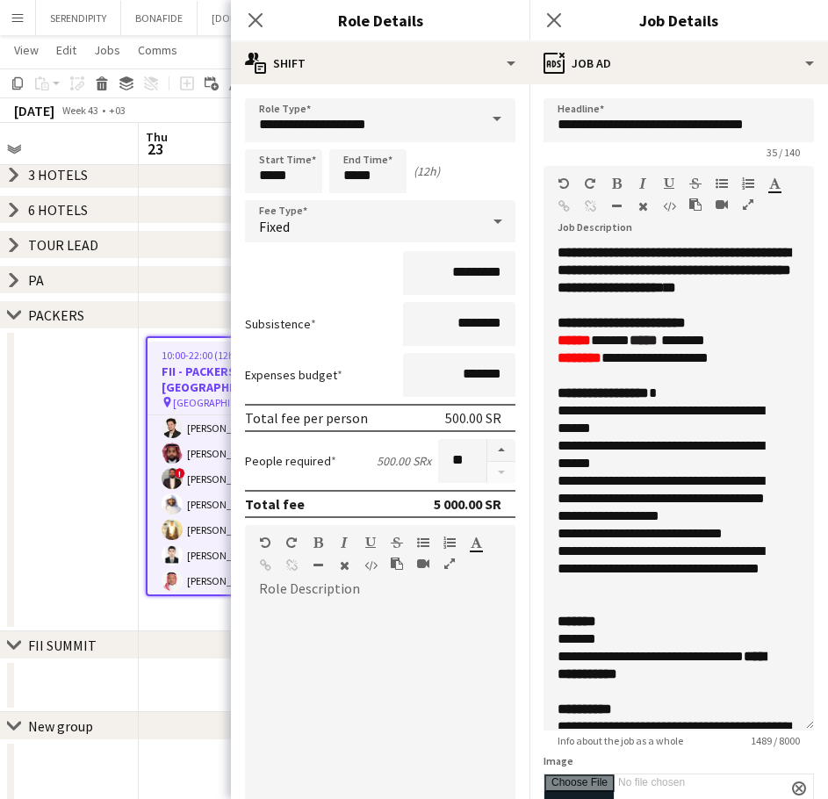
drag, startPoint x: 796, startPoint y: 342, endPoint x: 768, endPoint y: 723, distance: 382.1
click at [768, 723] on div "**********" at bounding box center [679, 487] width 270 height 486
drag, startPoint x: 562, startPoint y: 412, endPoint x: 737, endPoint y: 599, distance: 255.9
click at [737, 599] on div "**********" at bounding box center [679, 543] width 242 height 316
copy div "**********"
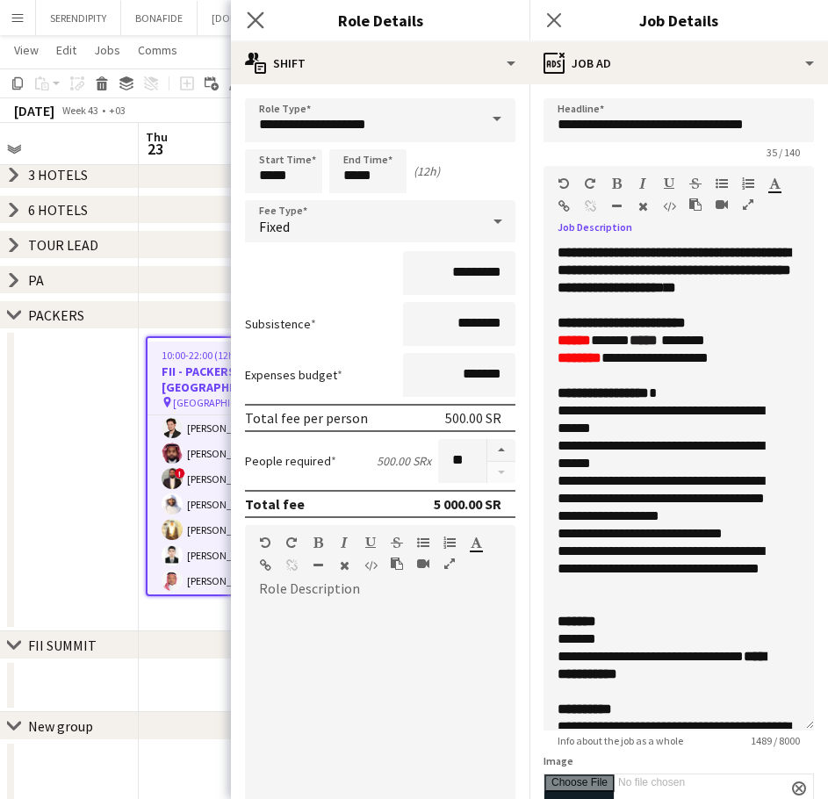
click at [246, 20] on app-icon "Close pop-in" at bounding box center [255, 20] width 25 height 25
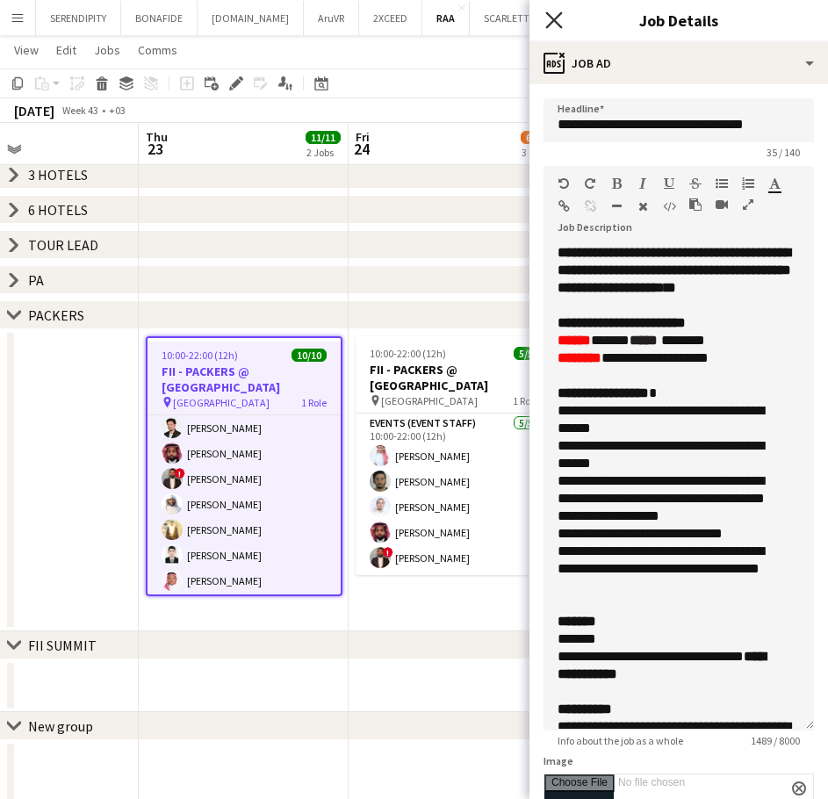
click at [555, 16] on icon "Close pop-in" at bounding box center [553, 19] width 17 height 17
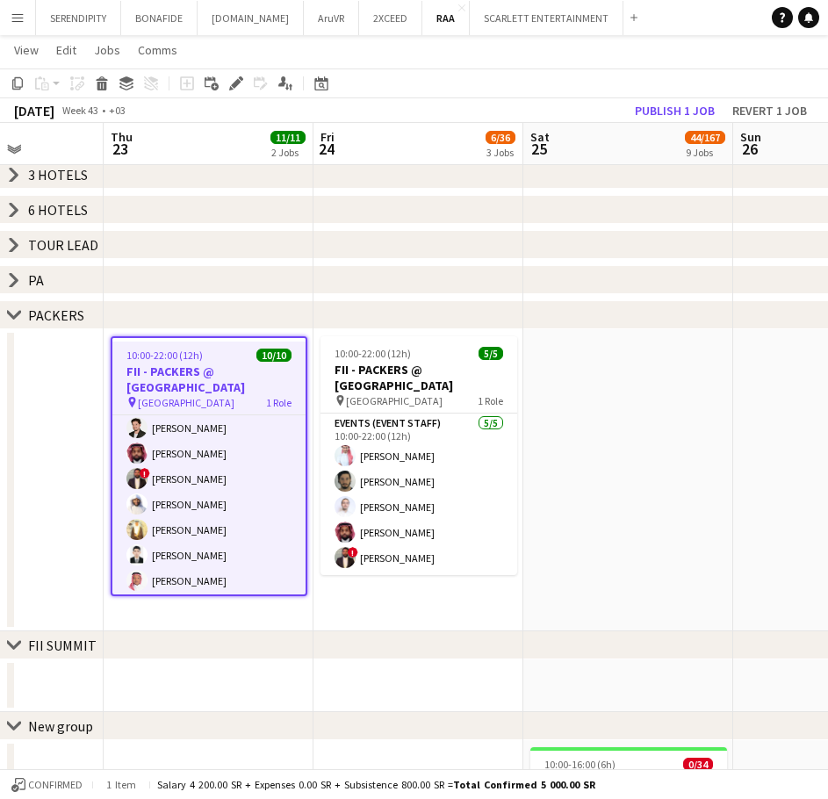
drag, startPoint x: 690, startPoint y: 396, endPoint x: 654, endPoint y: 467, distance: 79.7
click at [654, 467] on app-calendar-viewport "Mon 20 Tue 21 Wed 22 Thu 23 11/11 2 Jobs Fri 24 6/36 3 Jobs Sat 25 44/167 9 Job…" at bounding box center [414, 145] width 828 height 1793
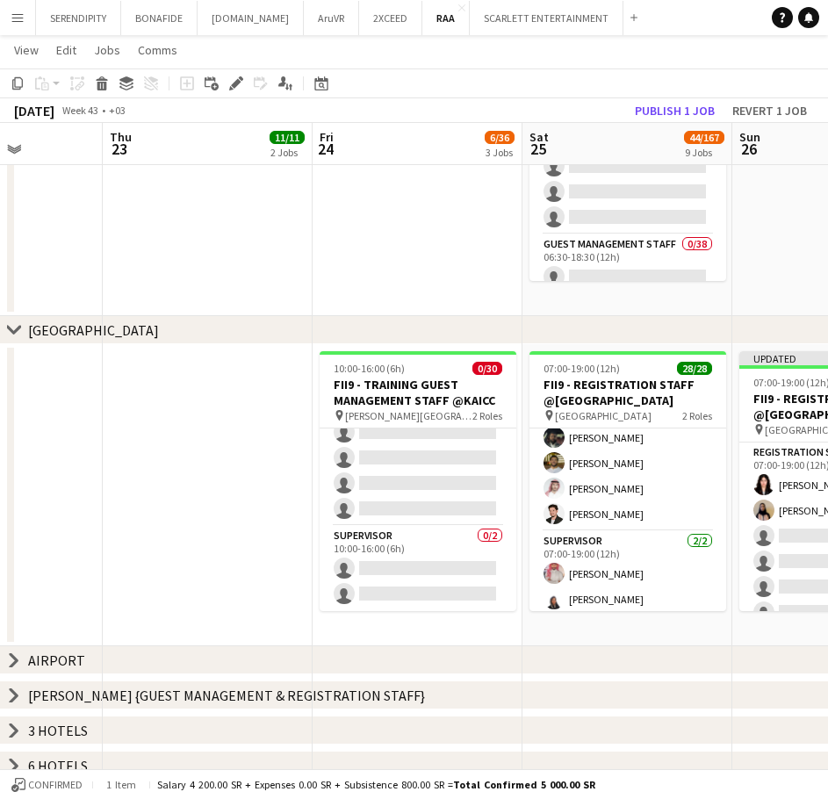
scroll to position [0, 638]
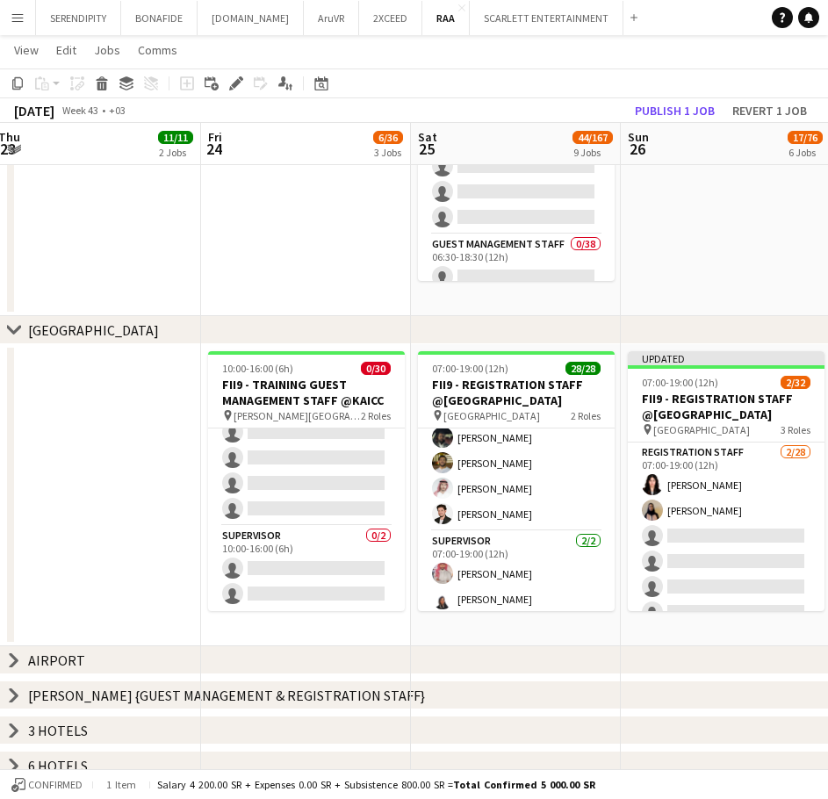
drag, startPoint x: 776, startPoint y: 286, endPoint x: 513, endPoint y: 327, distance: 266.5
click at [513, 327] on div "chevron-right [GEOGRAPHIC_DATA] chevron-right [GEOGRAPHIC_DATA] chevron-right A…" at bounding box center [414, 701] width 828 height 1793
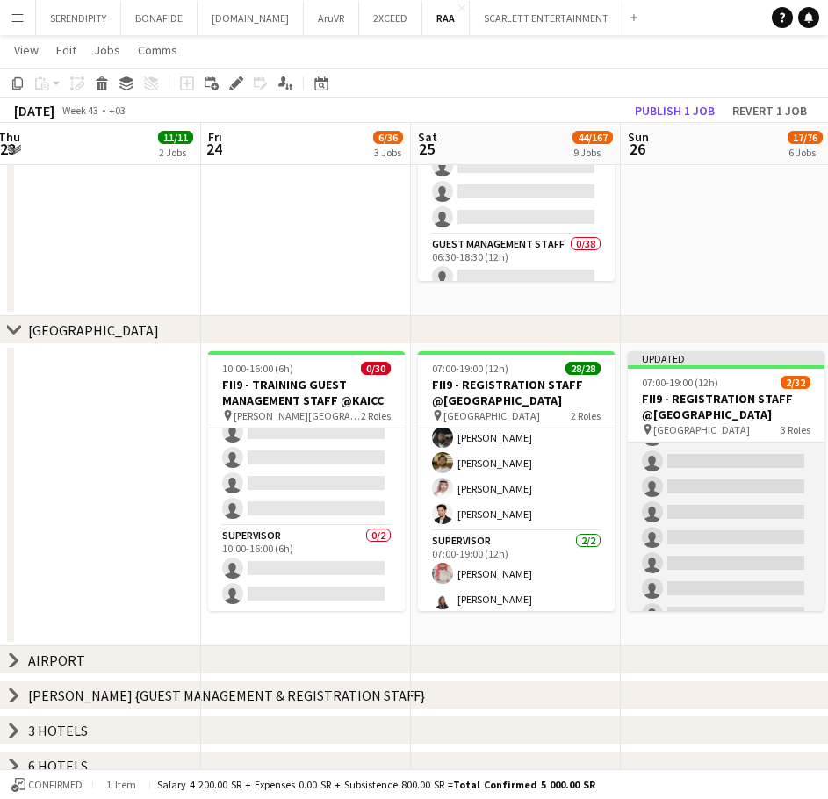
scroll to position [439, 0]
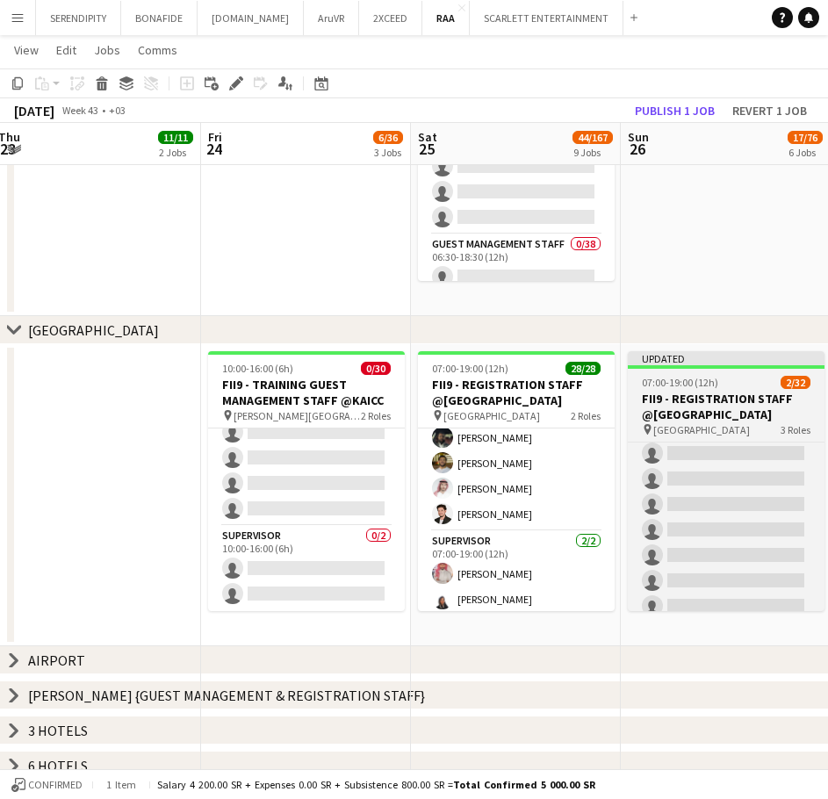
click at [738, 411] on h3 "FII9 - REGISTRATION STAFF @[GEOGRAPHIC_DATA]" at bounding box center [726, 407] width 197 height 32
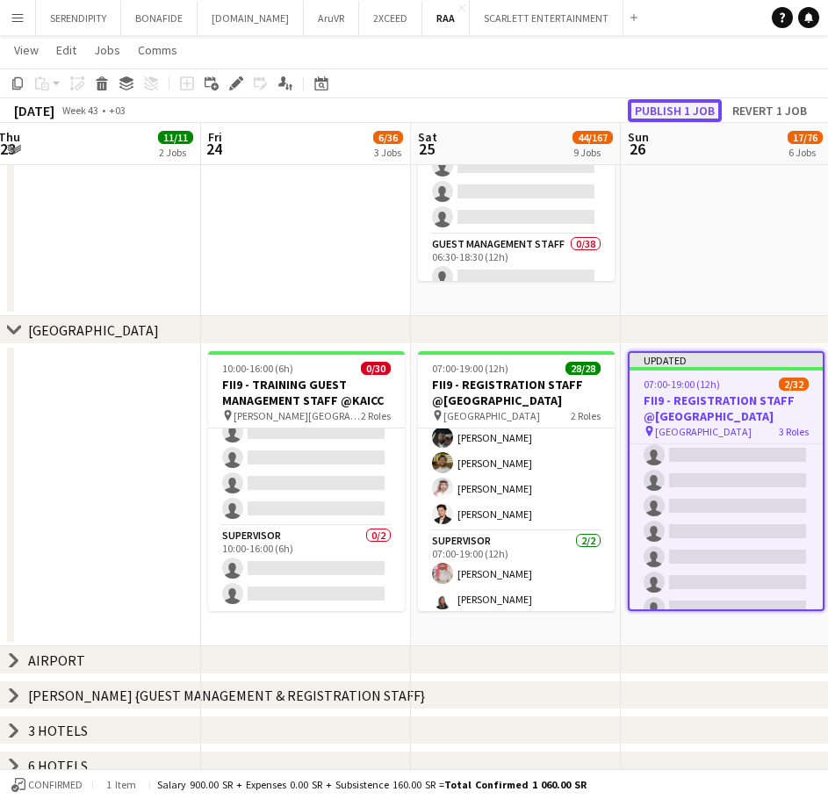
click at [681, 106] on button "Publish 1 job" at bounding box center [675, 110] width 94 height 23
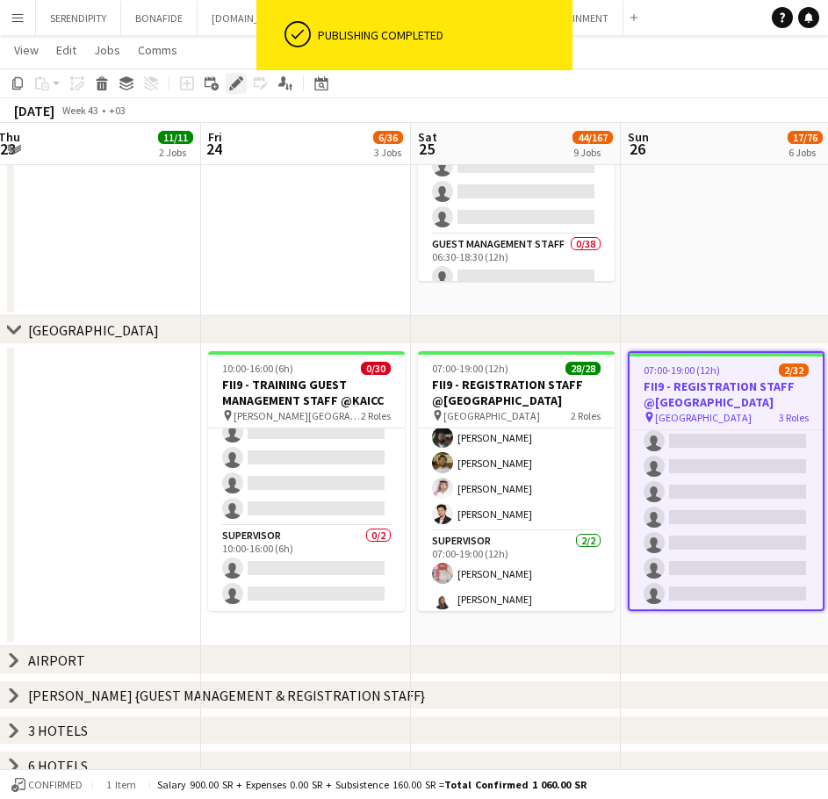
click at [241, 77] on icon at bounding box center [241, 78] width 4 height 4
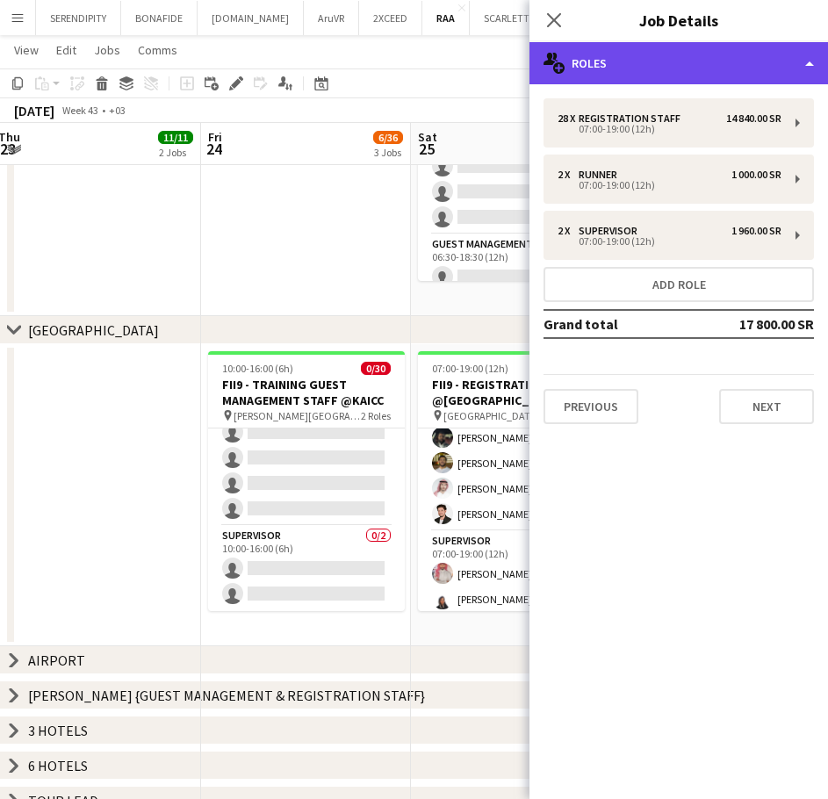
click at [767, 75] on div "multiple-users-add Roles" at bounding box center [678, 63] width 299 height 42
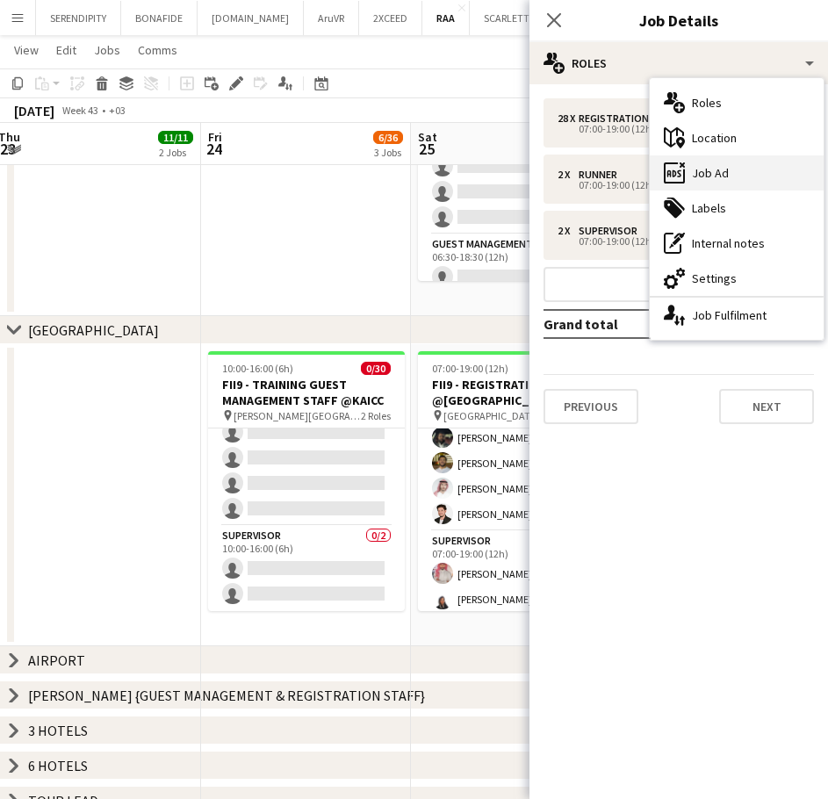
click at [756, 180] on div "ads-window Job Ad" at bounding box center [737, 172] width 174 height 35
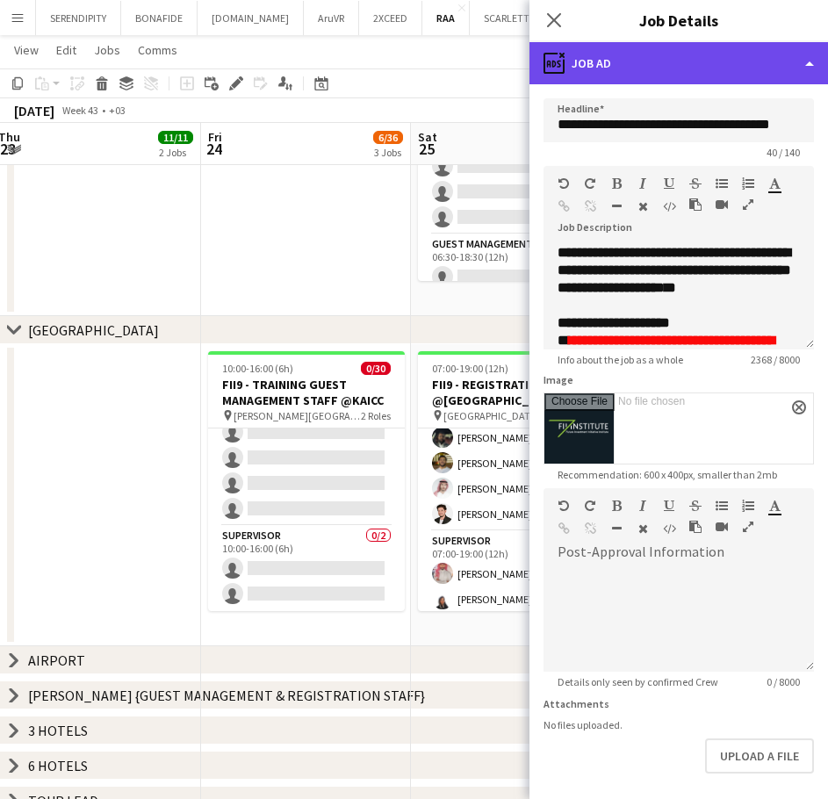
click at [709, 64] on div "ads-window Job Ad" at bounding box center [678, 63] width 299 height 42
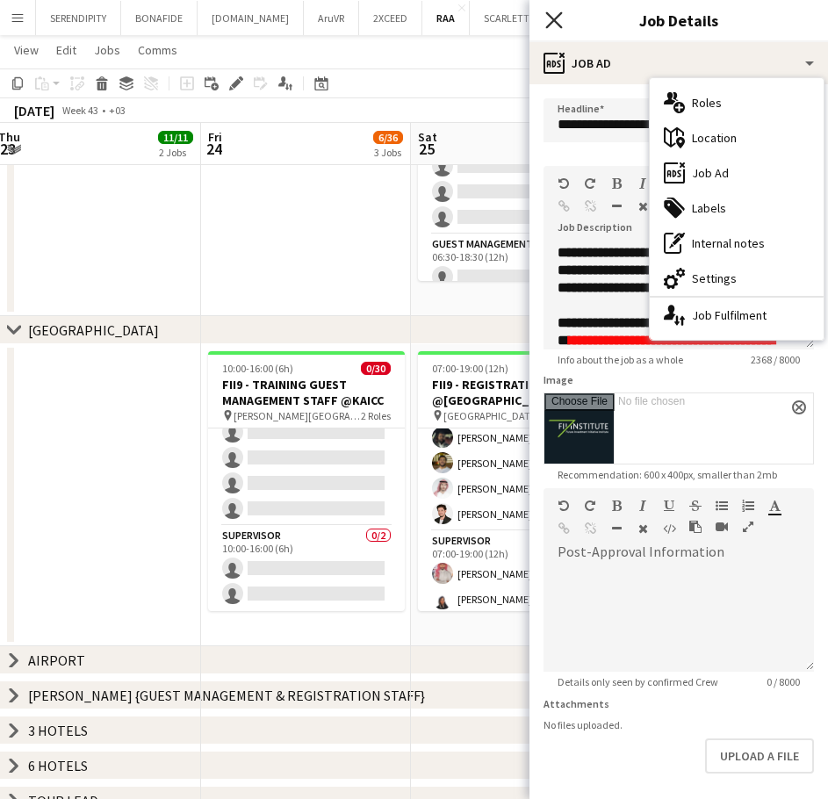
click at [562, 20] on icon "Close pop-in" at bounding box center [553, 19] width 17 height 17
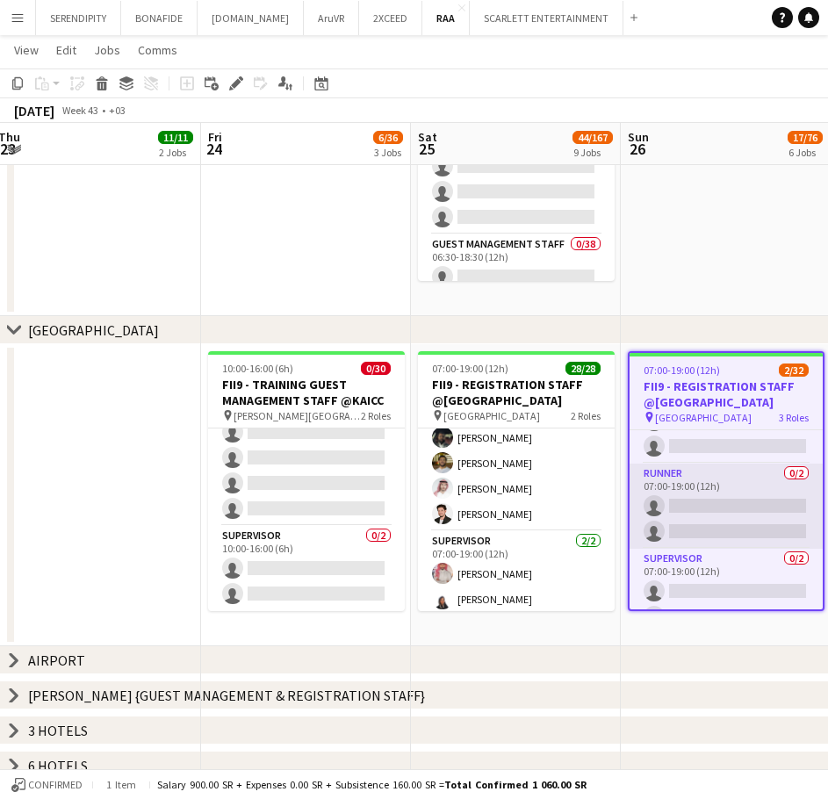
scroll to position [738, 0]
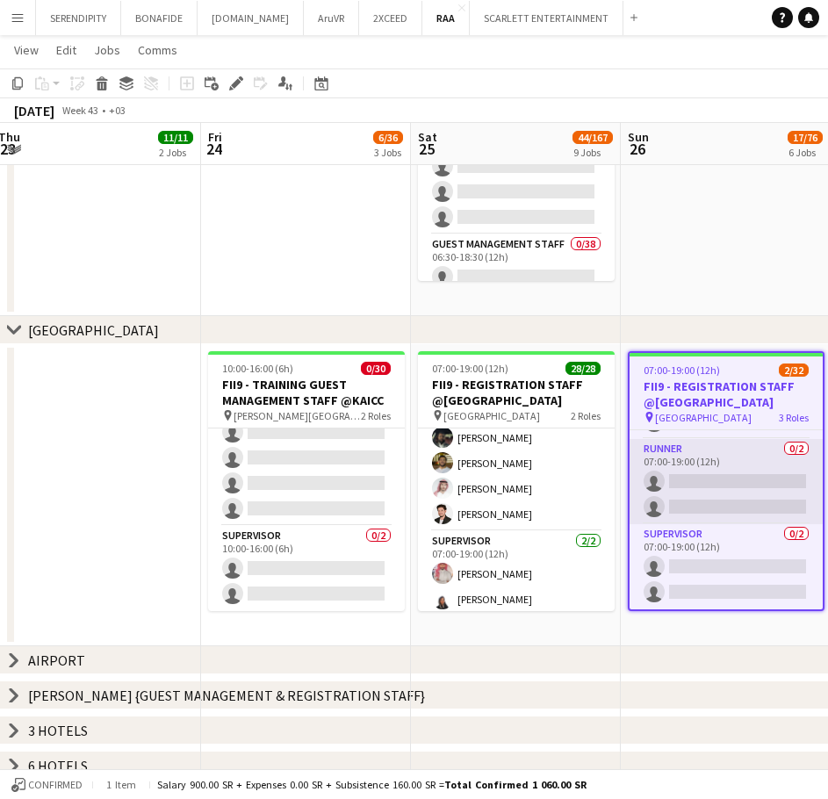
click at [721, 479] on app-card-role "Runner 0/2 07:00-19:00 (12h) single-neutral-actions single-neutral-actions" at bounding box center [726, 481] width 193 height 85
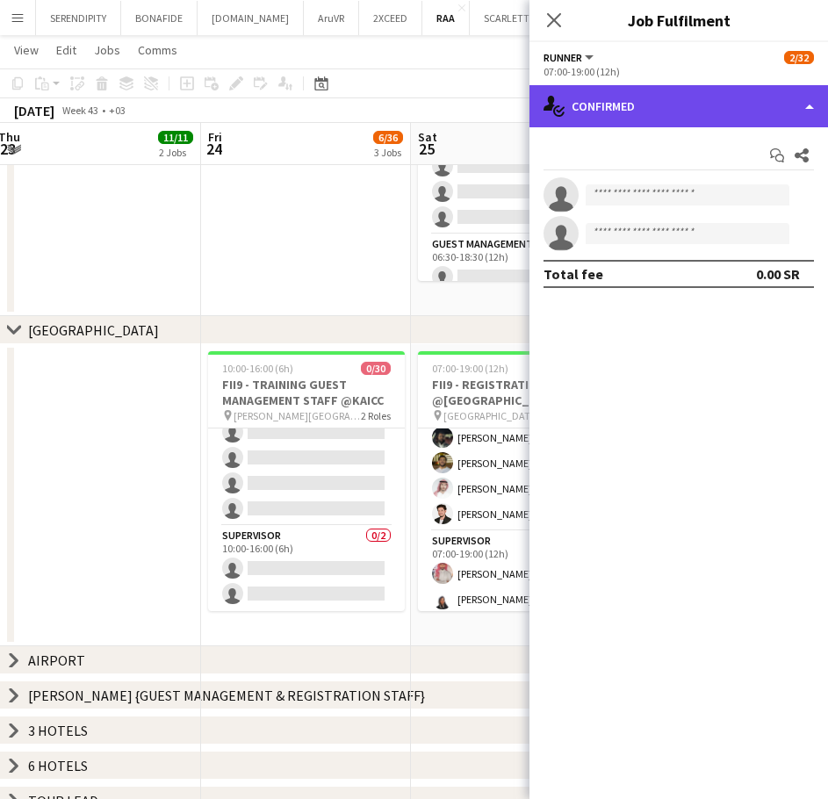
click at [672, 111] on div "single-neutral-actions-check-2 Confirmed" at bounding box center [678, 106] width 299 height 42
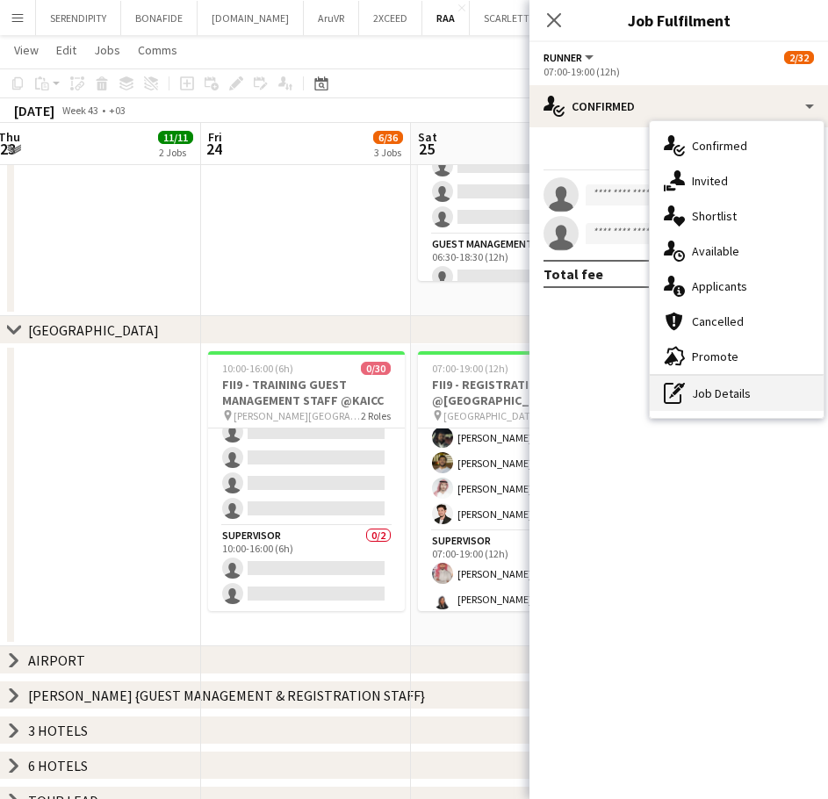
click at [750, 385] on div "pen-write Job Details" at bounding box center [737, 393] width 174 height 35
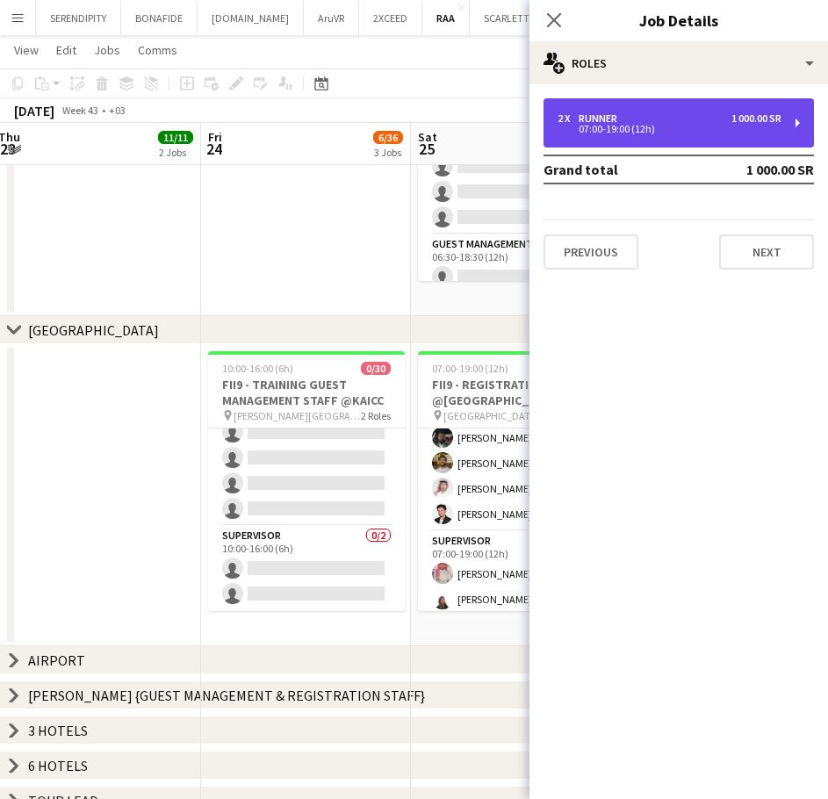
click at [665, 118] on div "2 x Runner 1 000.00 SR" at bounding box center [670, 118] width 224 height 12
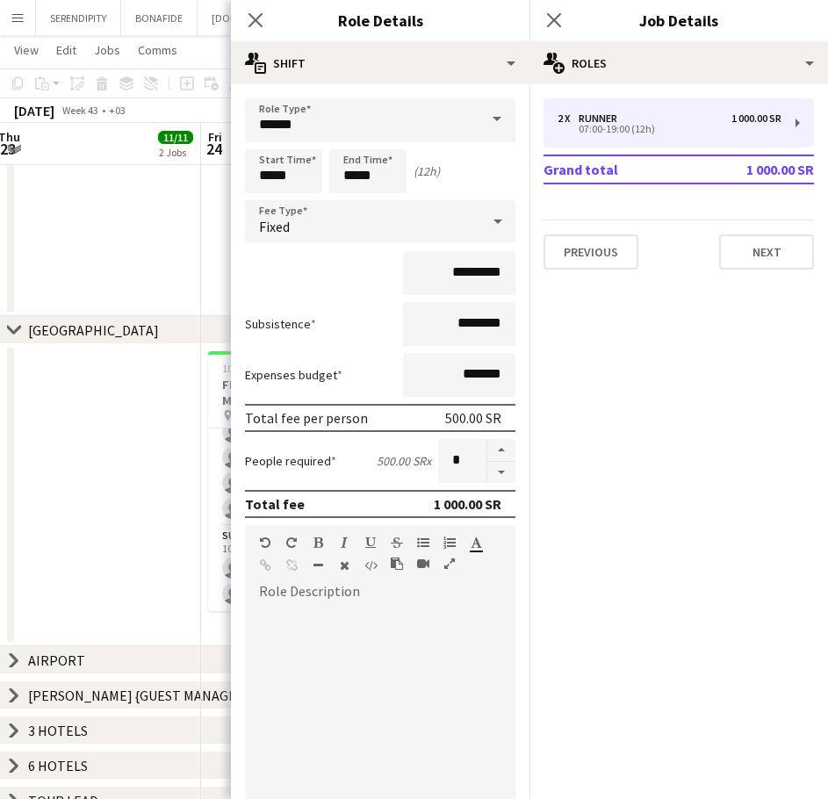
click at [362, 608] on div at bounding box center [380, 708] width 270 height 211
paste div
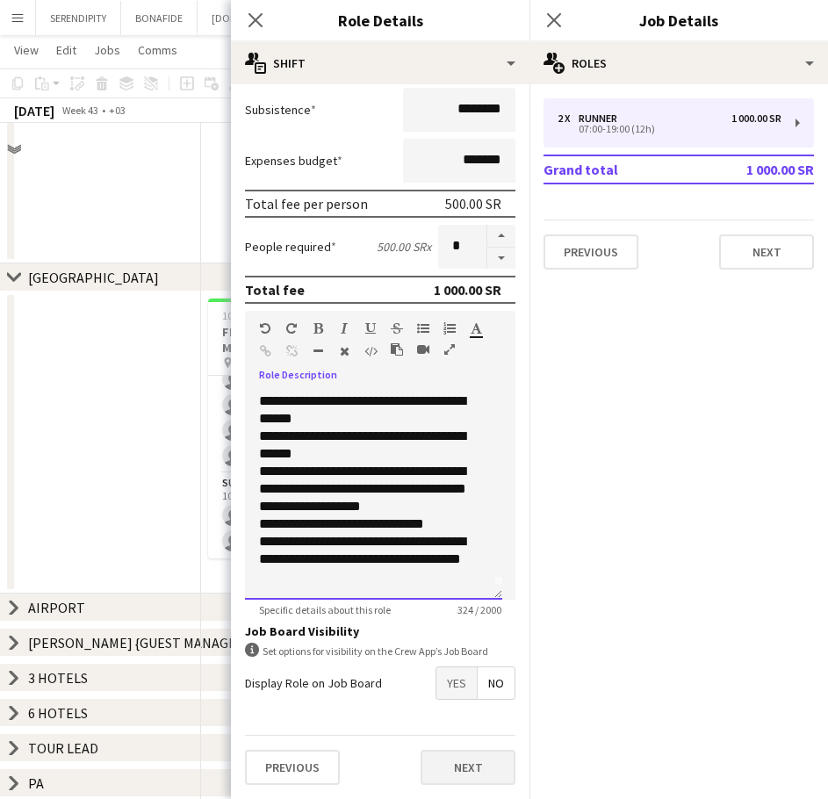
scroll to position [322, 0]
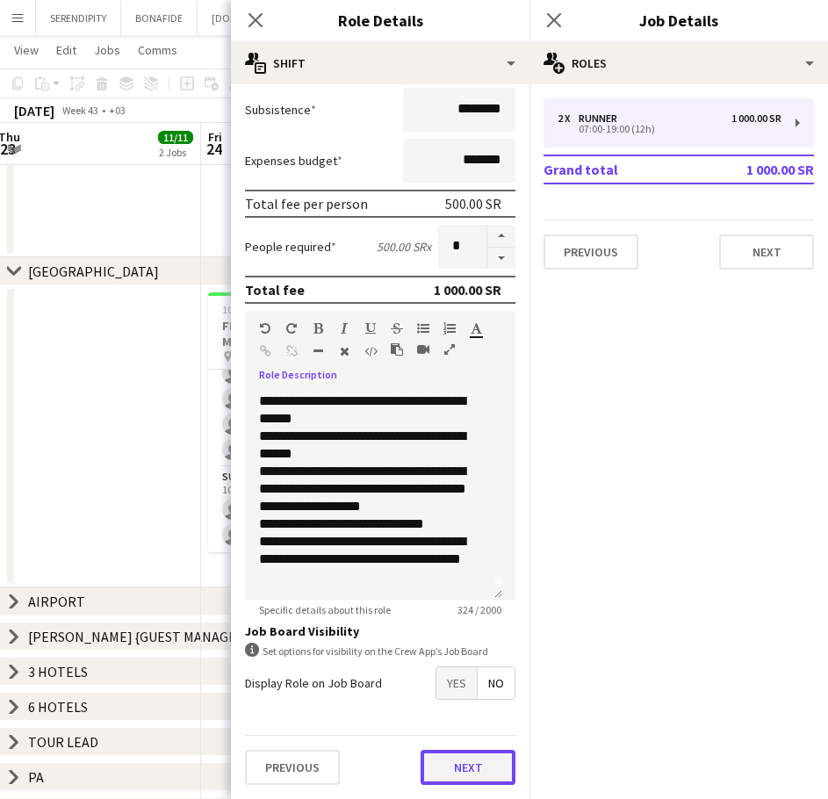
click at [460, 779] on button "Next" at bounding box center [468, 767] width 95 height 35
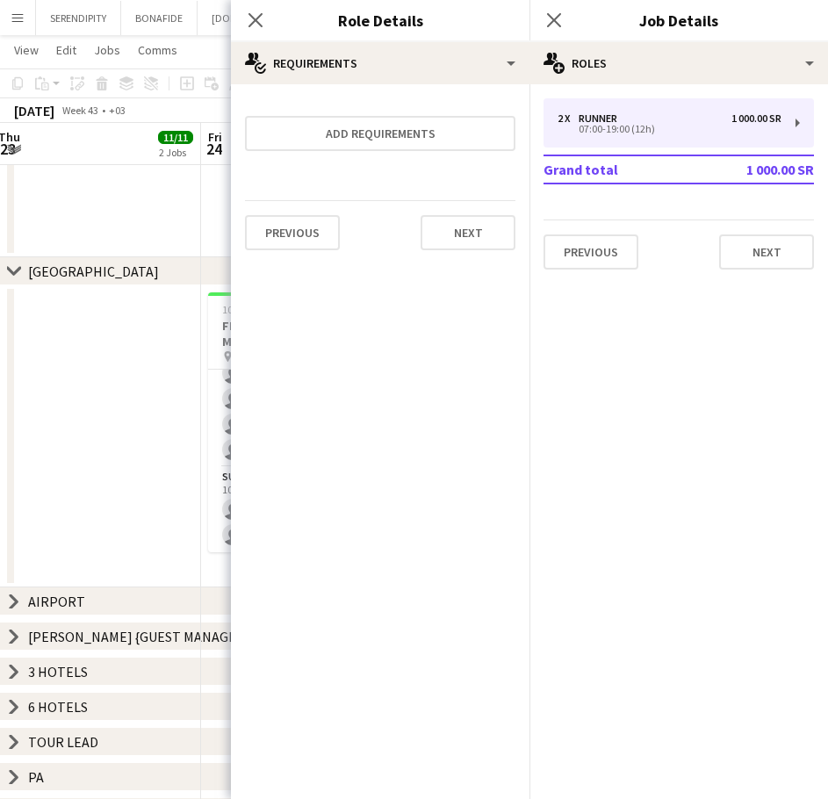
scroll to position [0, 0]
click at [261, 16] on icon at bounding box center [255, 19] width 17 height 17
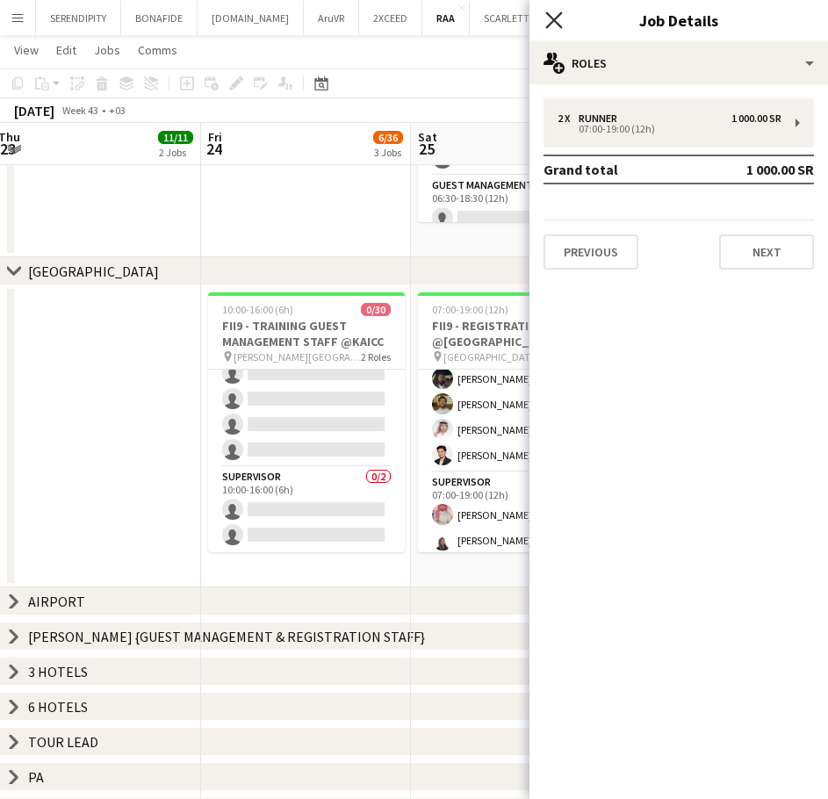
click at [551, 12] on icon "Close pop-in" at bounding box center [553, 19] width 17 height 17
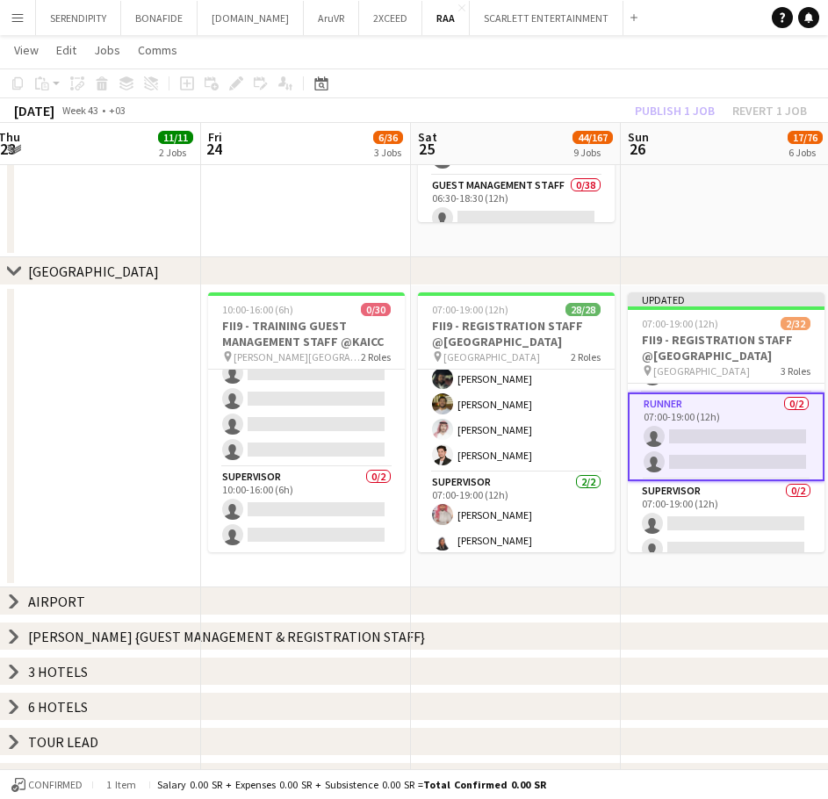
click at [713, 168] on app-date-cell at bounding box center [726, 106] width 210 height 302
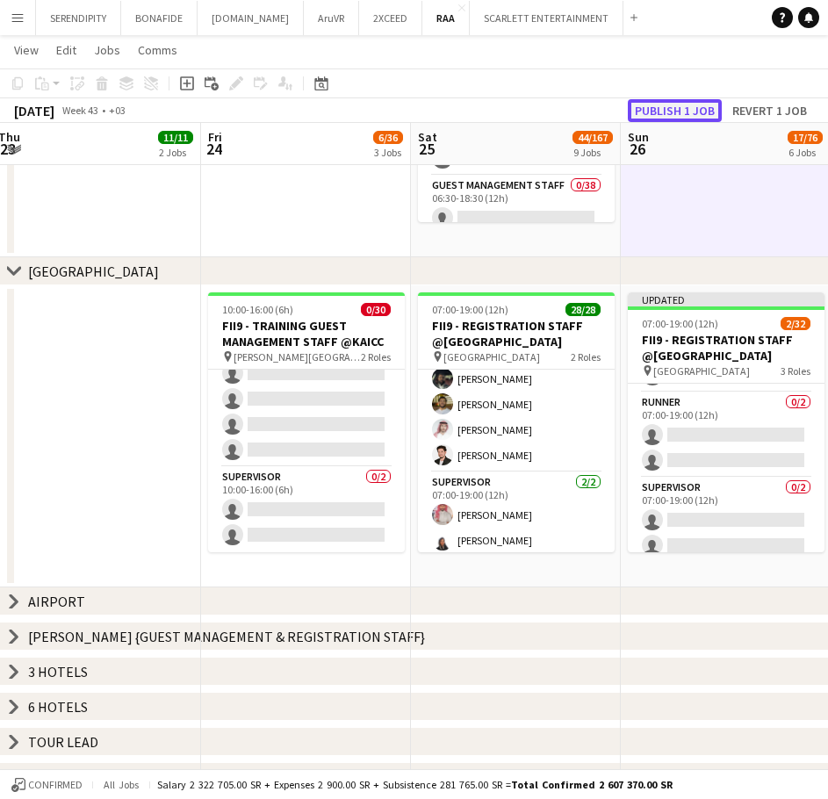
click at [674, 113] on button "Publish 1 job" at bounding box center [675, 110] width 94 height 23
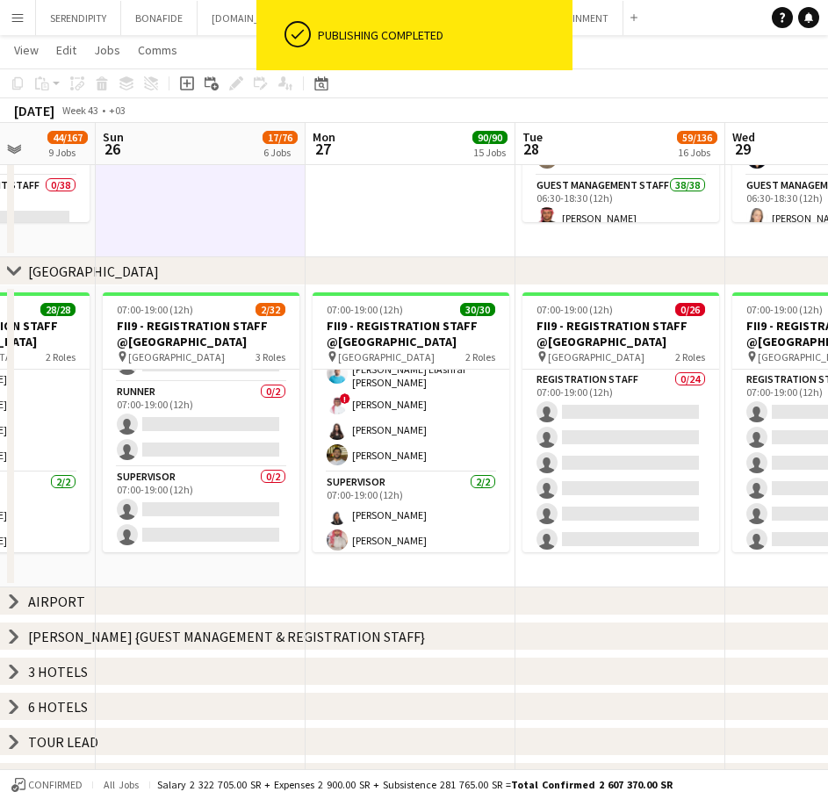
scroll to position [0, 535]
drag, startPoint x: 693, startPoint y: 570, endPoint x: 167, endPoint y: 572, distance: 526.0
click at [167, 572] on app-calendar-viewport "Thu 23 11/11 2 Jobs Fri 24 6/36 3 Jobs Sat 25 44/167 9 Jobs Sun 26 17/76 6 Jobs…" at bounding box center [414, 642] width 828 height 1793
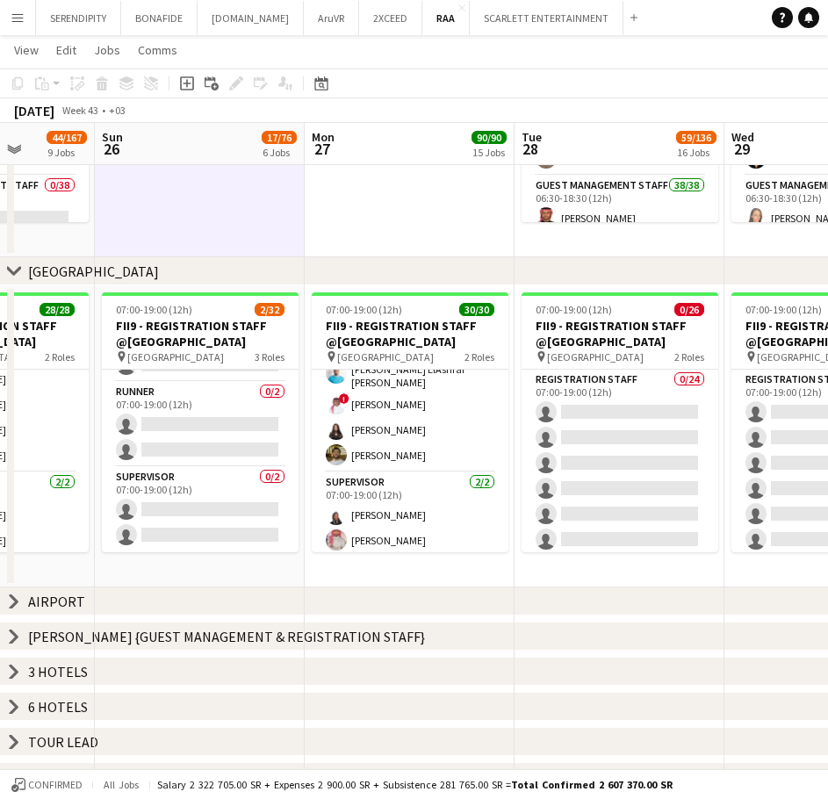
drag, startPoint x: 214, startPoint y: 595, endPoint x: 331, endPoint y: 594, distance: 116.8
click at [331, 594] on div "chevron-right AIRPORT" at bounding box center [414, 601] width 828 height 28
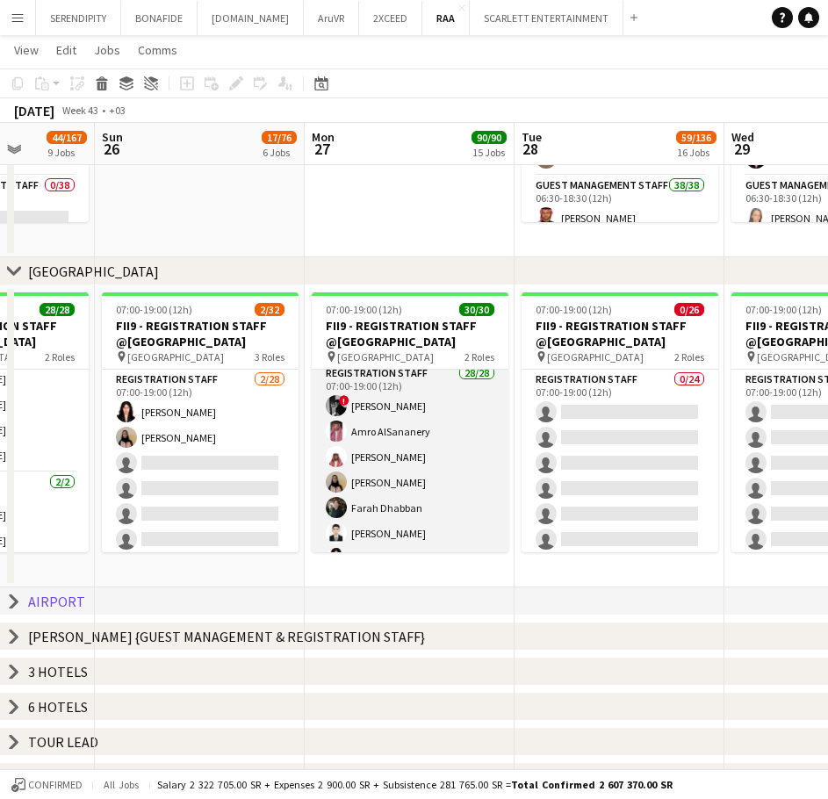
scroll to position [0, 0]
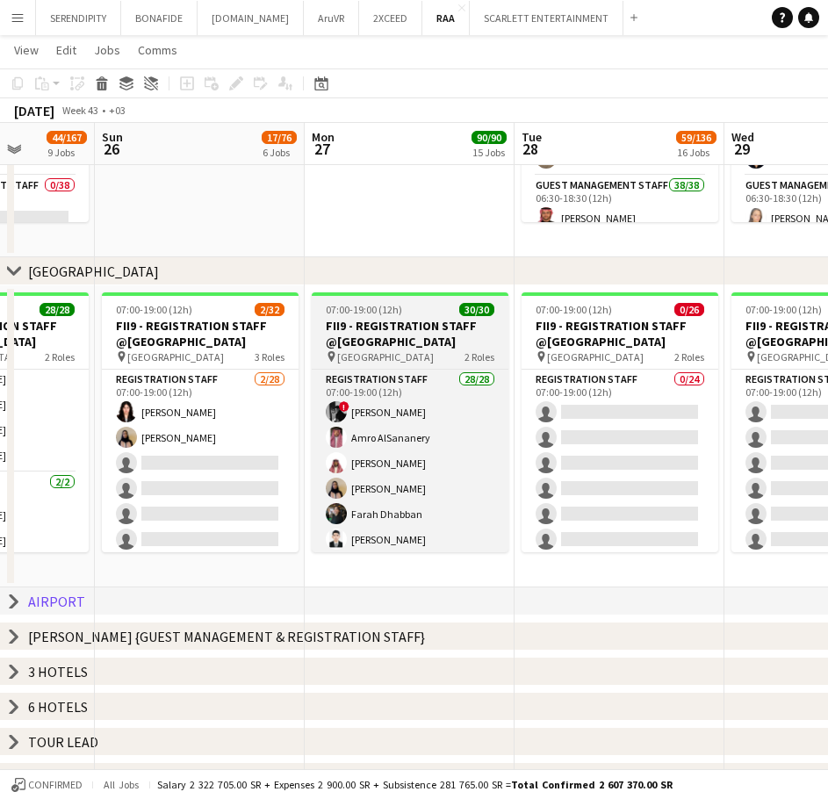
click at [405, 326] on h3 "FII9 - REGISTRATION STAFF @[GEOGRAPHIC_DATA]" at bounding box center [410, 334] width 197 height 32
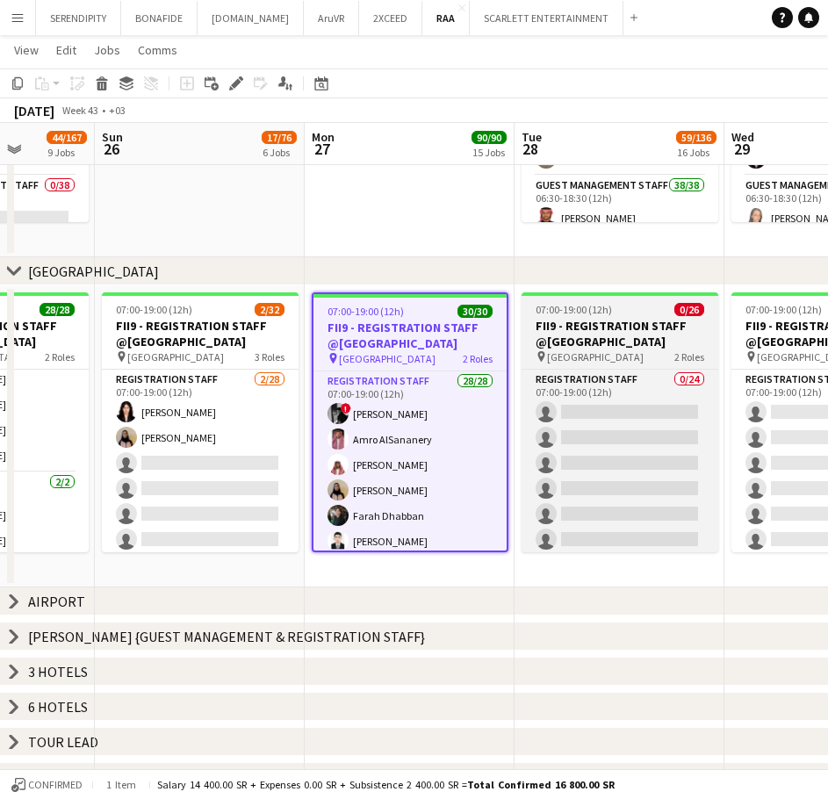
click at [587, 335] on h3 "FII9 - REGISTRATION STAFF @[GEOGRAPHIC_DATA]" at bounding box center [620, 334] width 197 height 32
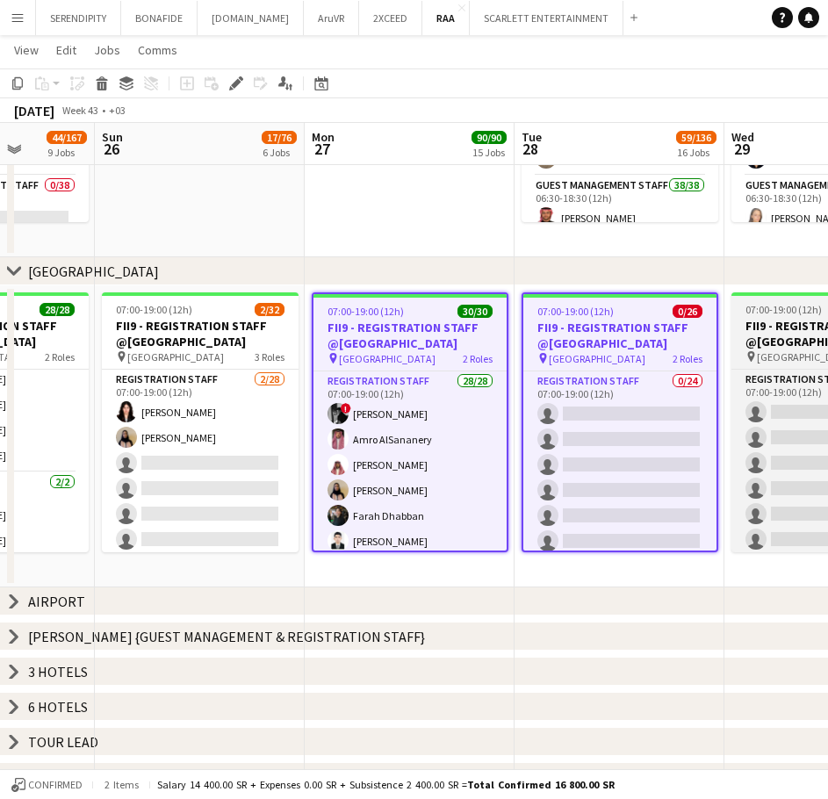
click at [760, 316] on app-job-card "07:00-19:00 (12h) 0/14 FII9 - REGISTRATION STAFF @[GEOGRAPHIC_DATA] pin [GEOGRA…" at bounding box center [829, 422] width 197 height 260
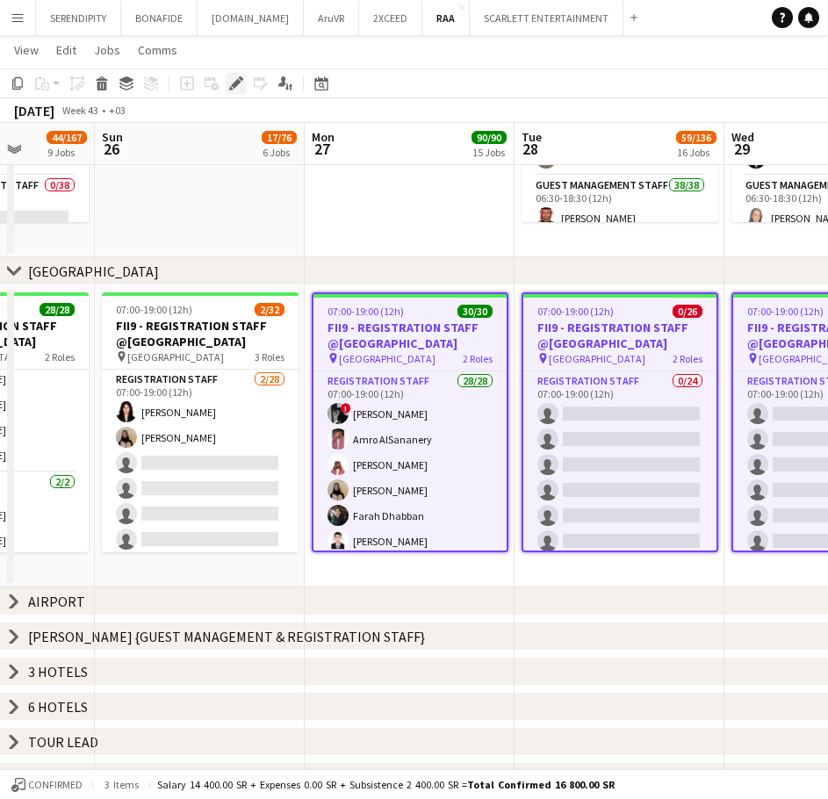
click at [235, 83] on icon at bounding box center [236, 84] width 10 height 10
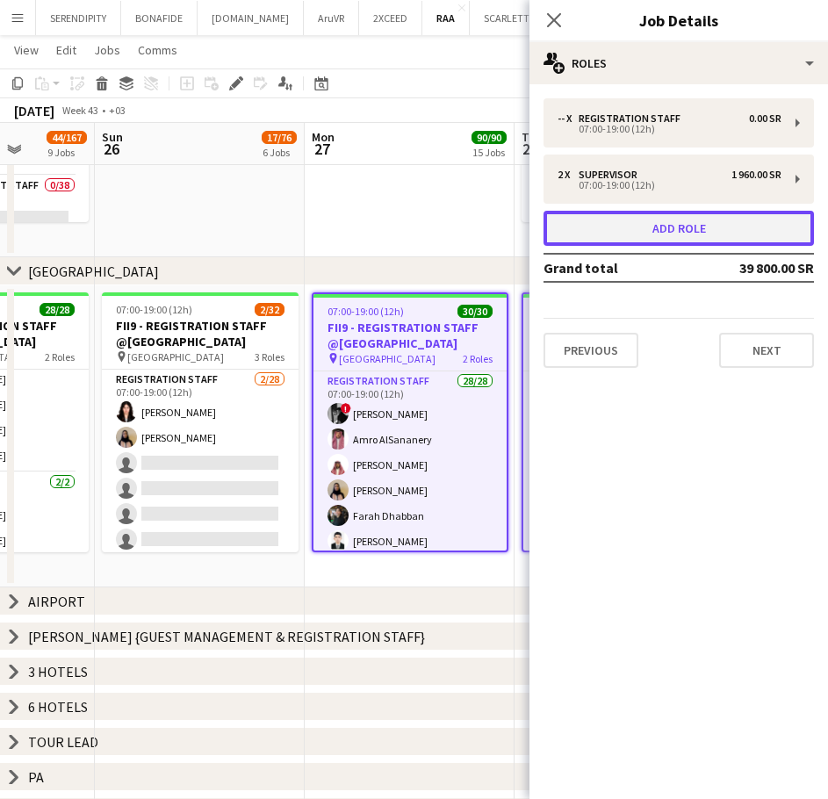
click at [738, 232] on button "Add role" at bounding box center [679, 228] width 270 height 35
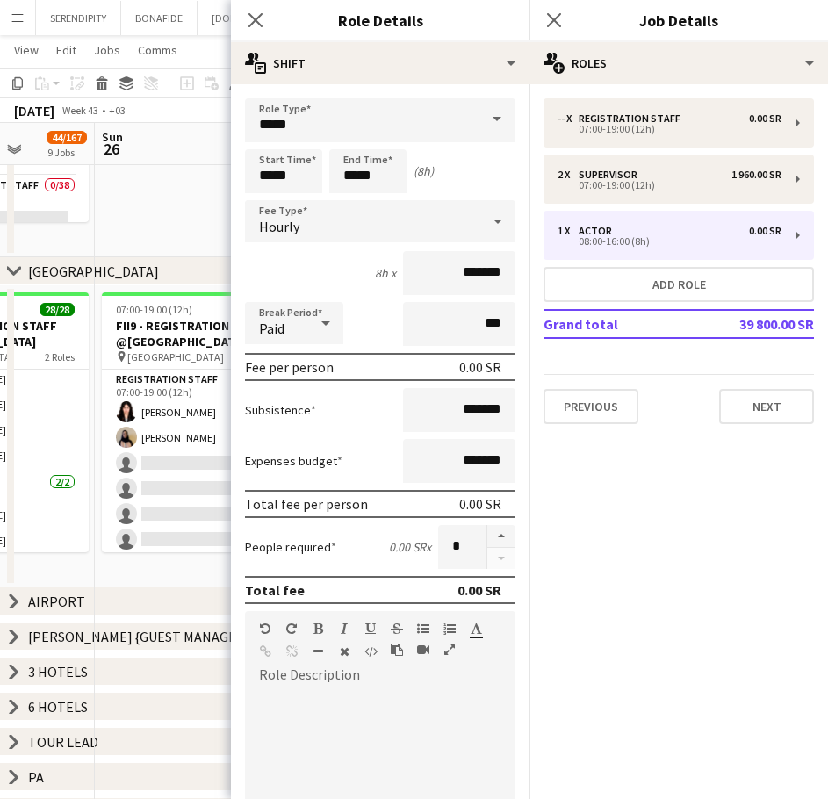
click at [486, 111] on span at bounding box center [497, 119] width 37 height 42
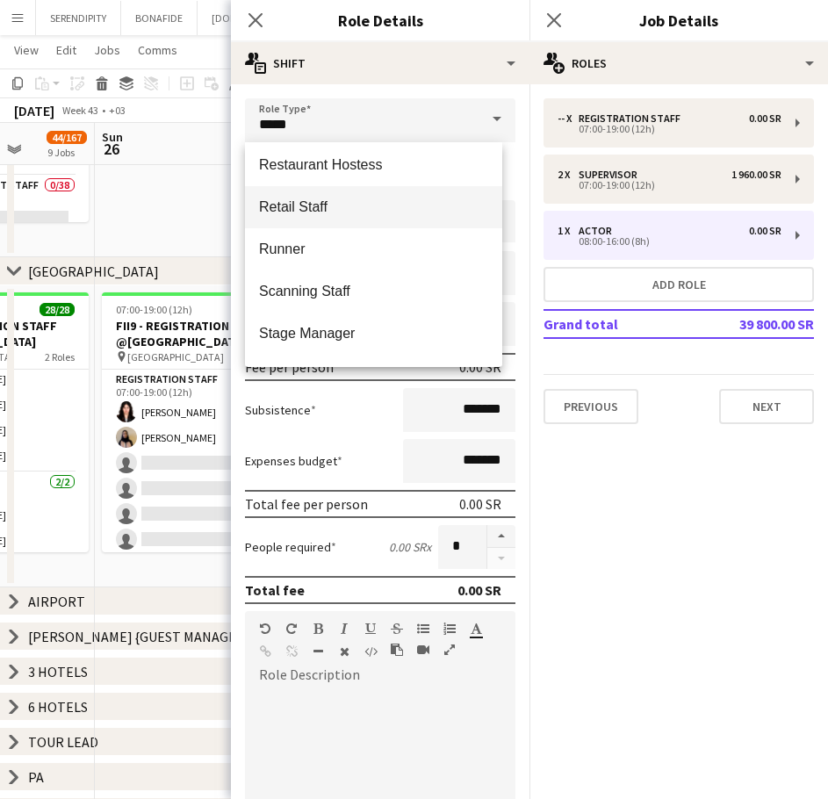
scroll to position [1025, 0]
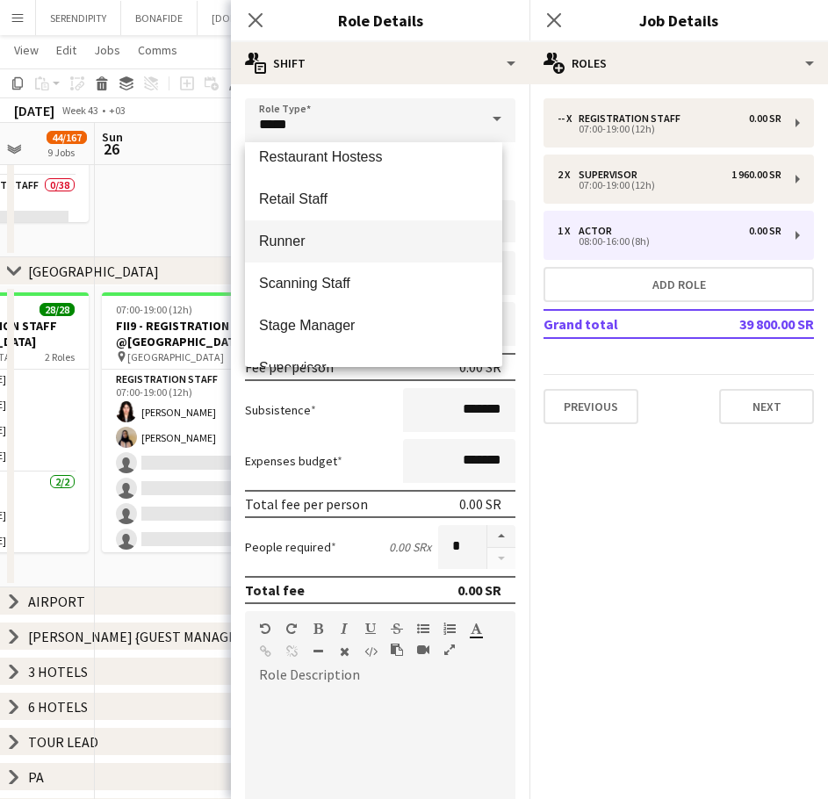
click at [342, 244] on span "Runner" at bounding box center [373, 241] width 229 height 17
type input "******"
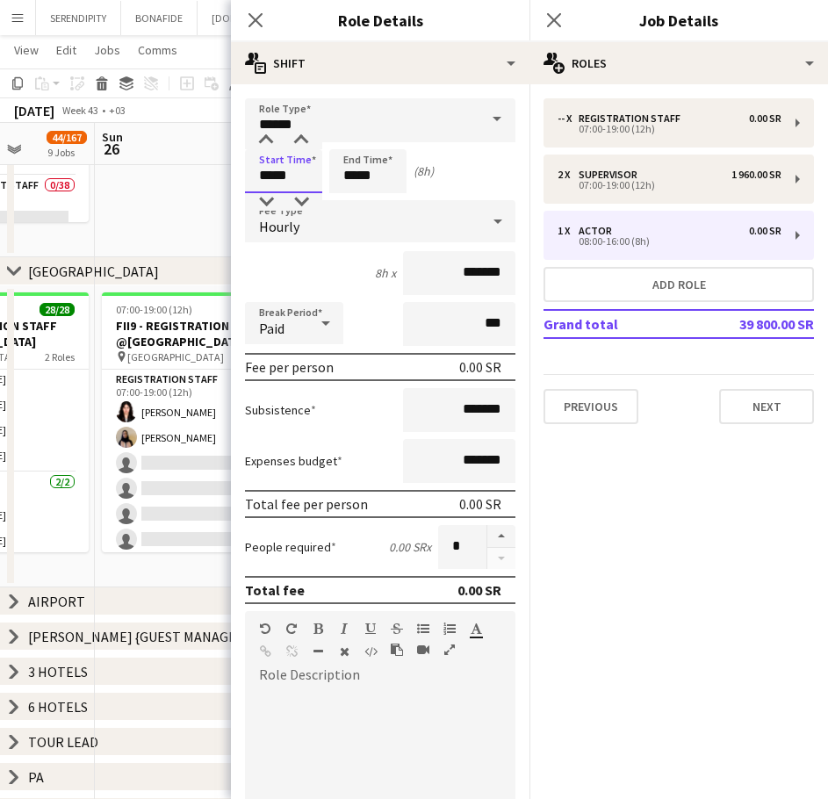
click at [304, 173] on input "*****" at bounding box center [283, 171] width 77 height 44
type input "*****"
click at [268, 200] on div at bounding box center [265, 202] width 35 height 18
click at [349, 177] on input "*****" at bounding box center [367, 171] width 77 height 44
type input "*****"
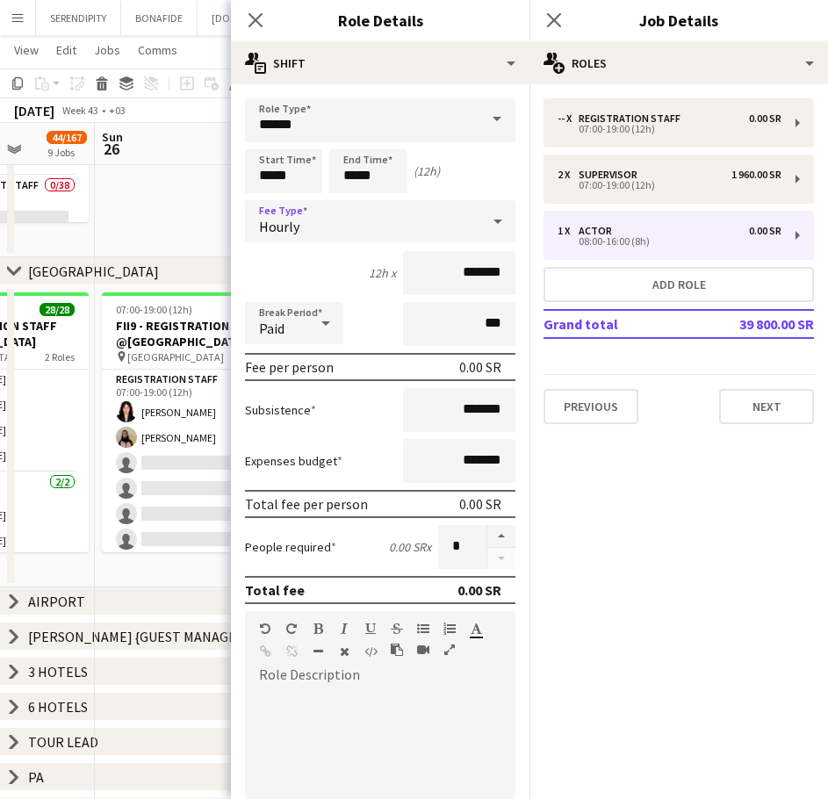
click at [364, 217] on div "Hourly" at bounding box center [362, 221] width 235 height 42
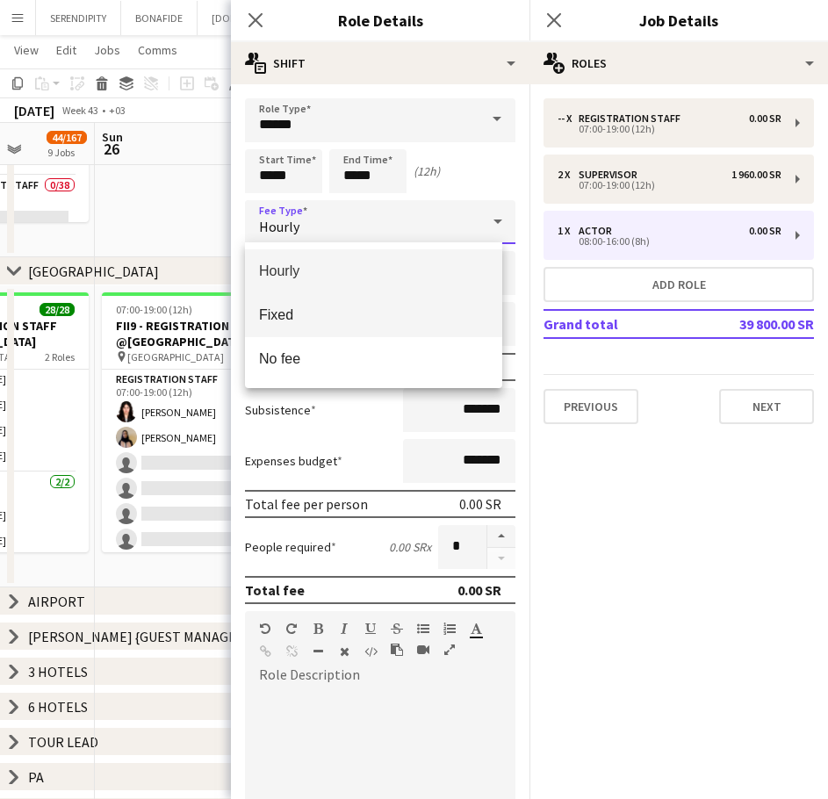
click at [380, 309] on span "Fixed" at bounding box center [373, 314] width 229 height 17
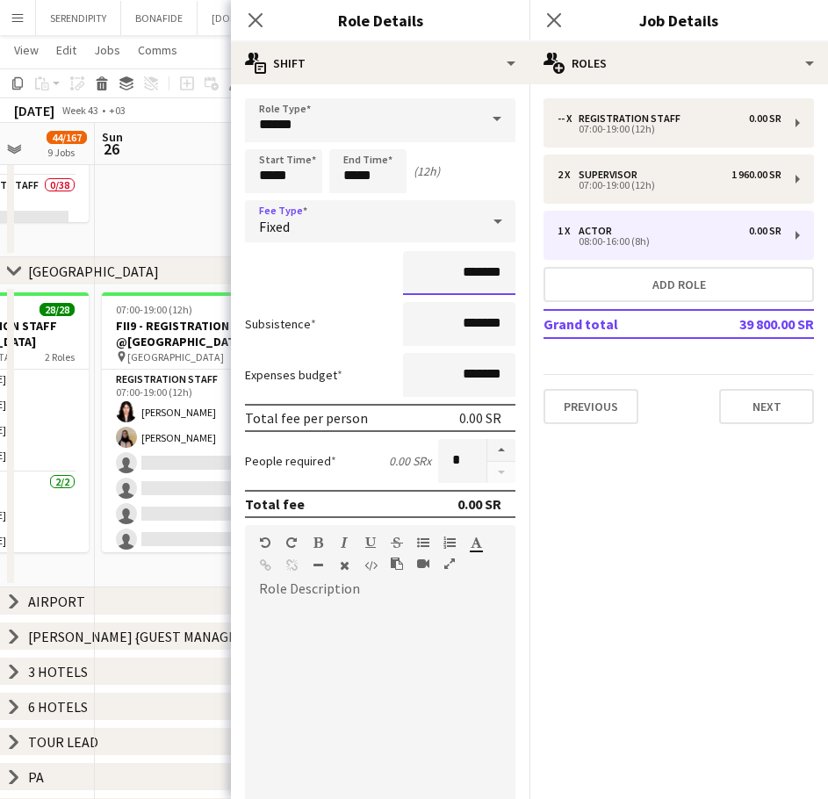
click at [463, 274] on input "*******" at bounding box center [459, 273] width 112 height 44
drag, startPoint x: 439, startPoint y: 271, endPoint x: 508, endPoint y: 275, distance: 69.5
click at [508, 275] on form "Role Type ****** Start Time ***** End Time ***** (12h) Fee Type Fixed ******* S…" at bounding box center [380, 555] width 299 height 915
type input "******"
drag, startPoint x: 439, startPoint y: 330, endPoint x: 497, endPoint y: 324, distance: 58.3
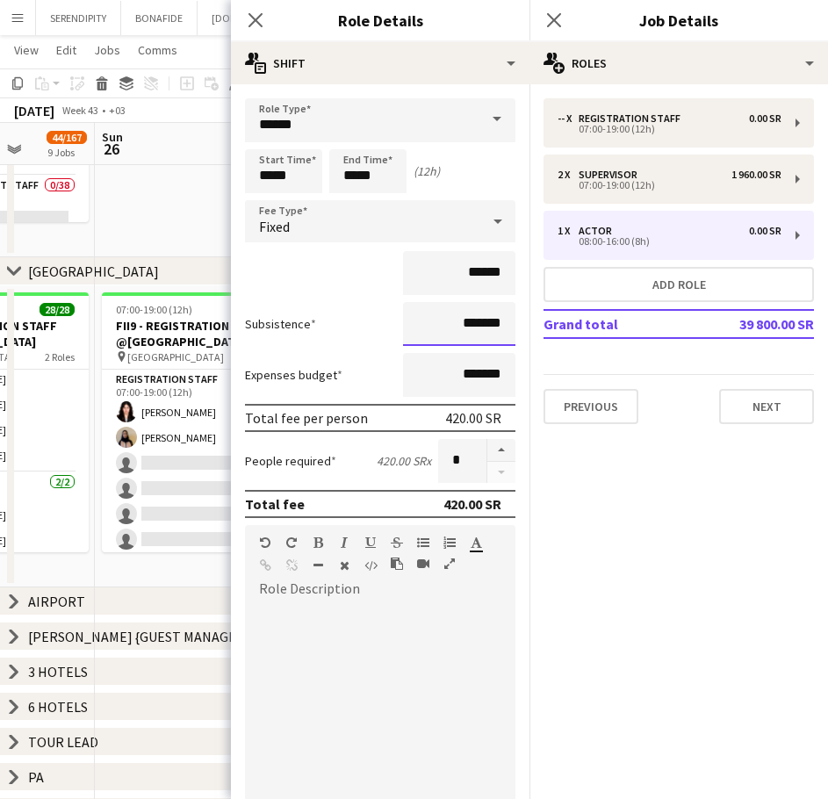
click at [497, 324] on input "*******" at bounding box center [459, 324] width 112 height 44
type input "*****"
click at [350, 313] on div "Subsistence *****" at bounding box center [380, 324] width 270 height 44
click at [342, 590] on div "default Heading 1 Heading 2 Heading 3 Heading 4 Heading 5 Heading 6 Heading 7 P…" at bounding box center [380, 558] width 270 height 66
paste div
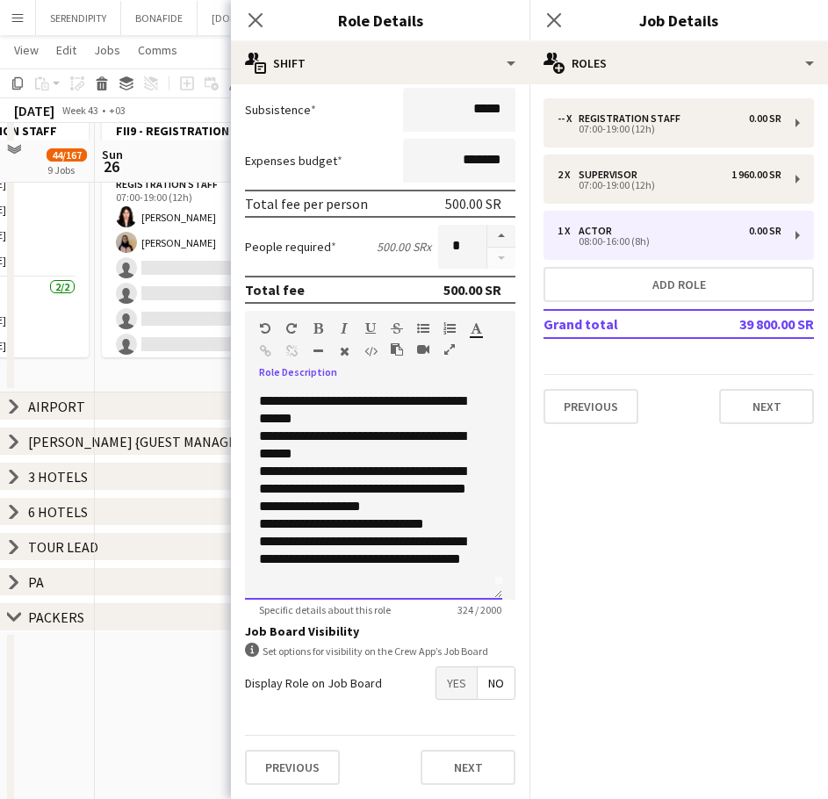
scroll to position [556, 0]
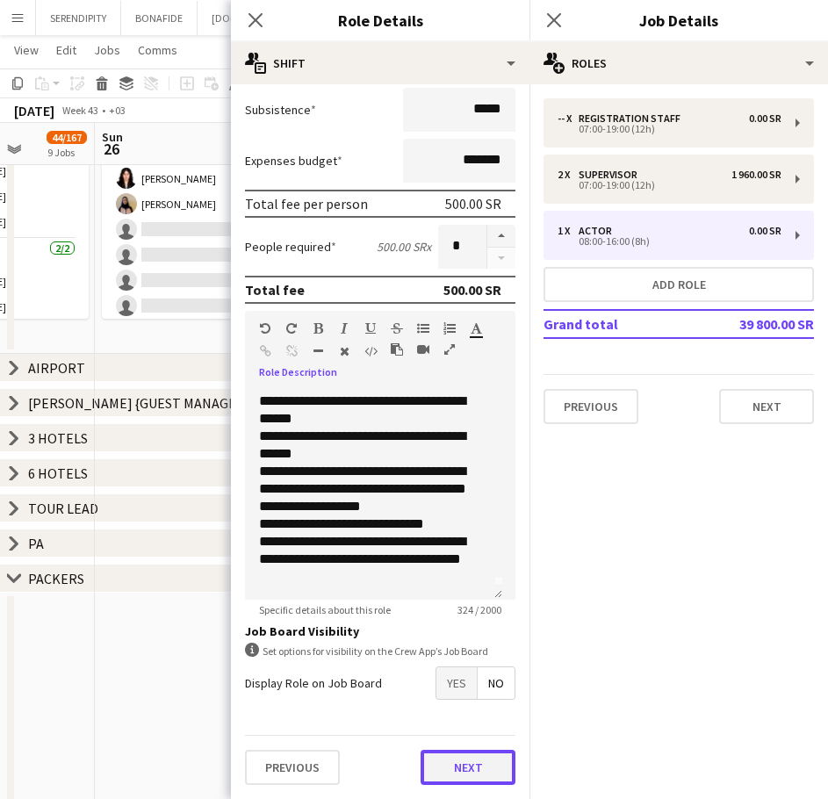
click at [457, 759] on button "Next" at bounding box center [468, 767] width 95 height 35
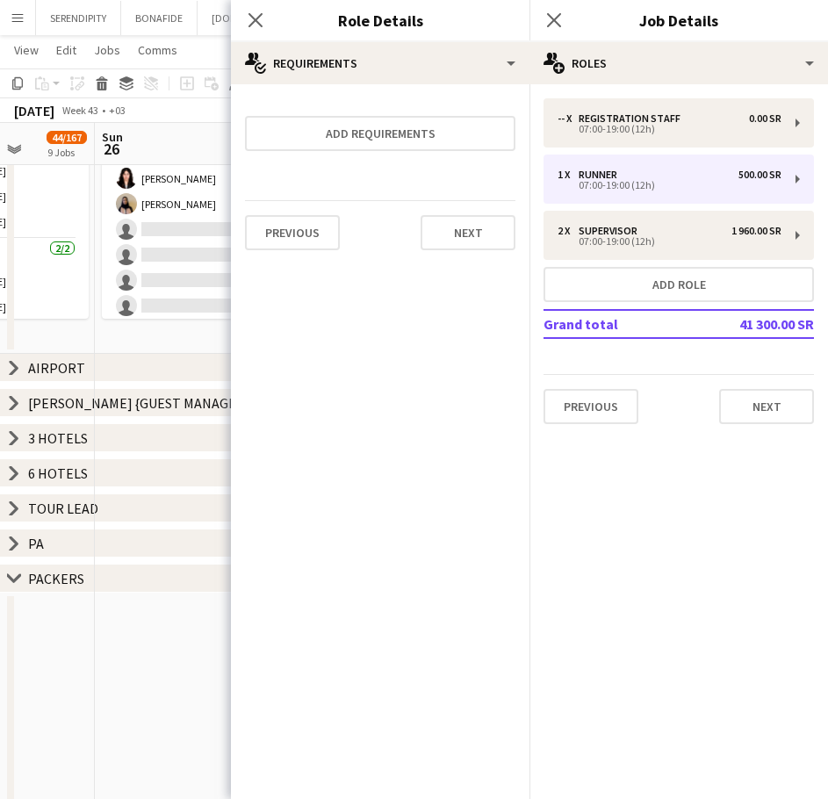
scroll to position [0, 0]
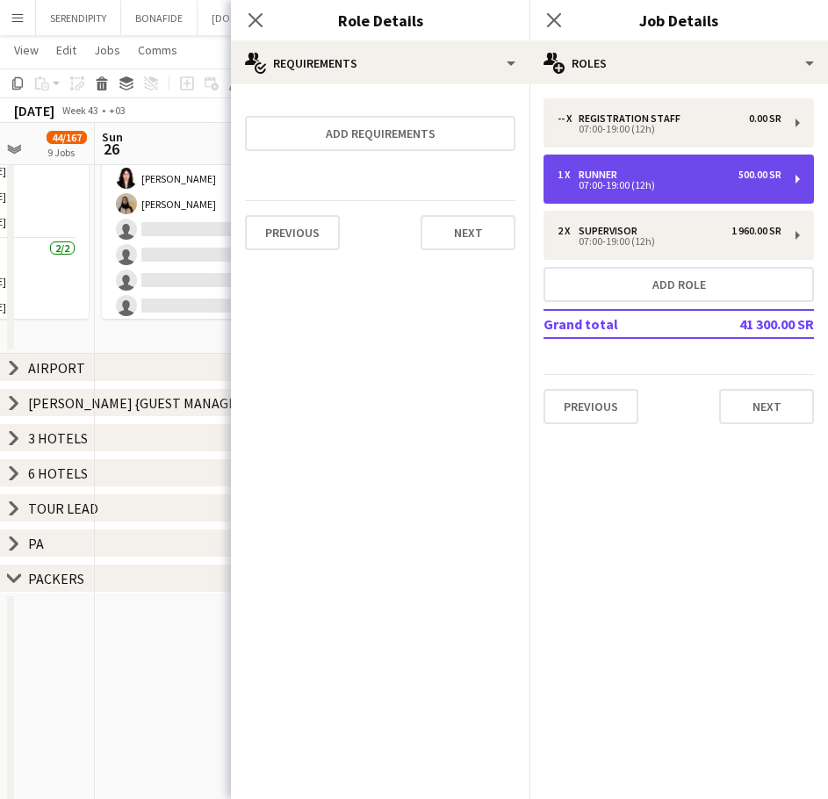
click at [593, 181] on div "07:00-19:00 (12h)" at bounding box center [670, 185] width 224 height 9
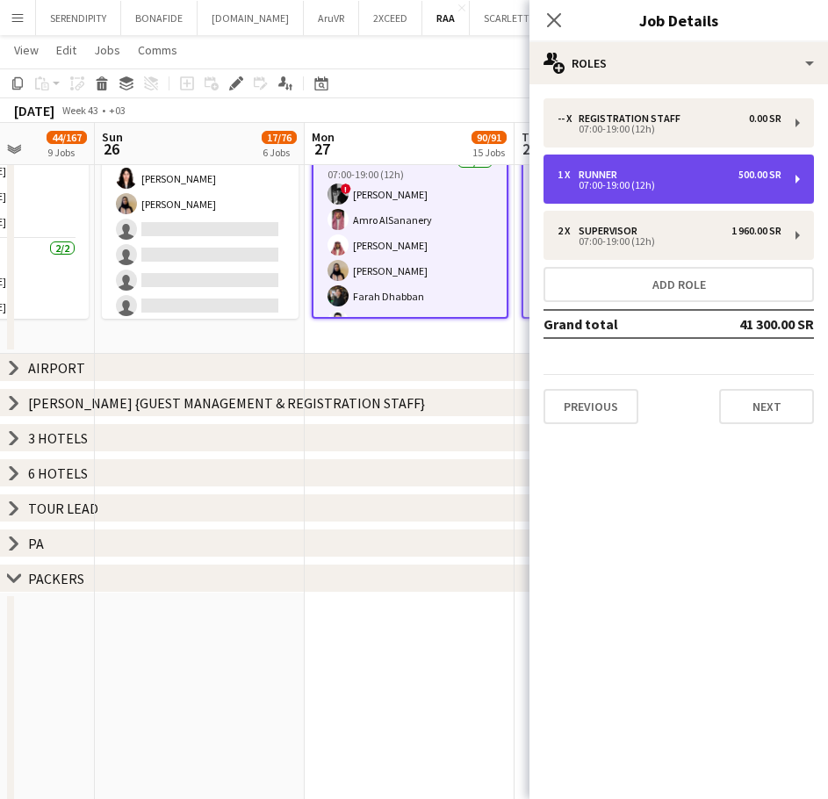
click at [612, 174] on div "Runner" at bounding box center [602, 175] width 46 height 12
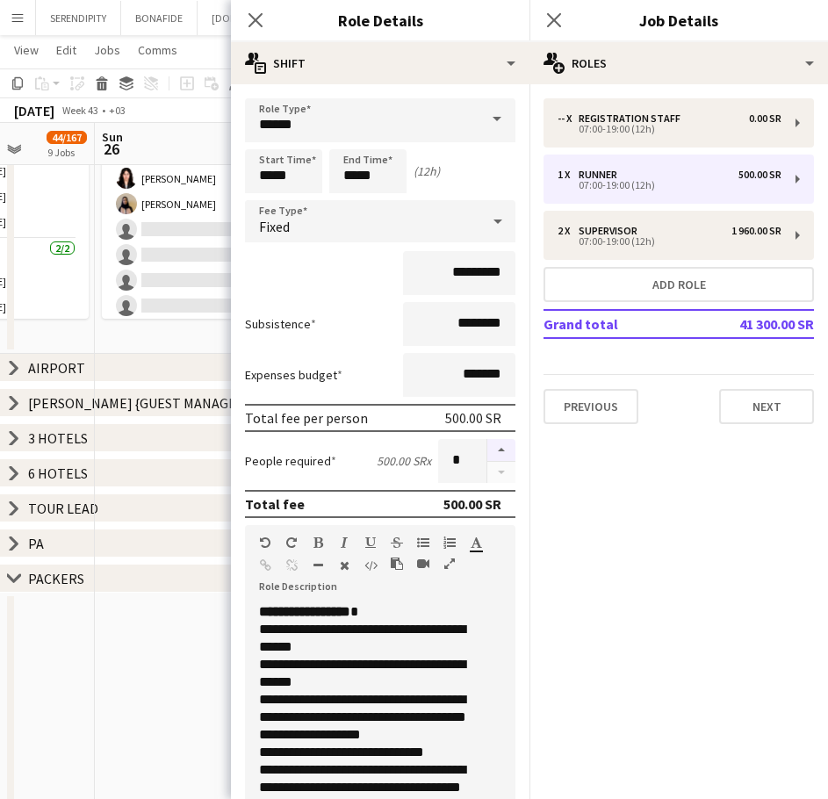
click at [491, 450] on button "button" at bounding box center [501, 450] width 28 height 23
type input "*"
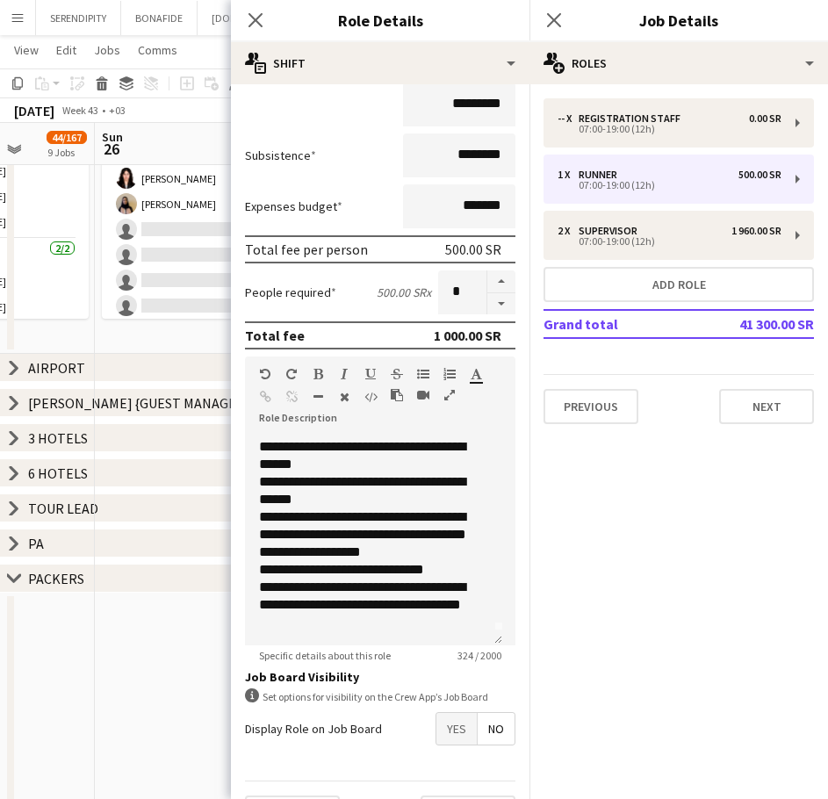
scroll to position [214, 0]
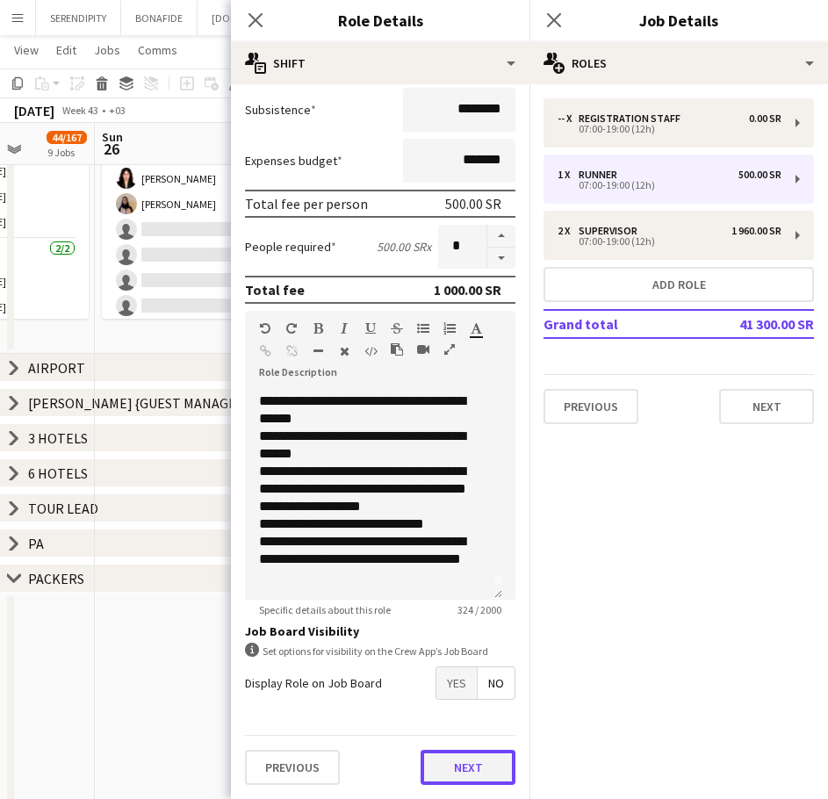
click at [470, 767] on button "Next" at bounding box center [468, 767] width 95 height 35
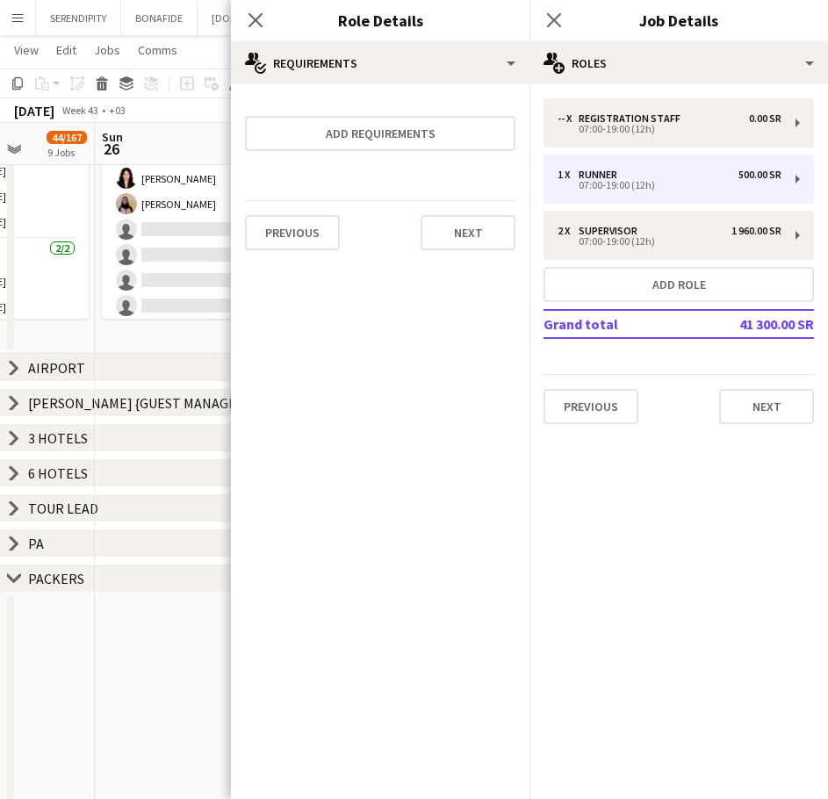
scroll to position [0, 0]
click at [770, 402] on button "Next" at bounding box center [766, 406] width 95 height 35
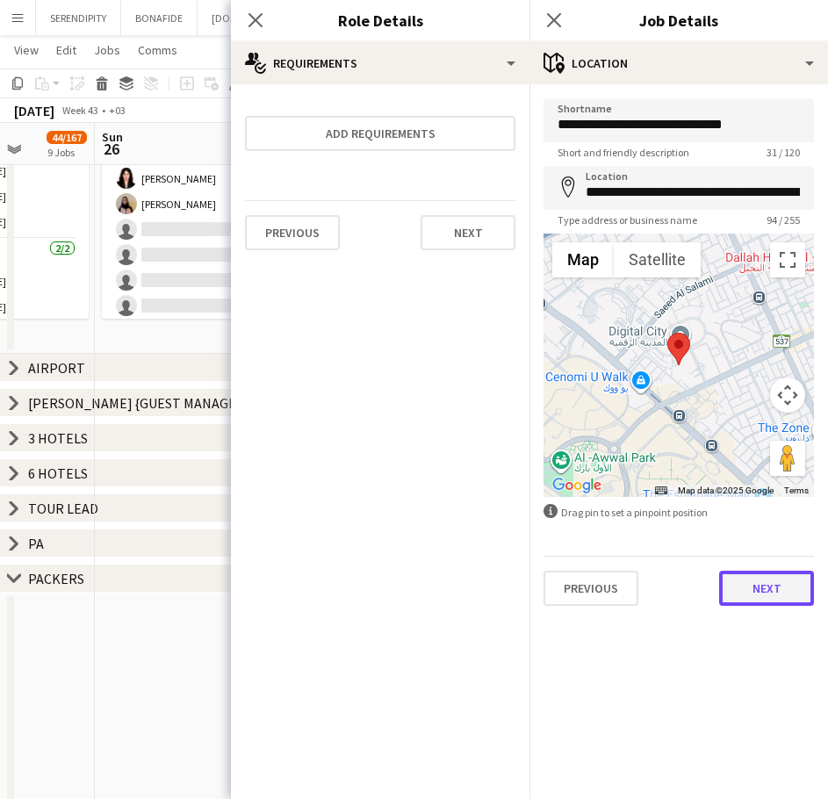
click at [774, 594] on button "Next" at bounding box center [766, 588] width 95 height 35
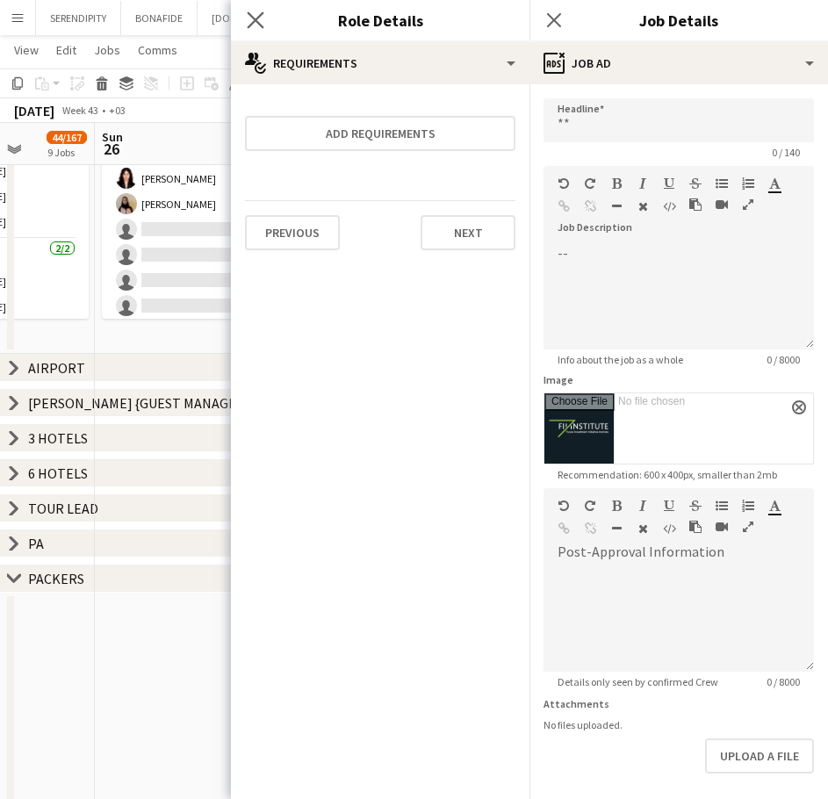
click at [258, 11] on app-icon "Close pop-in" at bounding box center [255, 20] width 25 height 25
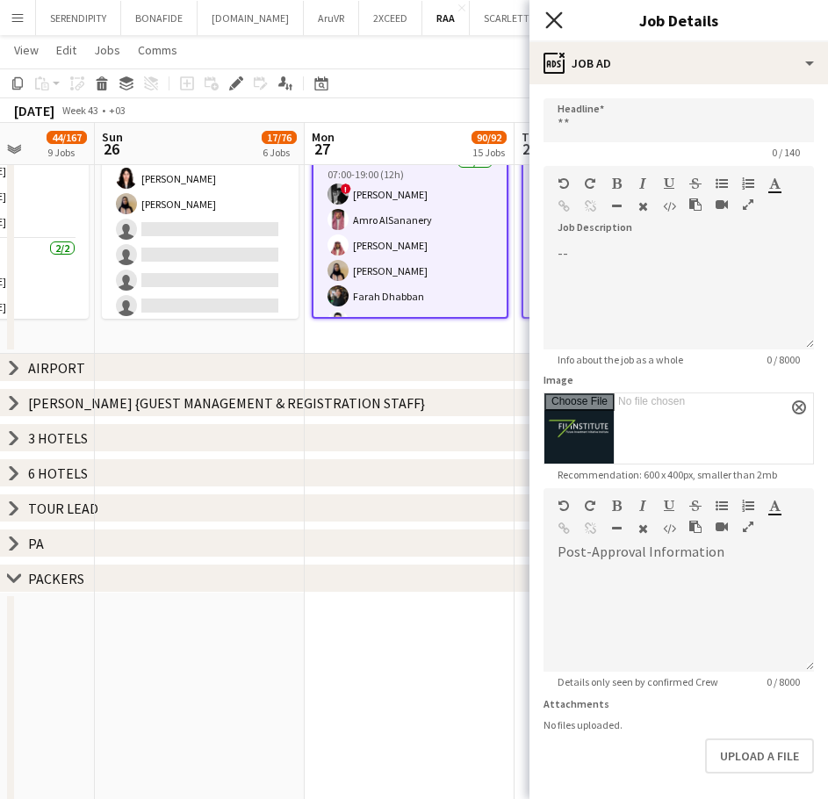
click at [556, 18] on icon at bounding box center [553, 19] width 17 height 17
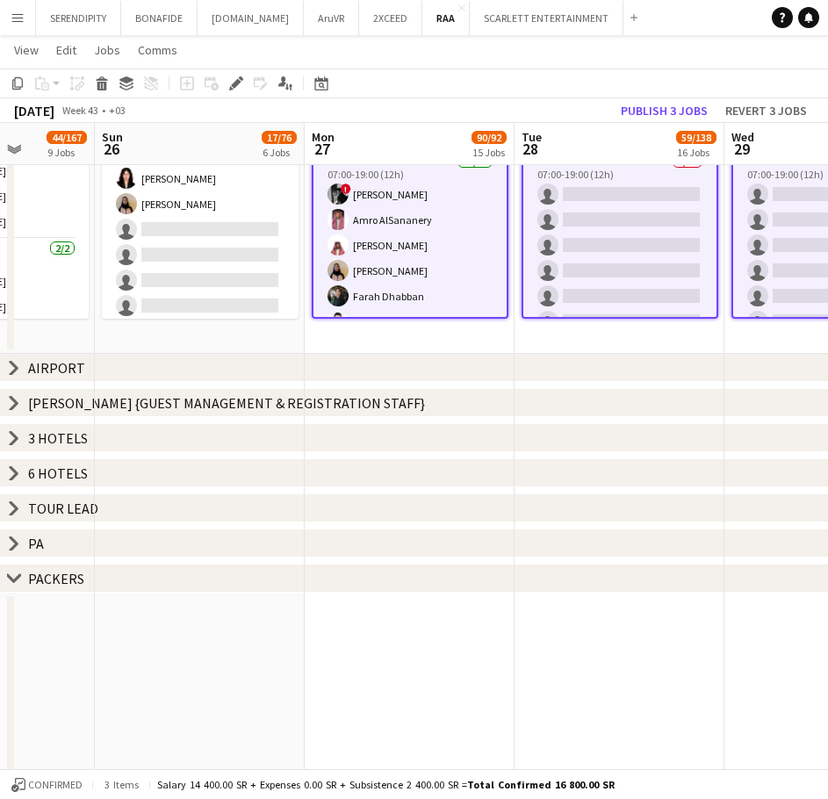
click at [587, 328] on app-date-cell "Updated 07:00-19:00 (12h) 0/28 FII9 - REGISTRATION STAFF @[GEOGRAPHIC_DATA] pin…" at bounding box center [620, 203] width 210 height 302
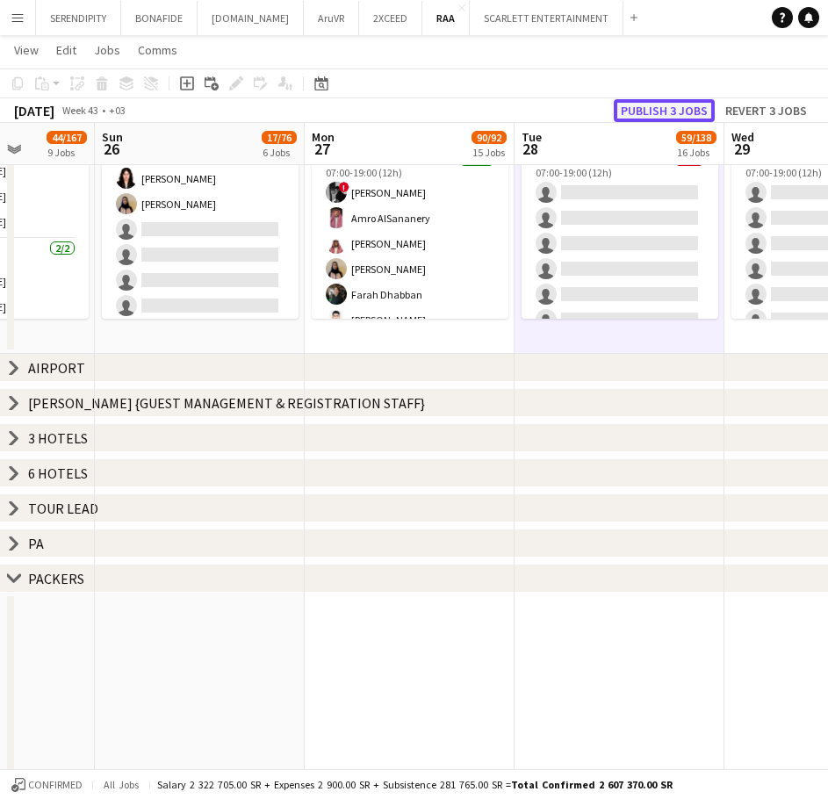
click at [662, 108] on button "Publish 3 jobs" at bounding box center [664, 110] width 101 height 23
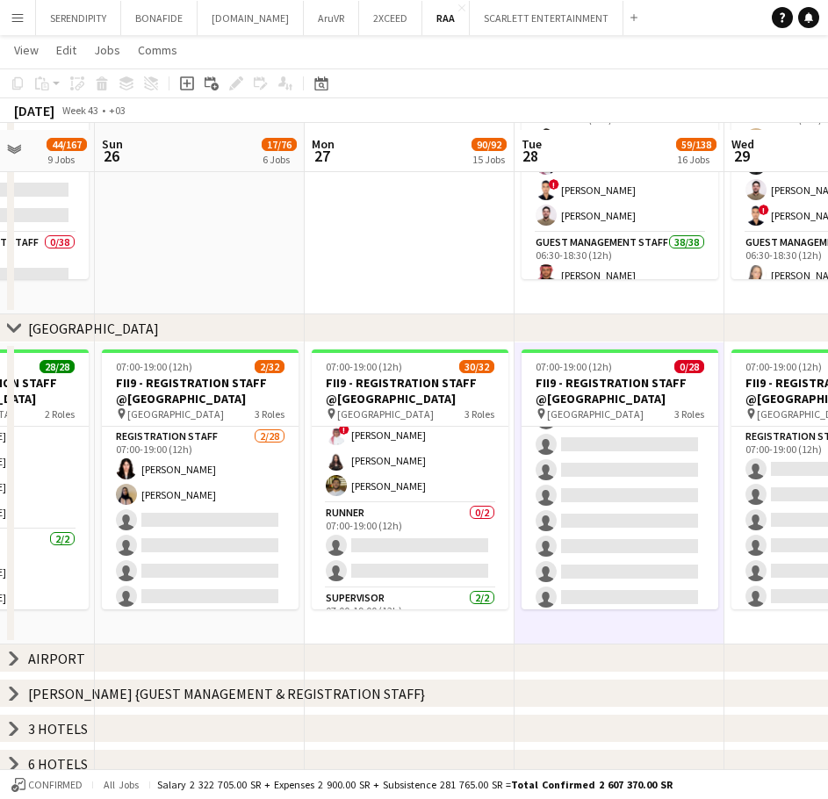
scroll to position [263, 0]
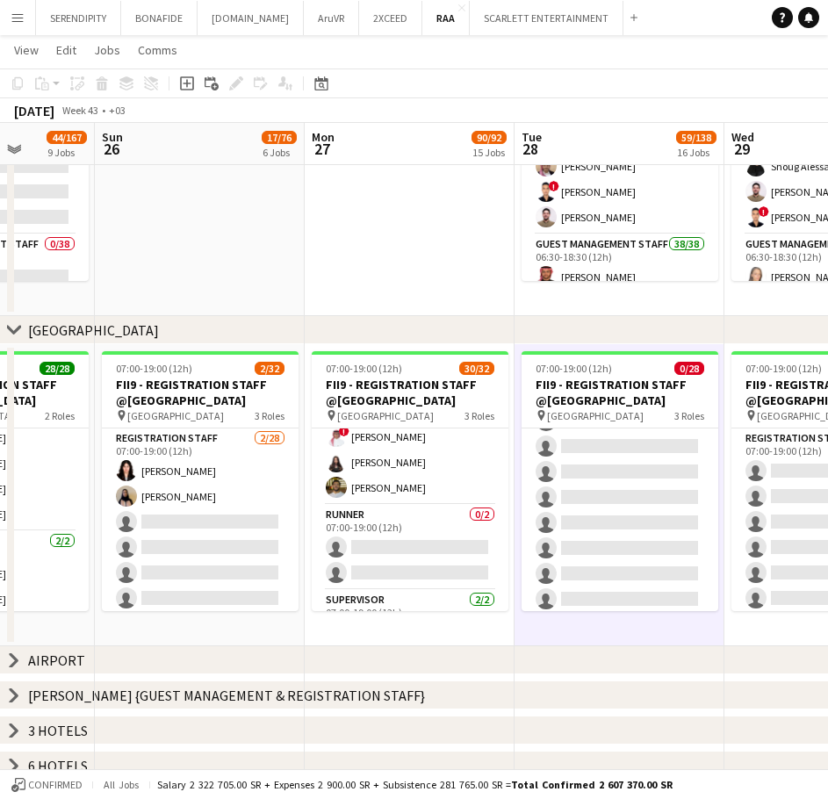
drag, startPoint x: 725, startPoint y: 322, endPoint x: 538, endPoint y: 329, distance: 187.2
click at [538, 329] on div "chevron-right [GEOGRAPHIC_DATA]" at bounding box center [414, 330] width 828 height 28
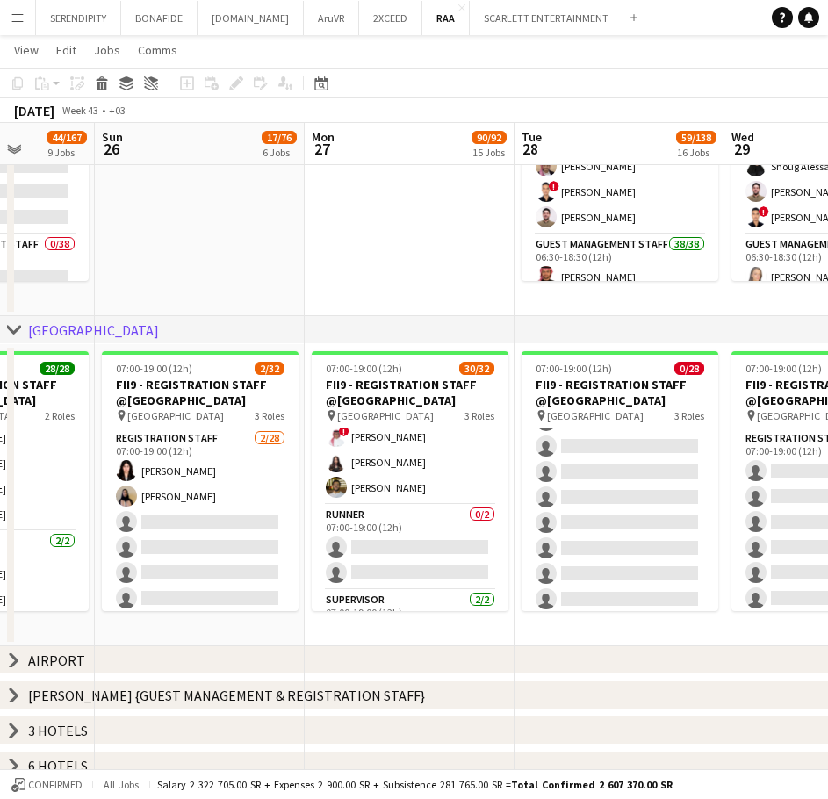
drag, startPoint x: 537, startPoint y: 328, endPoint x: 455, endPoint y: 327, distance: 82.5
click at [455, 327] on div "chevron-right [GEOGRAPHIC_DATA]" at bounding box center [414, 330] width 828 height 28
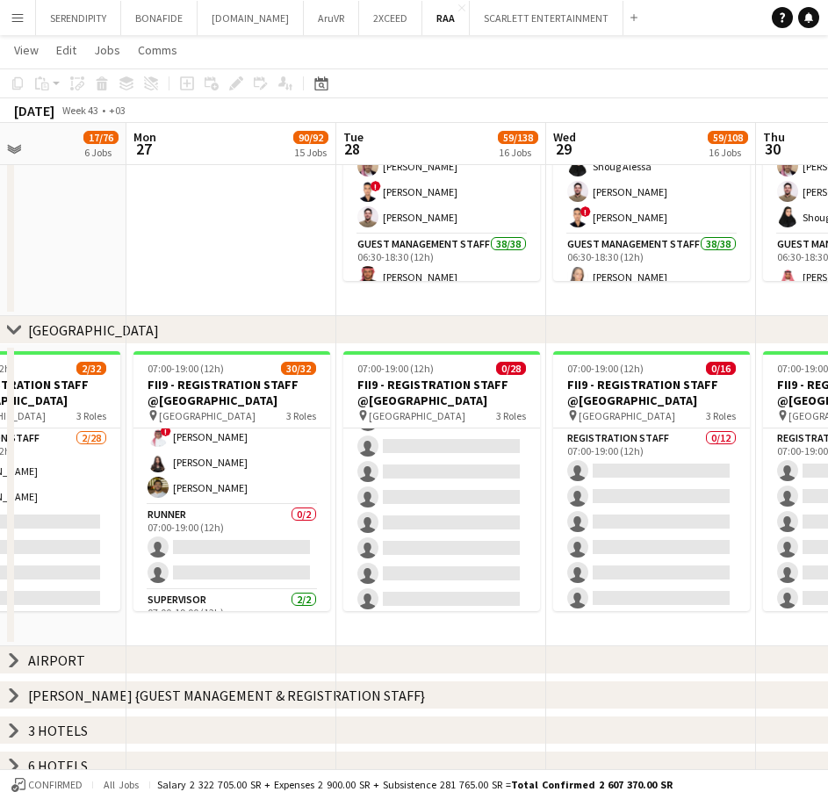
scroll to position [0, 504]
drag, startPoint x: 484, startPoint y: 384, endPoint x: 326, endPoint y: 394, distance: 158.4
click at [326, 394] on app-calendar-viewport "Fri 24 6/36 3 Jobs Sat 25 44/167 9 Jobs Sun 26 17/76 6 Jobs Mon 27 90/92 15 Job…" at bounding box center [414, 701] width 828 height 1793
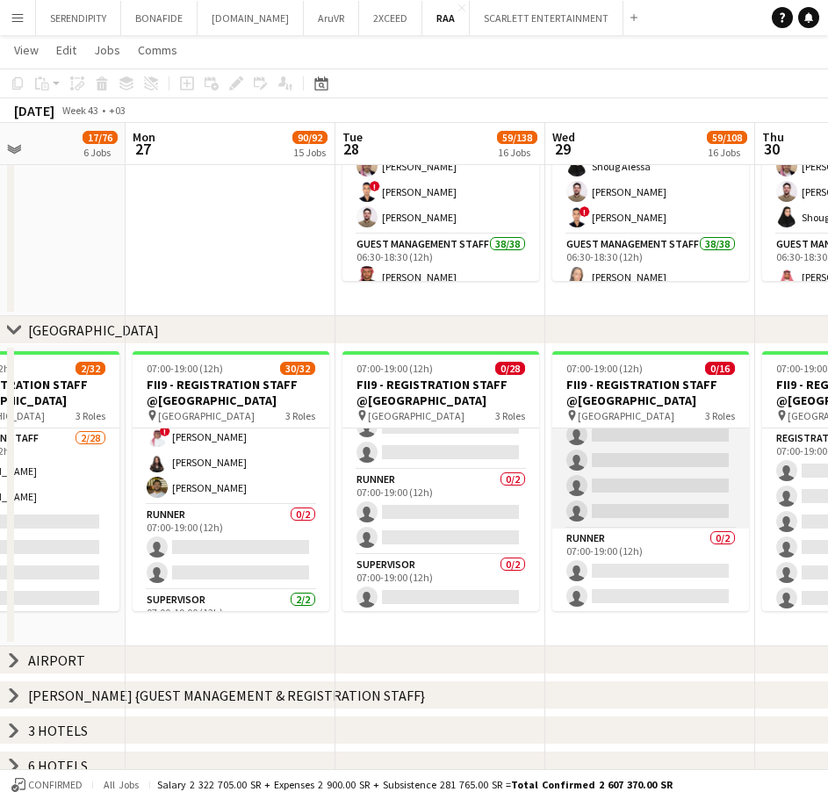
scroll to position [211, 0]
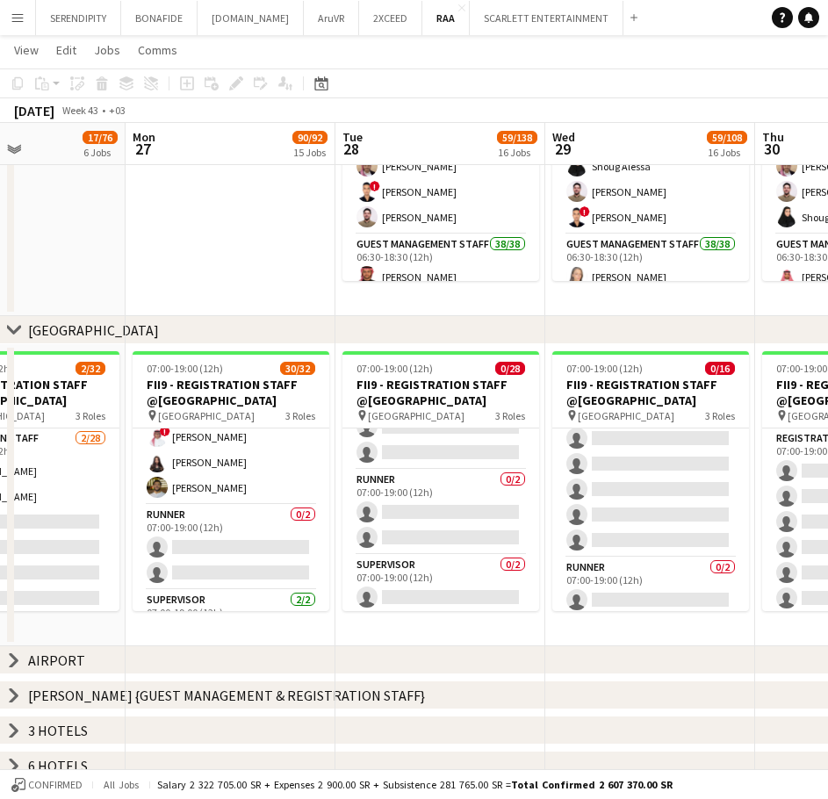
drag, startPoint x: 685, startPoint y: 320, endPoint x: 551, endPoint y: 330, distance: 133.8
click at [543, 322] on div "chevron-right [GEOGRAPHIC_DATA]" at bounding box center [414, 330] width 828 height 28
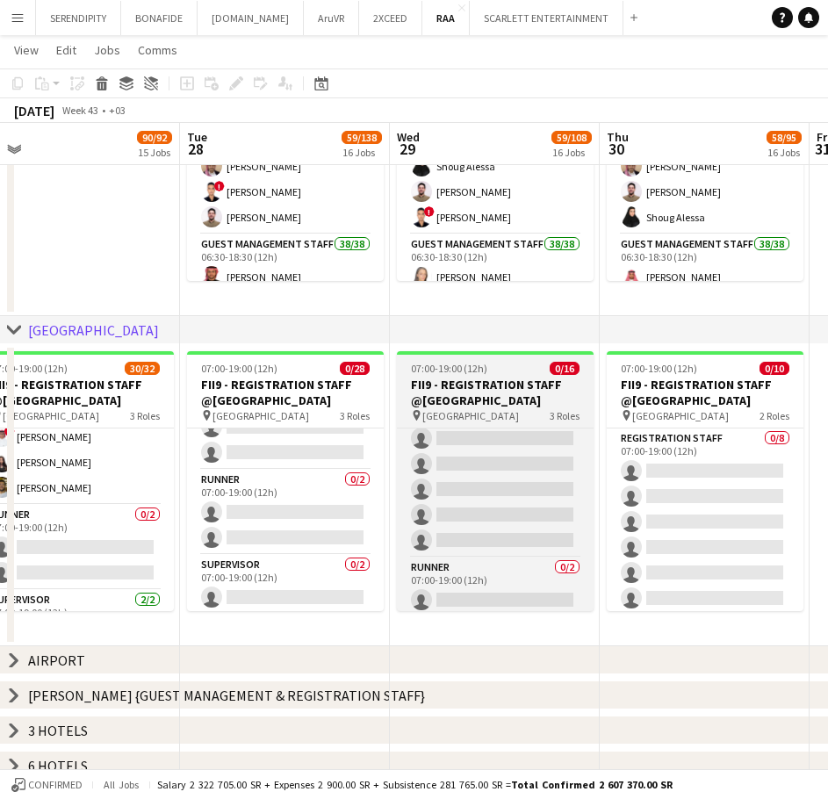
scroll to position [0, 663]
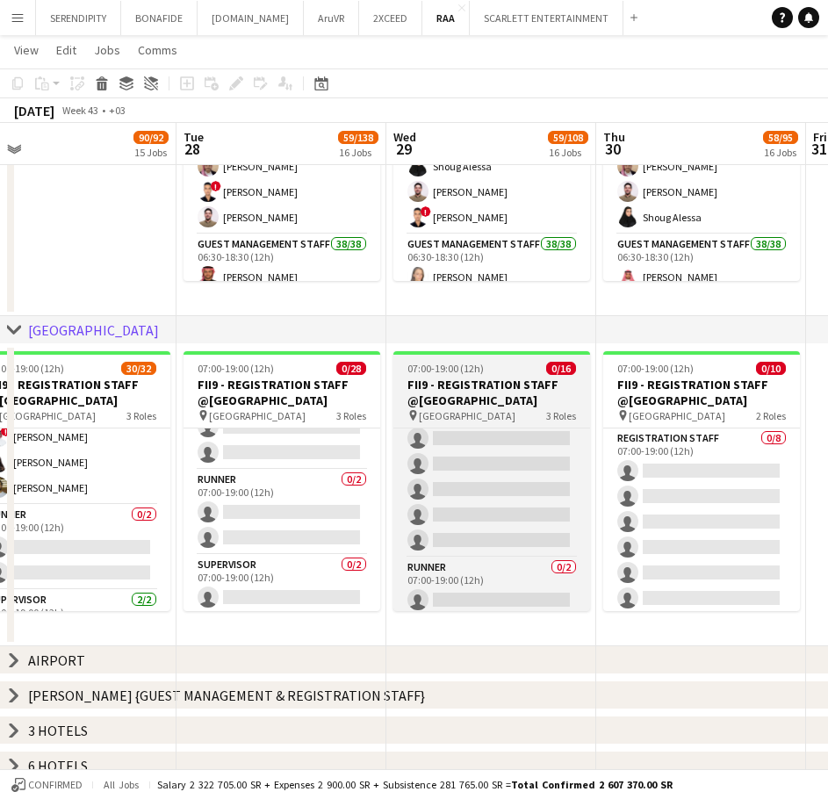
drag, startPoint x: 653, startPoint y: 434, endPoint x: 586, endPoint y: 471, distance: 77.0
click at [494, 444] on app-calendar-viewport "Fri 24 6/36 3 Jobs Sat 25 44/167 9 Jobs Sun 26 17/76 6 Jobs Mon 27 90/92 15 Job…" at bounding box center [414, 701] width 828 height 1793
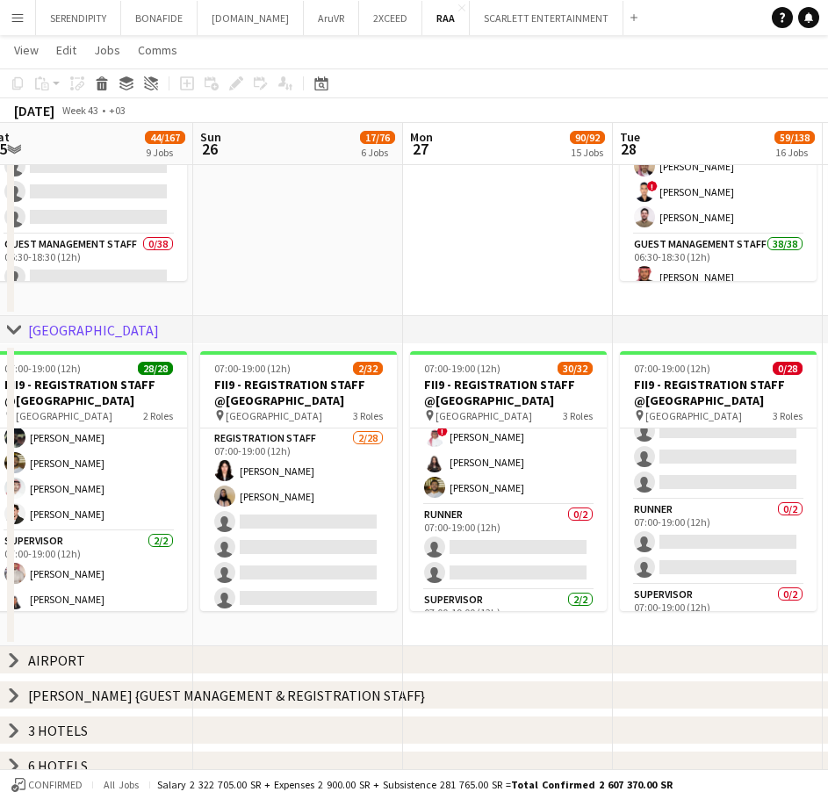
scroll to position [0, 365]
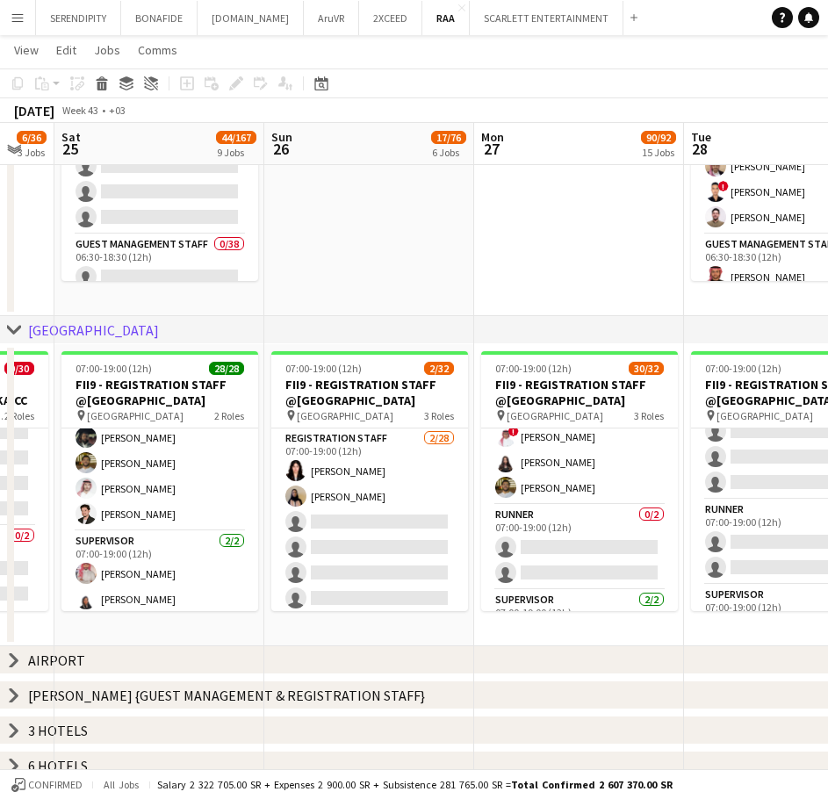
drag, startPoint x: 316, startPoint y: 631, endPoint x: 824, endPoint y: 624, distance: 507.6
click at [824, 624] on app-calendar-viewport "Thu 23 11/11 2 Jobs Fri 24 6/36 3 Jobs Sat 25 44/167 9 Jobs Sun 26 17/76 6 Jobs…" at bounding box center [414, 701] width 828 height 1793
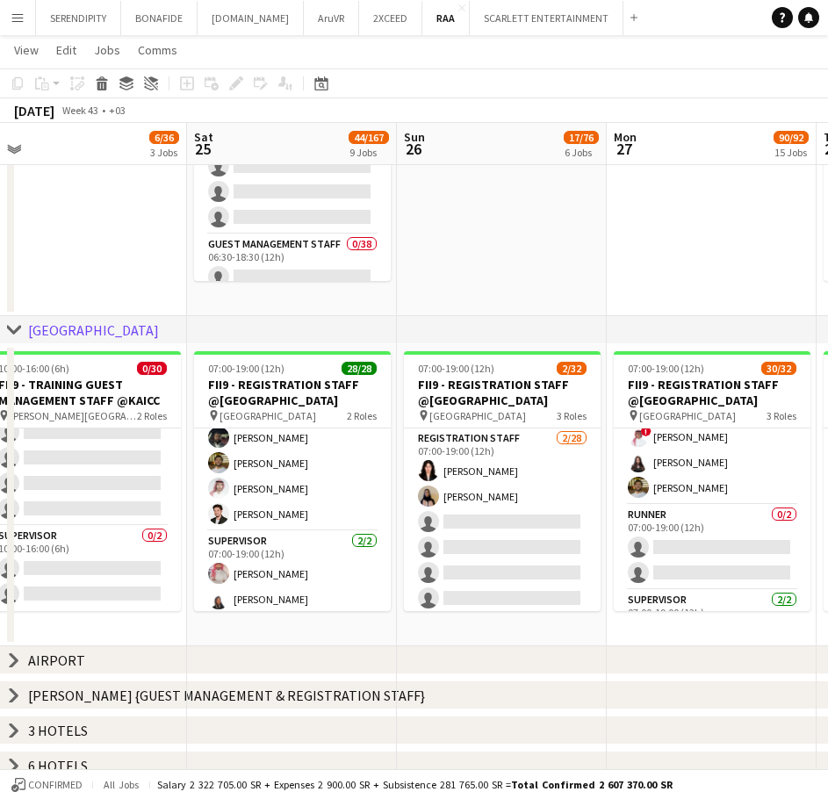
scroll to position [0, 396]
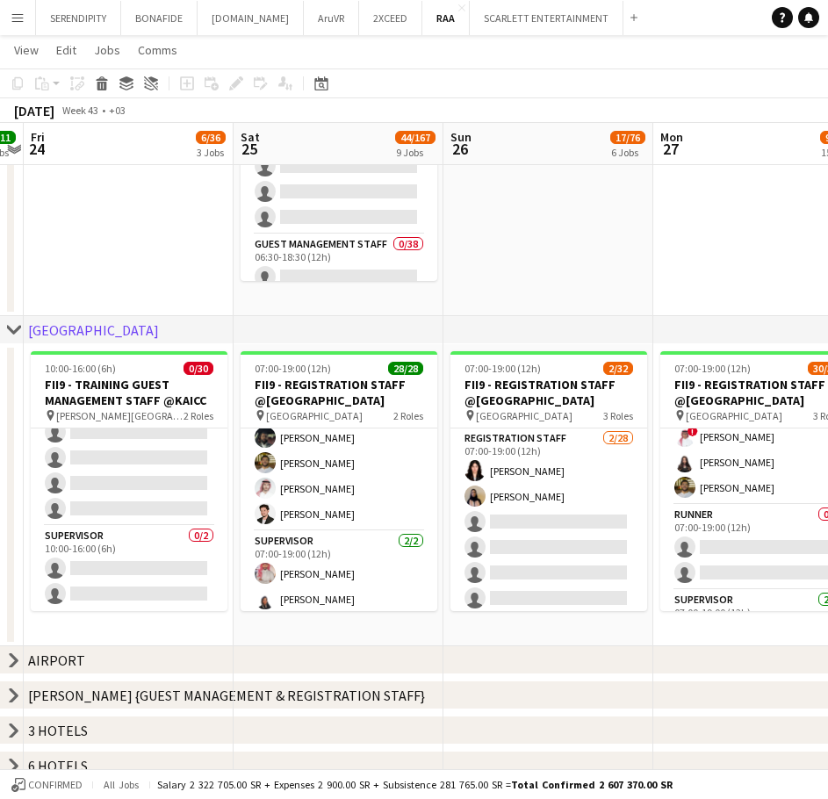
drag, startPoint x: 343, startPoint y: 631, endPoint x: 522, endPoint y: 630, distance: 179.1
click at [522, 630] on app-calendar-viewport "Wed 22 Thu 23 11/11 2 Jobs Fri 24 6/36 3 Jobs Sat 25 44/167 9 Jobs Sun 26 17/76…" at bounding box center [414, 701] width 828 height 1793
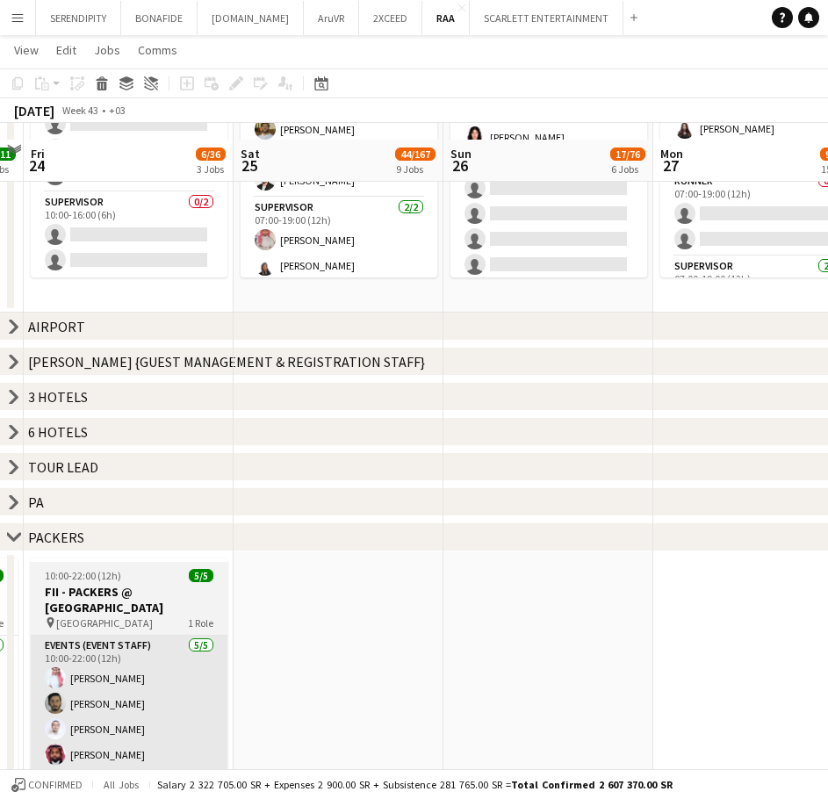
scroll to position [586, 0]
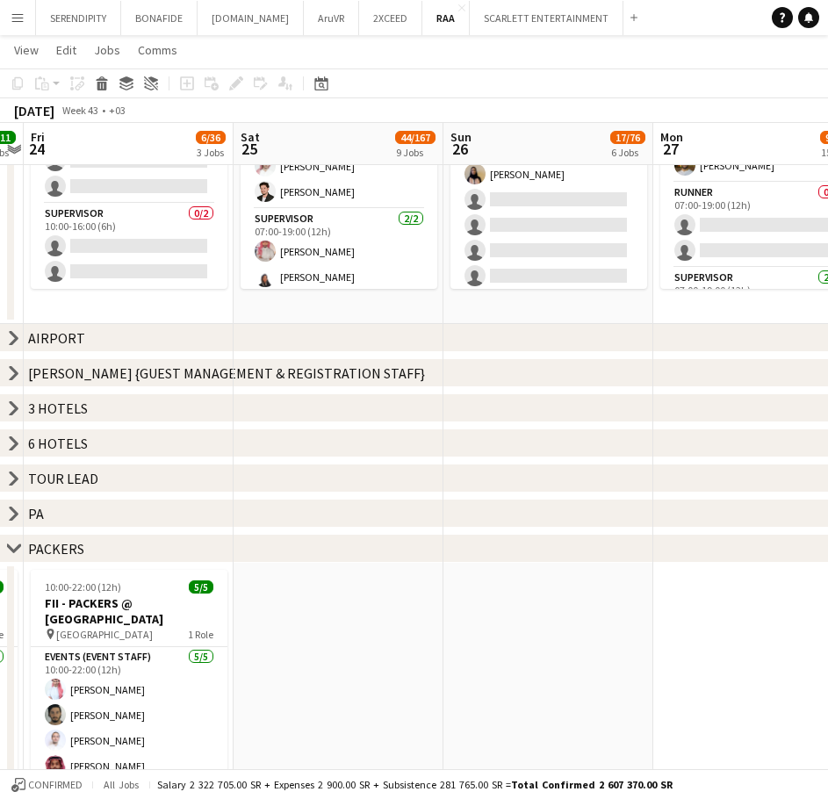
click at [15, 339] on icon at bounding box center [14, 337] width 7 height 13
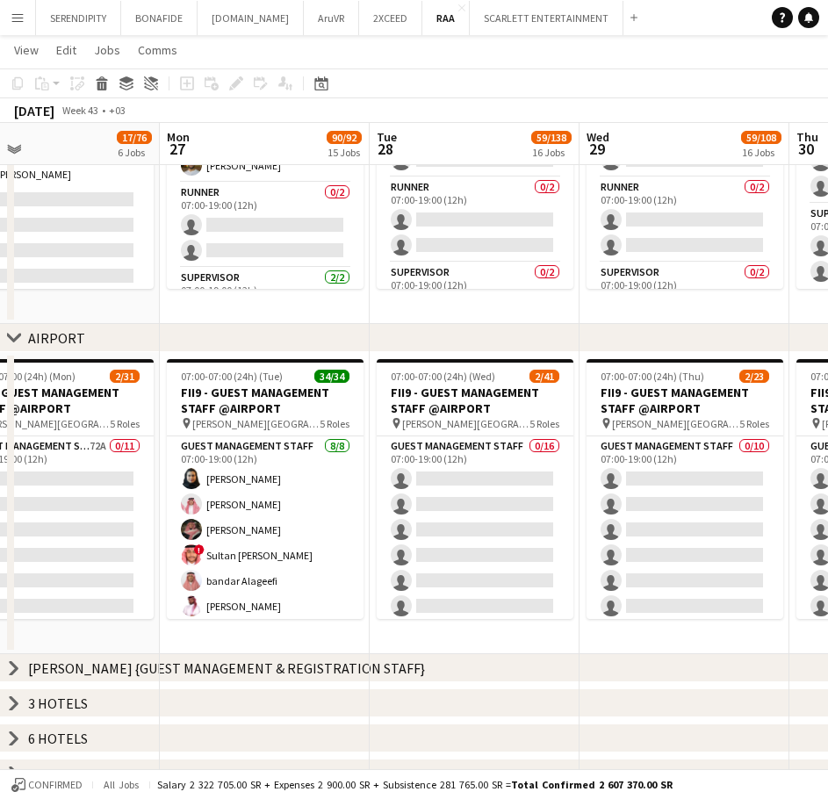
scroll to position [0, 560]
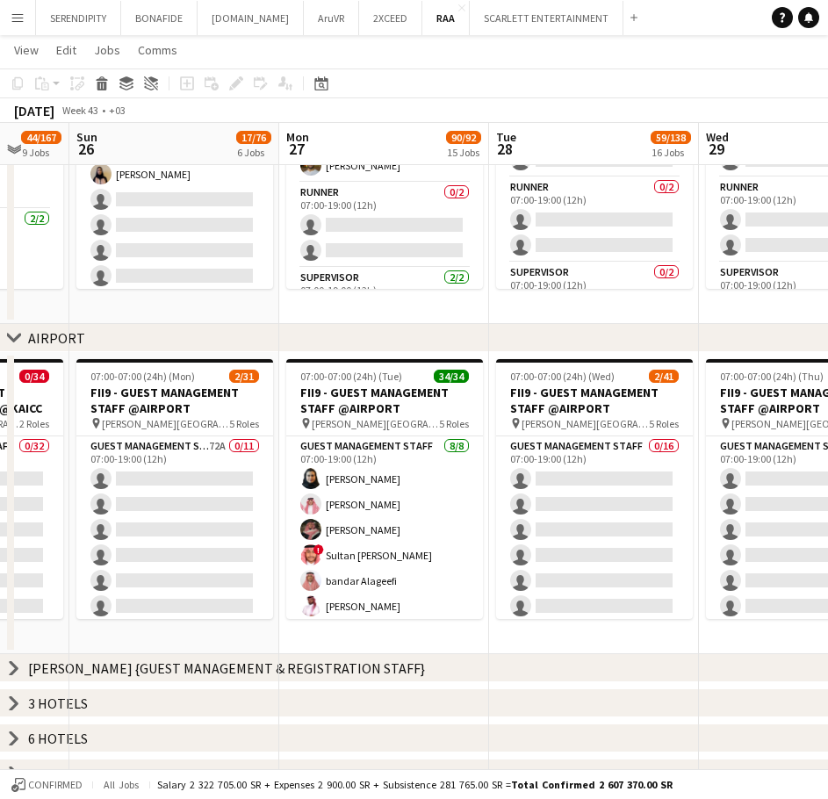
drag, startPoint x: 716, startPoint y: 626, endPoint x: 342, endPoint y: 630, distance: 374.9
click at [342, 630] on app-calendar-viewport "Thu 23 11/11 2 Jobs Fri 24 6/36 3 Jobs Sat 25 44/167 9 Jobs Sun 26 17/76 6 Jobs…" at bounding box center [414, 527] width 828 height 2088
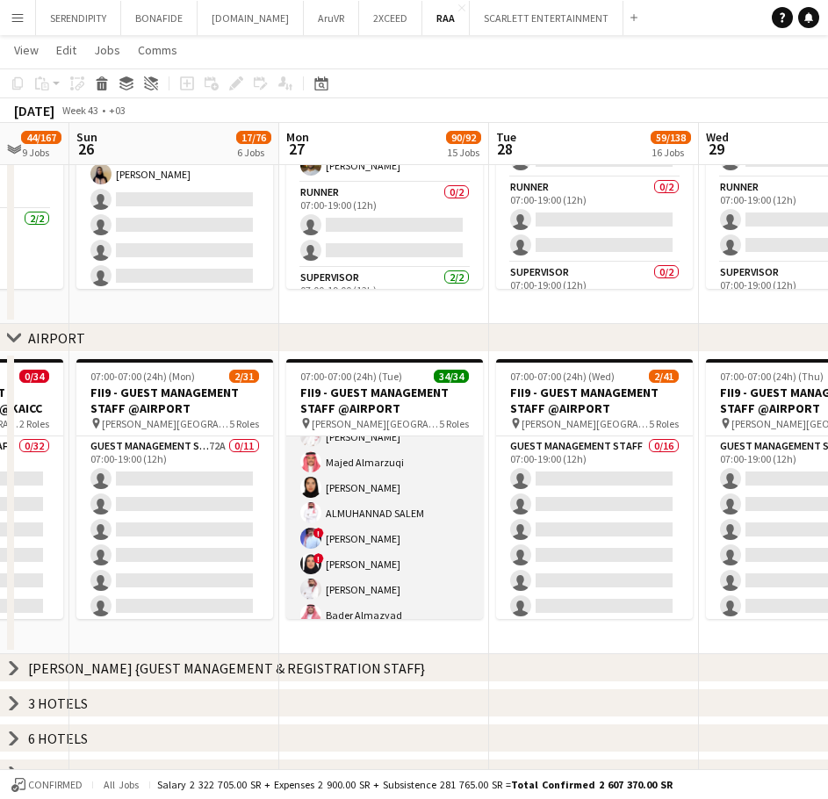
scroll to position [380, 0]
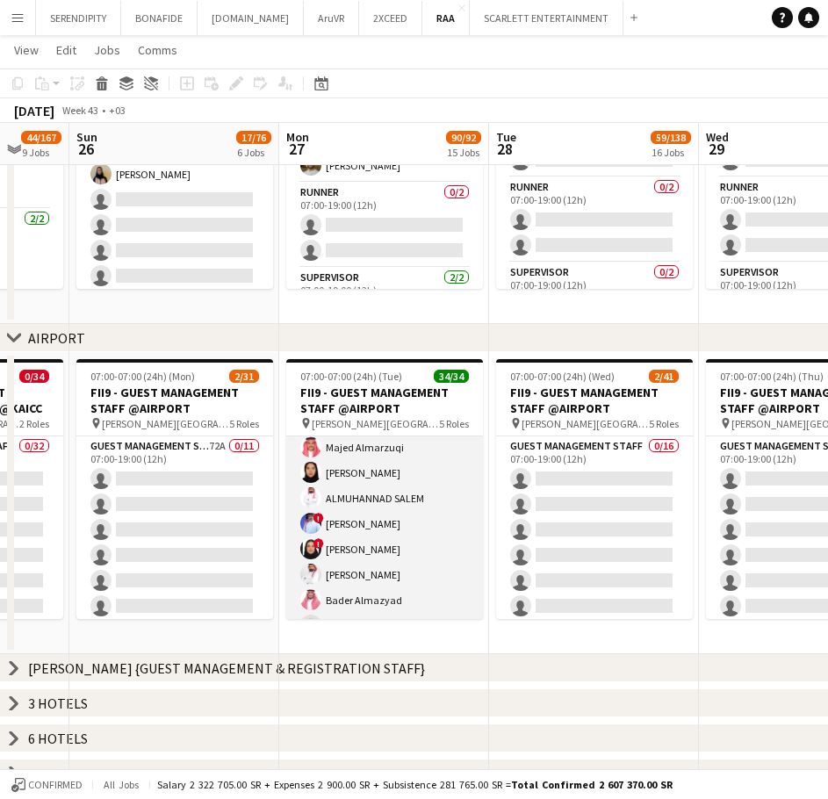
click at [387, 515] on app-card-role "Guest Management Staff 17/17 12:00-00:00 (12h) [PERSON_NAME] Abdelwassie Riyadh…" at bounding box center [384, 587] width 197 height 467
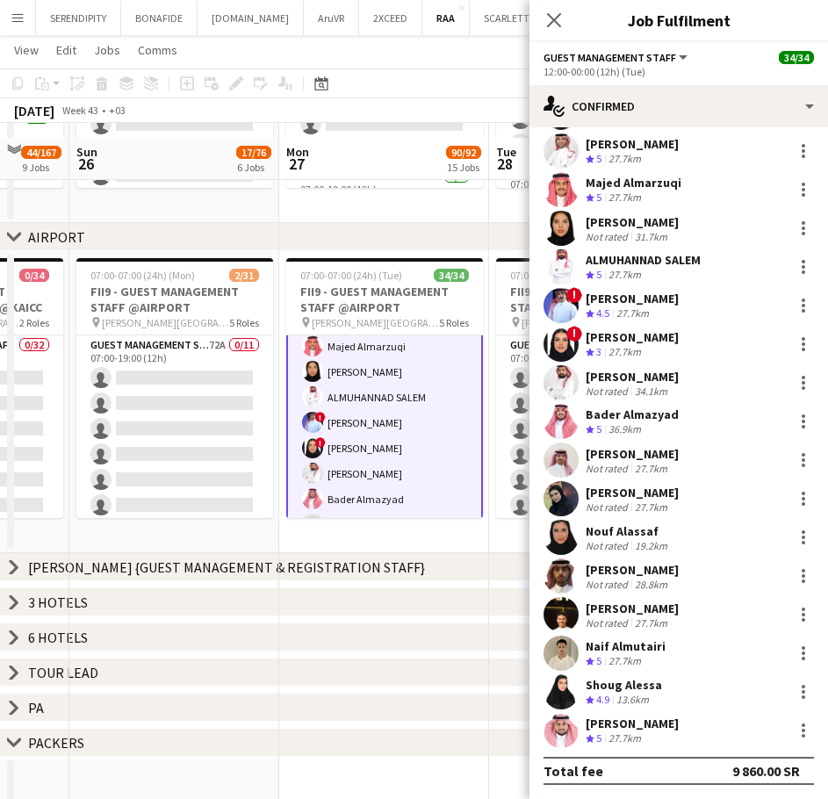
scroll to position [702, 0]
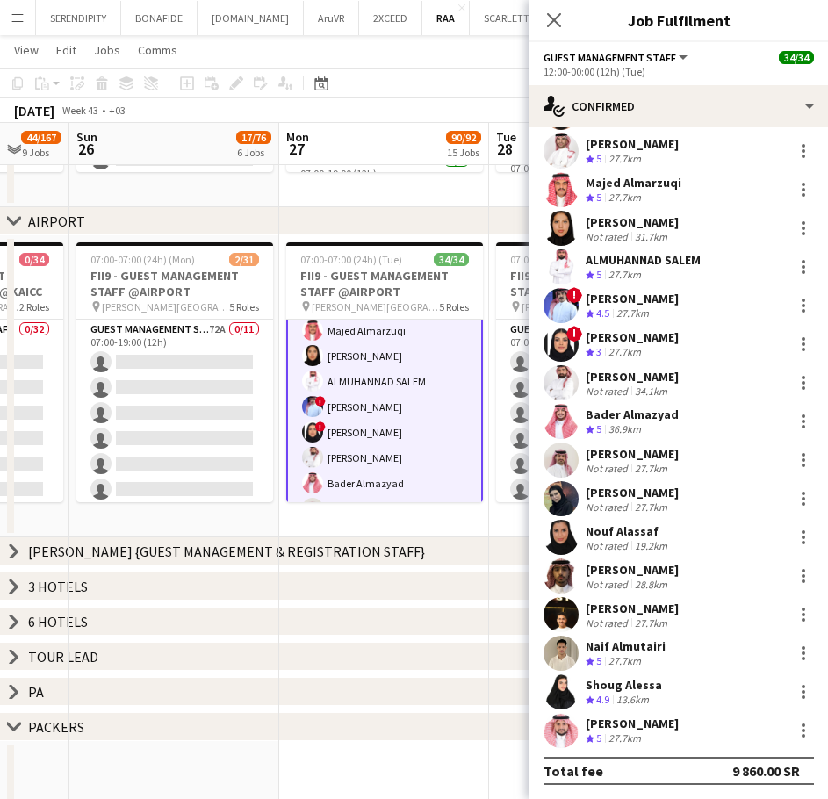
click at [671, 724] on div "[PERSON_NAME]" at bounding box center [632, 724] width 93 height 16
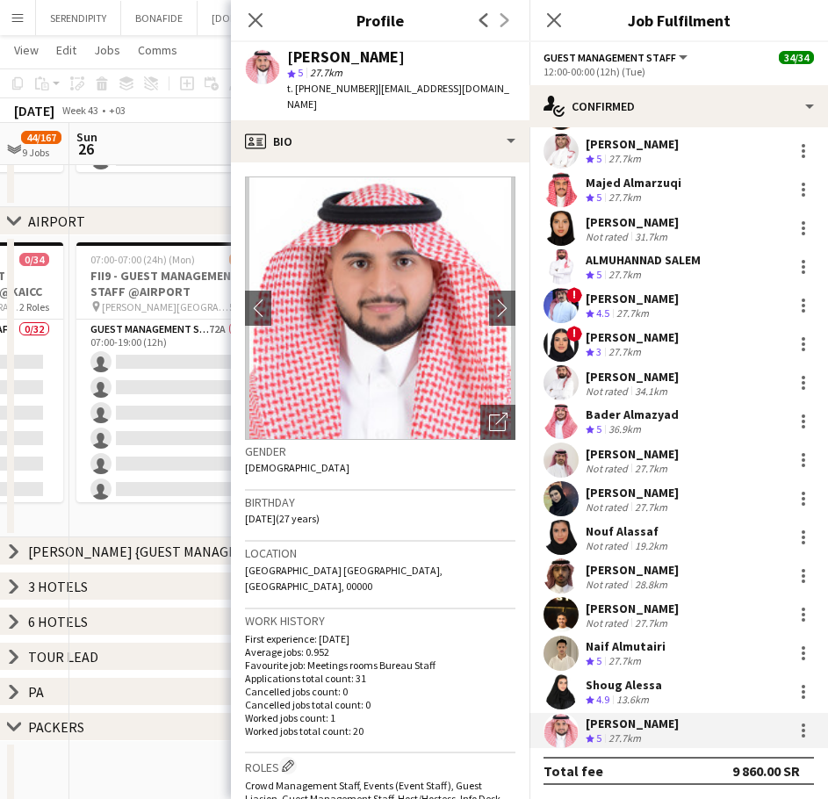
drag, startPoint x: 518, startPoint y: 90, endPoint x: 371, endPoint y: 93, distance: 146.7
click at [371, 93] on div "[PERSON_NAME] star 5 27.7km t. [PHONE_NUMBER] | [EMAIL_ADDRESS][DOMAIN_NAME]" at bounding box center [380, 81] width 299 height 78
copy span "[EMAIL_ADDRESS][DOMAIN_NAME]"
drag, startPoint x: 363, startPoint y: 88, endPoint x: 298, endPoint y: 90, distance: 65.0
click at [298, 90] on span "t. [PHONE_NUMBER]" at bounding box center [332, 88] width 91 height 13
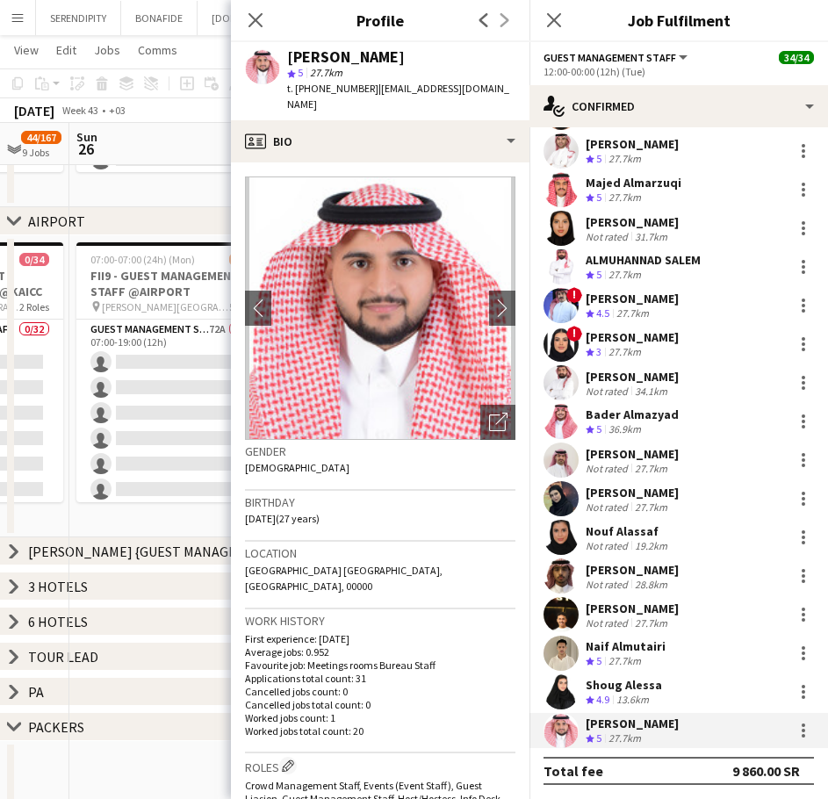
copy span "[PHONE_NUMBER]"
click at [250, 19] on icon "Close pop-in" at bounding box center [255, 19] width 17 height 17
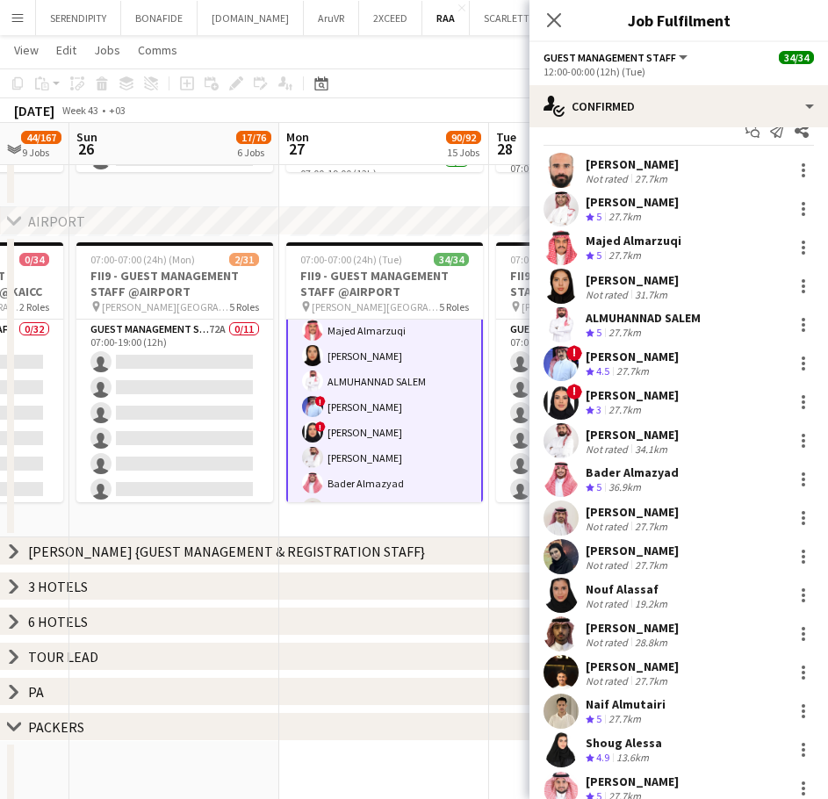
scroll to position [24, 0]
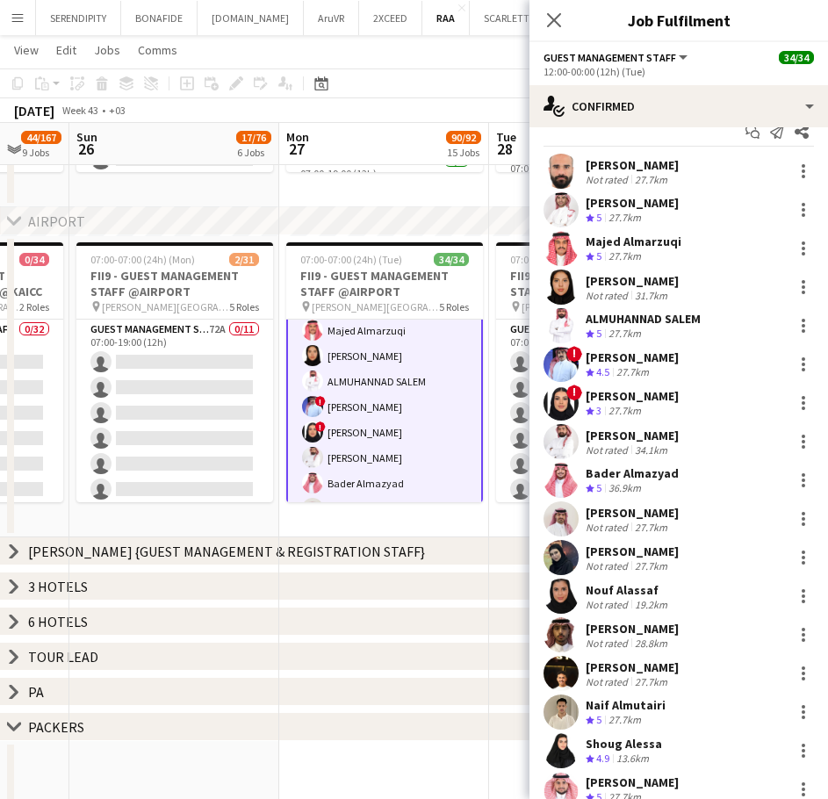
click at [668, 625] on div "[PERSON_NAME]" at bounding box center [632, 629] width 93 height 16
click at [560, 21] on icon "Close pop-in" at bounding box center [553, 19] width 17 height 17
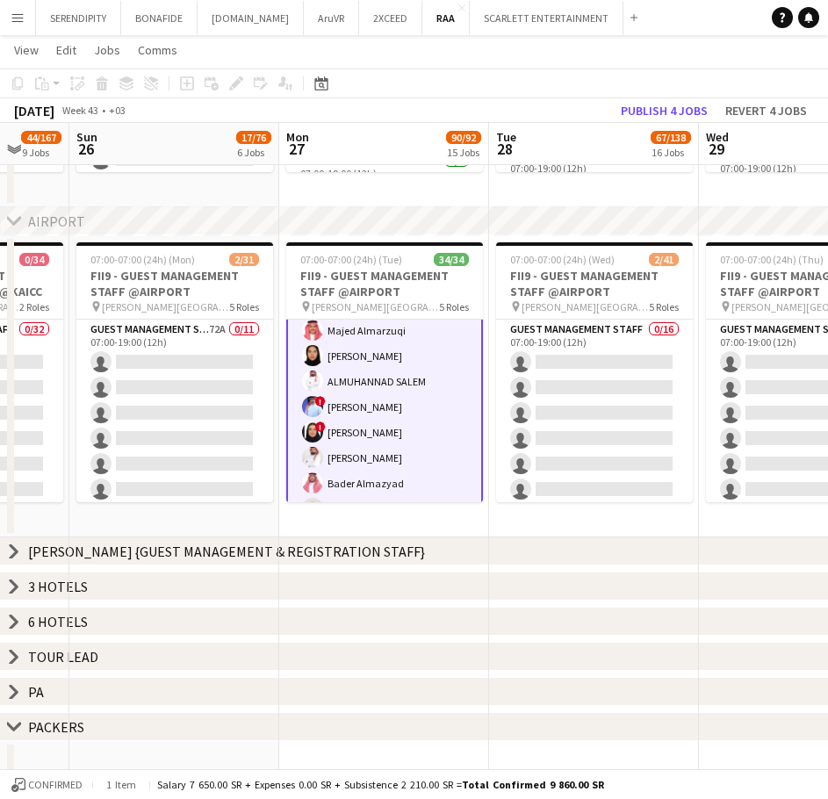
click at [327, 509] on app-date-cell "07:00-07:00 (24h) (Tue) 34/34 FII9 - GUEST MANAGEMENT STAFF @AIRPORT pin [PERSO…" at bounding box center [384, 386] width 210 height 302
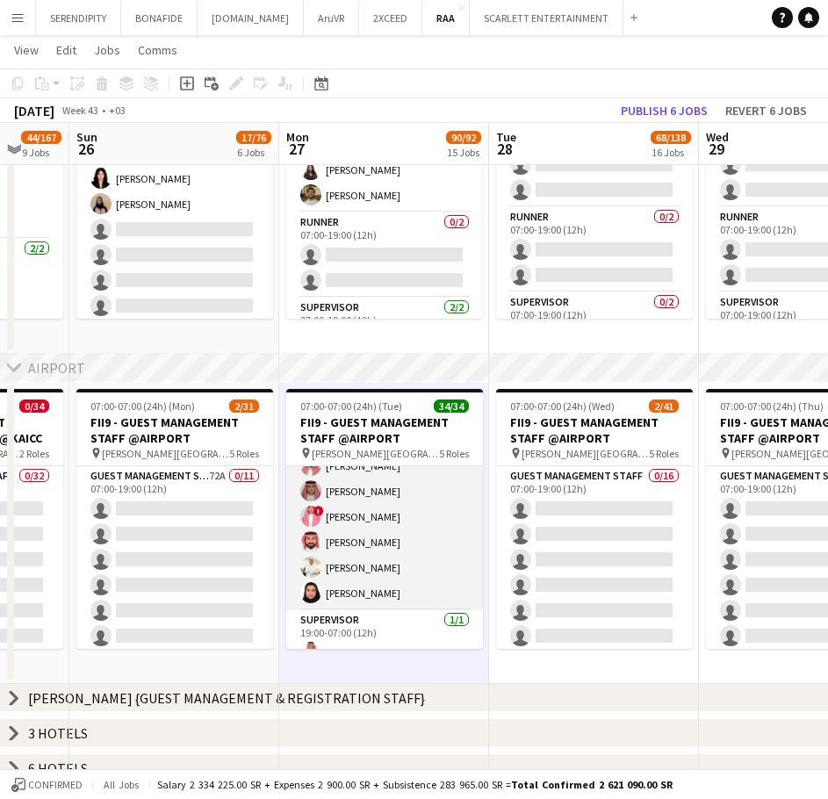
scroll to position [849, 0]
